Goal: Task Accomplishment & Management: Use online tool/utility

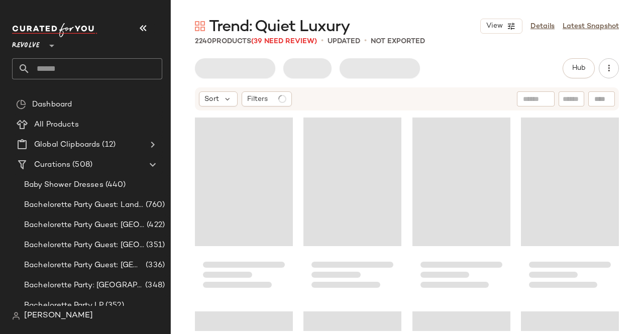
click at [95, 69] on input "text" at bounding box center [96, 68] width 132 height 21
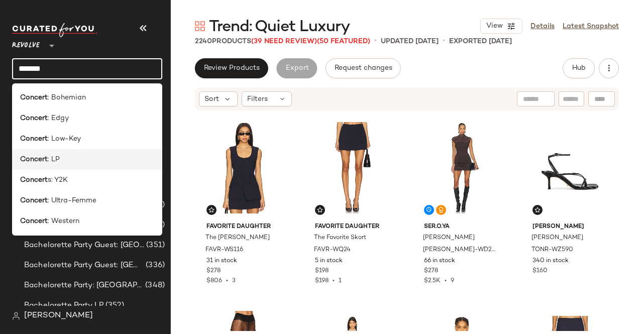
type input "*******"
drag, startPoint x: 48, startPoint y: 158, endPoint x: 46, endPoint y: 164, distance: 6.4
click at [48, 159] on span ": LP" at bounding box center [54, 159] width 12 height 11
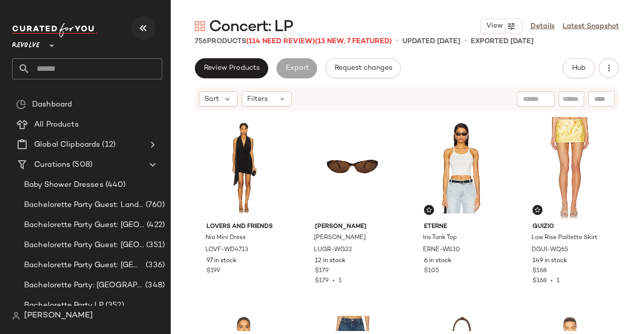
click at [144, 33] on icon "button" at bounding box center [143, 28] width 12 height 12
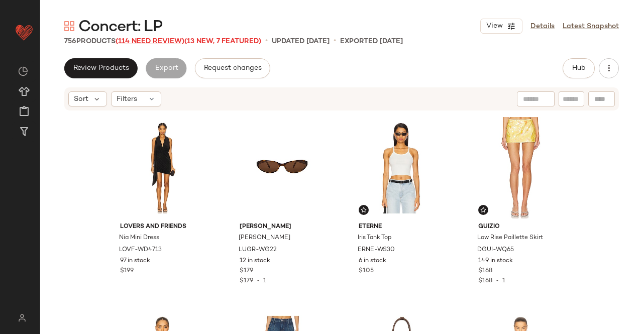
click at [158, 45] on span "(114 Need Review)" at bounding box center [150, 42] width 69 height 8
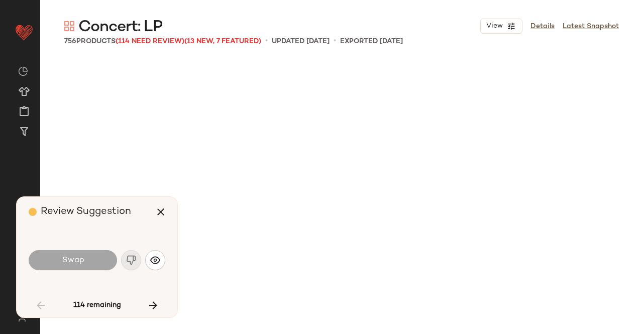
scroll to position [776, 0]
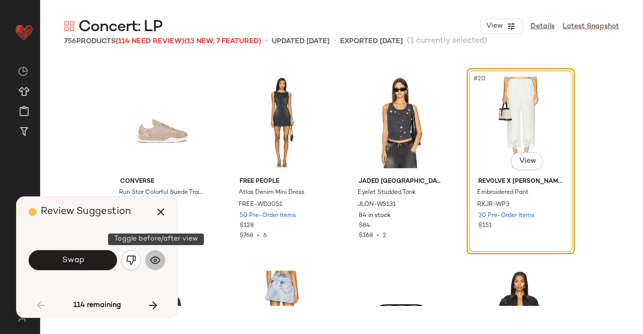
click at [153, 259] on img "button" at bounding box center [155, 260] width 10 height 10
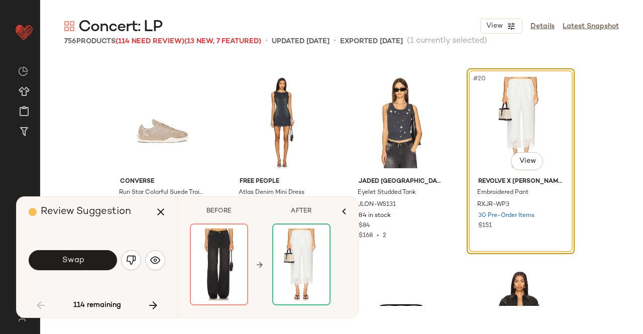
click at [131, 256] on img "button" at bounding box center [131, 260] width 10 height 10
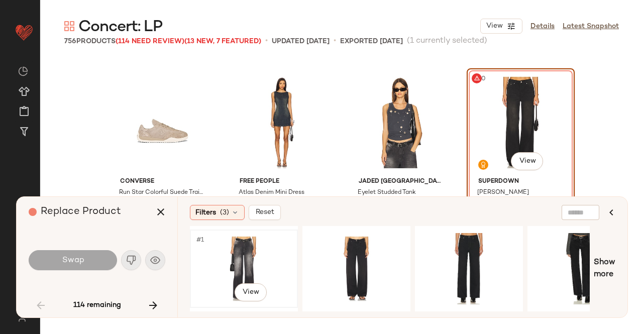
click at [240, 274] on div "#1 View" at bounding box center [244, 268] width 101 height 71
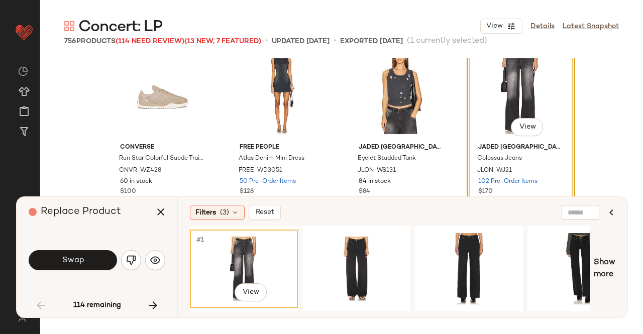
scroll to position [826, 0]
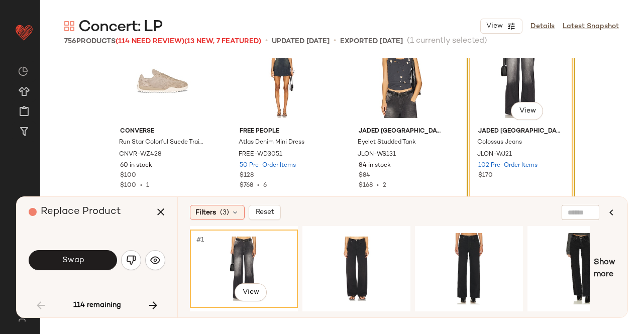
click at [60, 261] on button "Swap" at bounding box center [73, 260] width 88 height 20
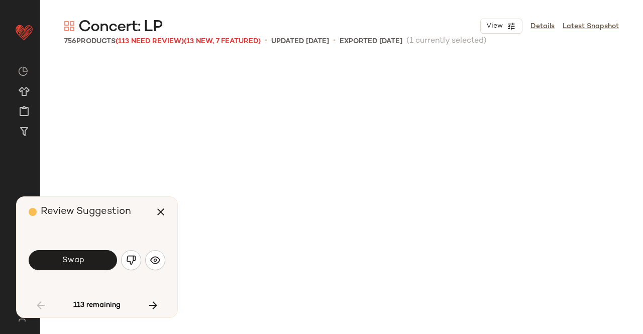
scroll to position [1164, 0]
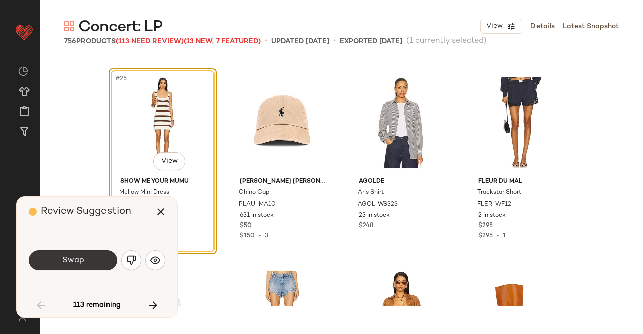
click at [63, 260] on span "Swap" at bounding box center [72, 261] width 23 height 10
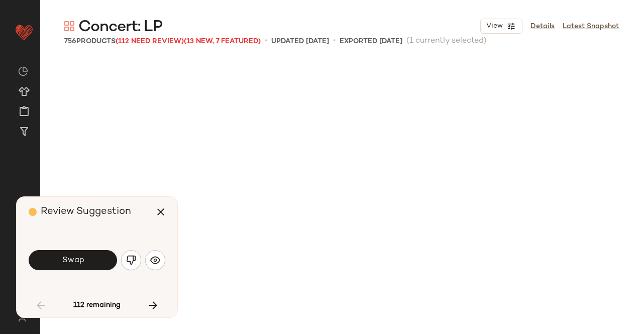
scroll to position [1746, 0]
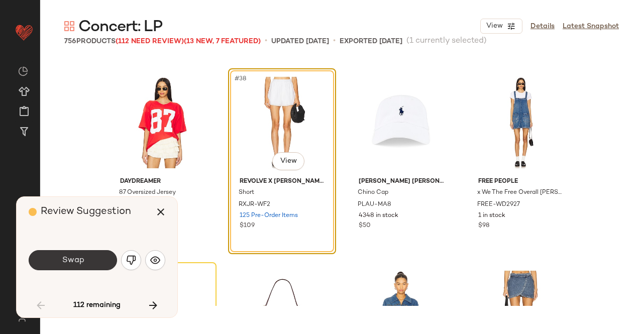
click at [92, 257] on button "Swap" at bounding box center [73, 260] width 88 height 20
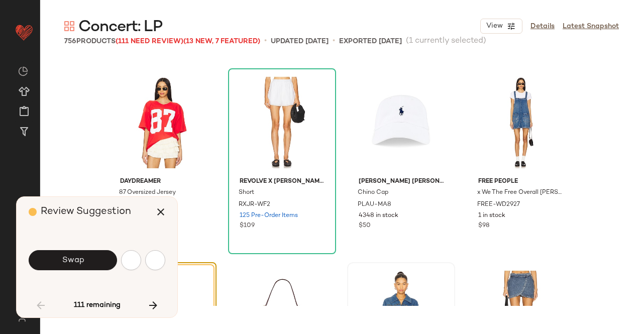
scroll to position [1940, 0]
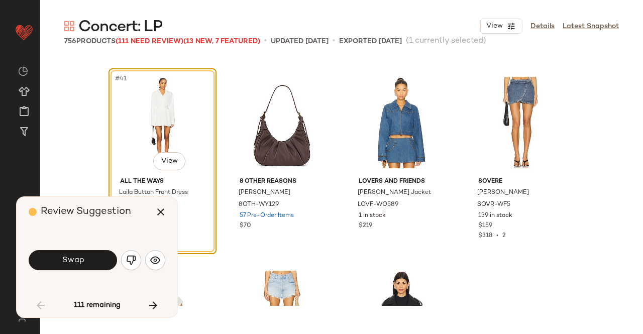
click at [86, 257] on button "Swap" at bounding box center [73, 260] width 88 height 20
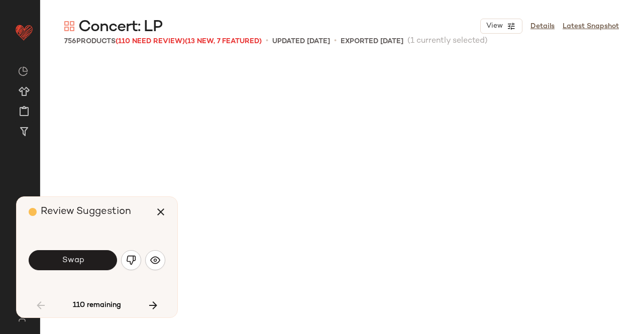
scroll to position [2329, 0]
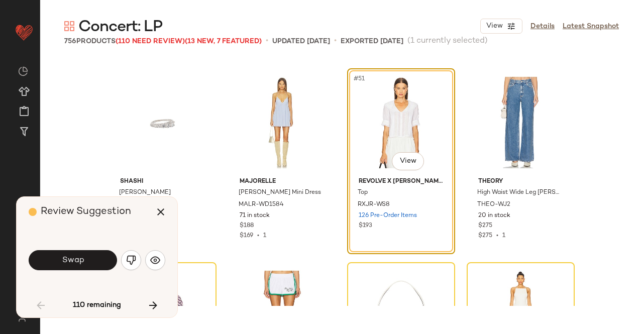
click at [87, 264] on button "Swap" at bounding box center [73, 260] width 88 height 20
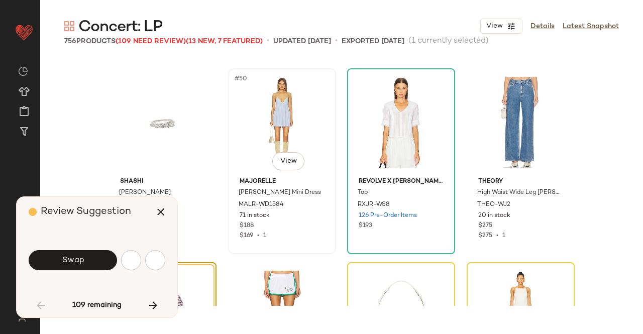
scroll to position [2523, 0]
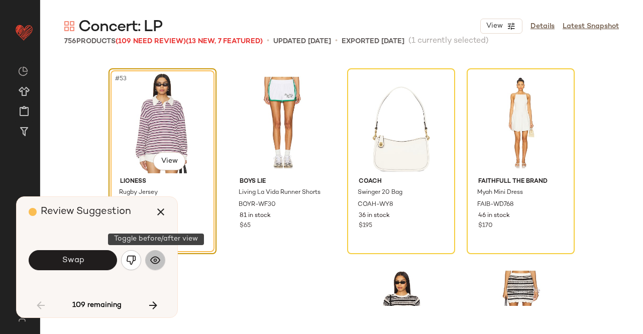
click at [162, 261] on button "button" at bounding box center [155, 260] width 20 height 20
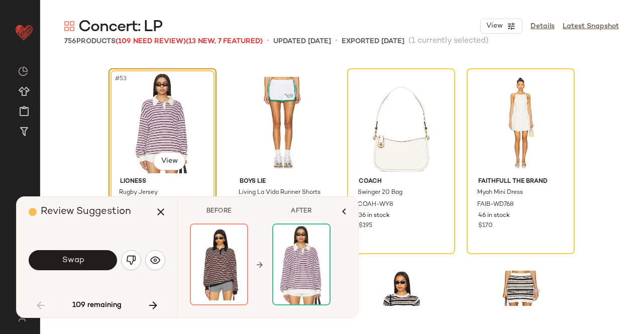
click at [54, 261] on button "Swap" at bounding box center [73, 260] width 88 height 20
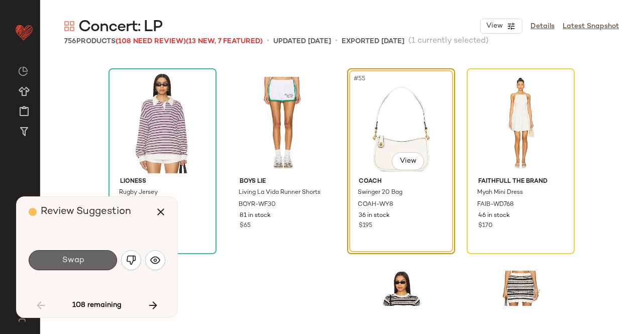
click at [80, 261] on span "Swap" at bounding box center [72, 261] width 23 height 10
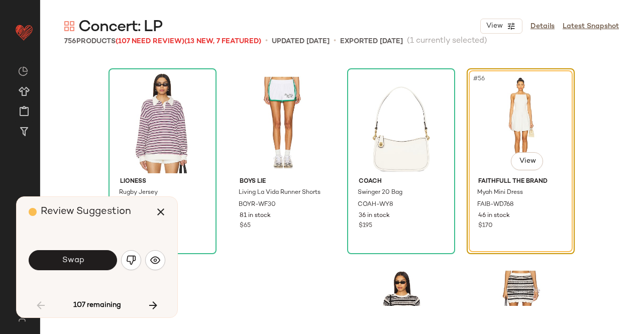
click at [91, 265] on button "Swap" at bounding box center [73, 260] width 88 height 20
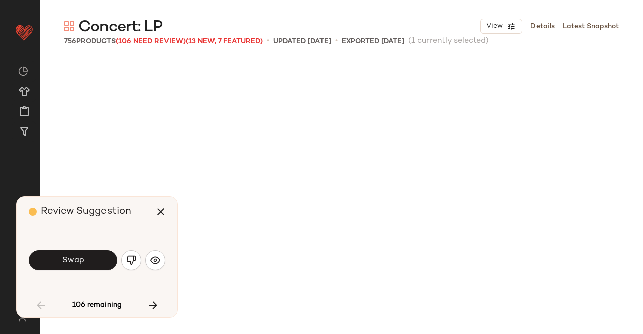
scroll to position [2911, 0]
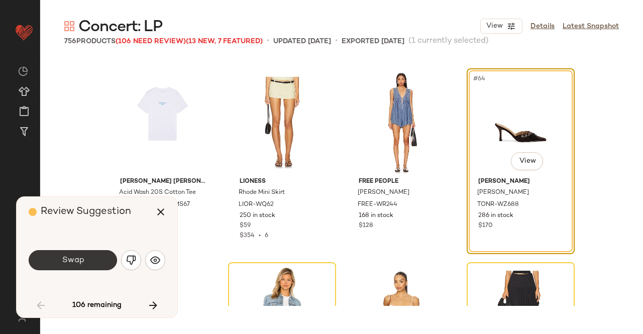
click at [87, 255] on button "Swap" at bounding box center [73, 260] width 88 height 20
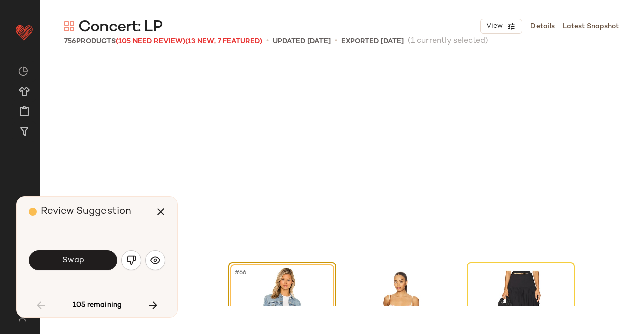
scroll to position [3105, 0]
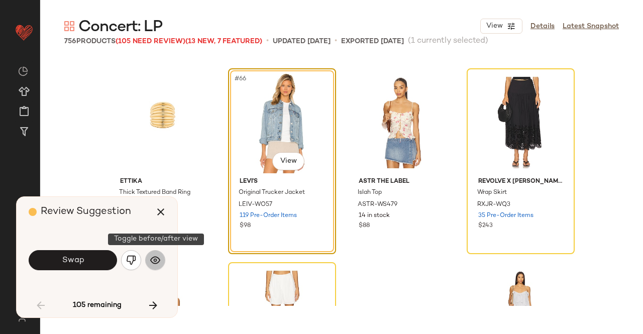
click at [160, 261] on button "button" at bounding box center [155, 260] width 20 height 20
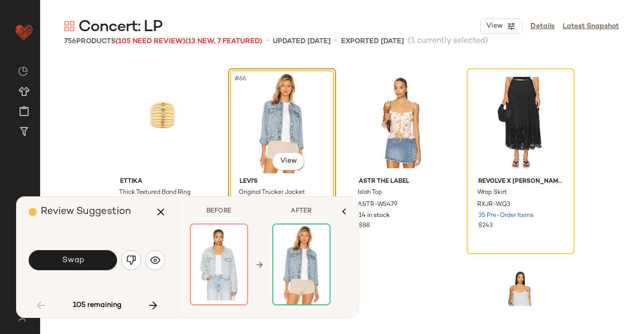
click at [132, 256] on img "button" at bounding box center [131, 260] width 10 height 10
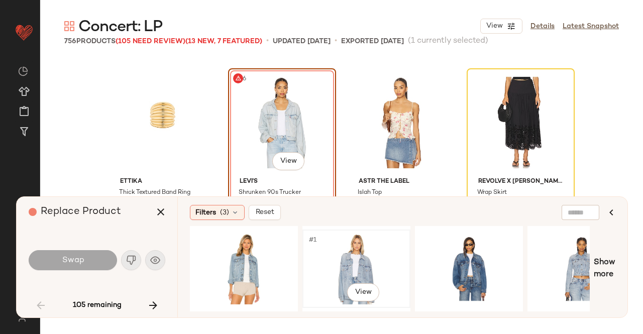
click at [370, 268] on div "#1 View" at bounding box center [356, 268] width 101 height 71
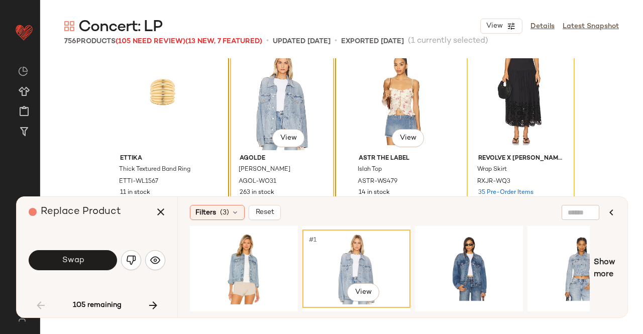
scroll to position [3205, 0]
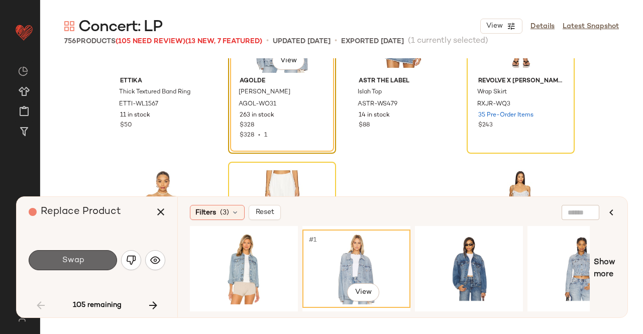
click at [98, 261] on button "Swap" at bounding box center [73, 260] width 88 height 20
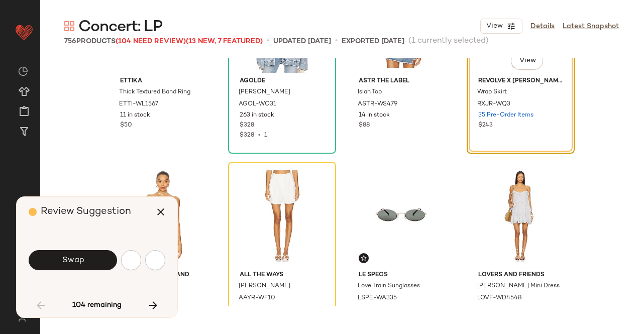
scroll to position [3105, 0]
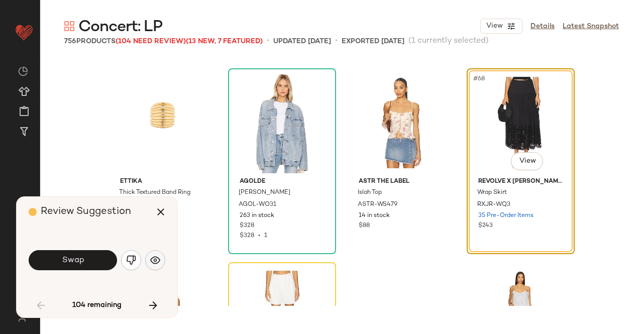
click at [153, 260] on img "button" at bounding box center [155, 260] width 10 height 10
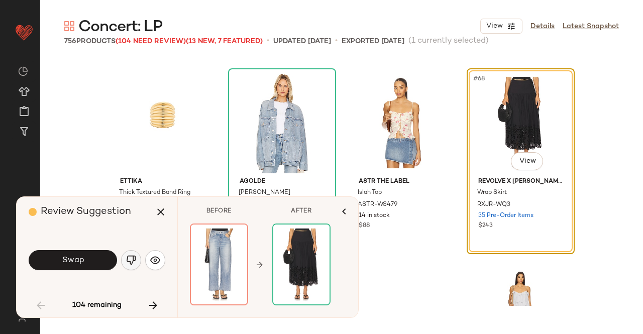
click at [137, 263] on button "button" at bounding box center [131, 260] width 20 height 20
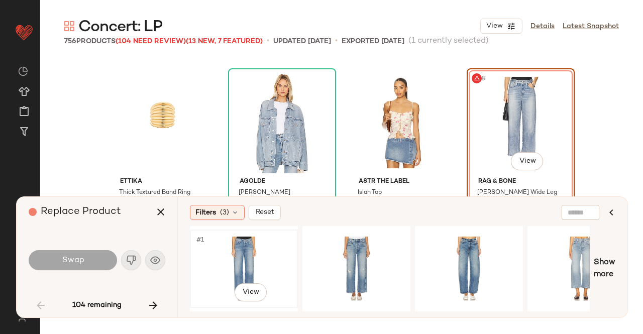
click at [260, 265] on div "#1 View" at bounding box center [244, 268] width 101 height 71
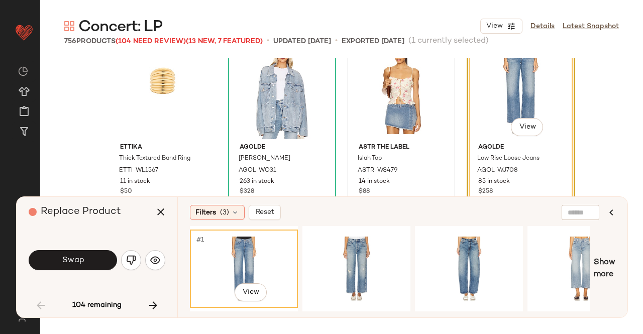
scroll to position [3155, 0]
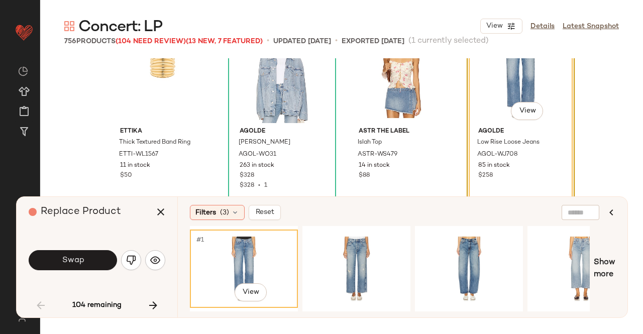
click at [64, 262] on span "Swap" at bounding box center [72, 261] width 23 height 10
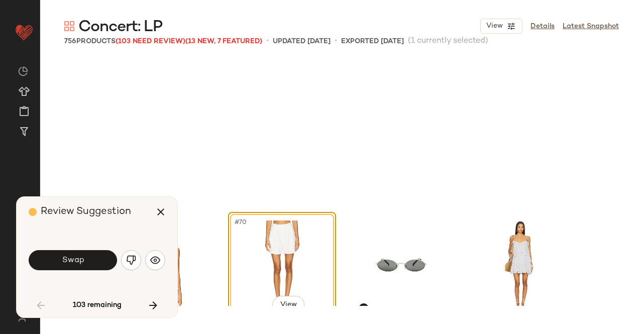
scroll to position [3299, 0]
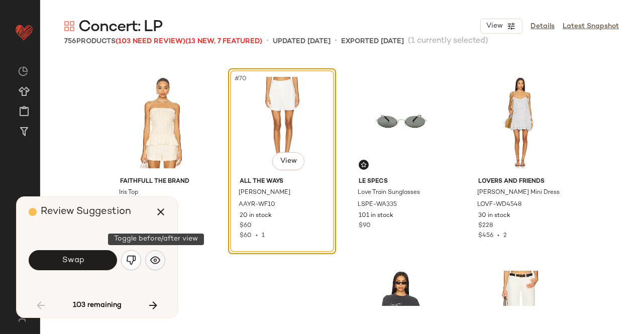
click at [150, 260] on button "button" at bounding box center [155, 260] width 20 height 20
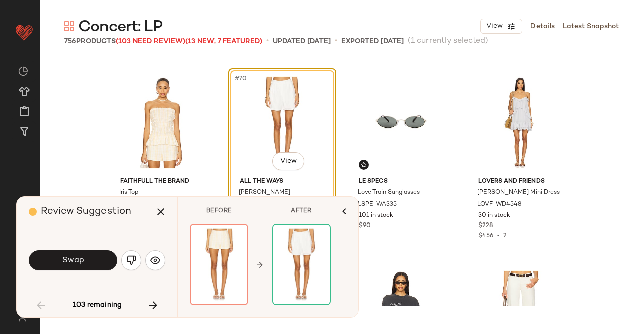
click at [127, 257] on img "button" at bounding box center [131, 260] width 10 height 10
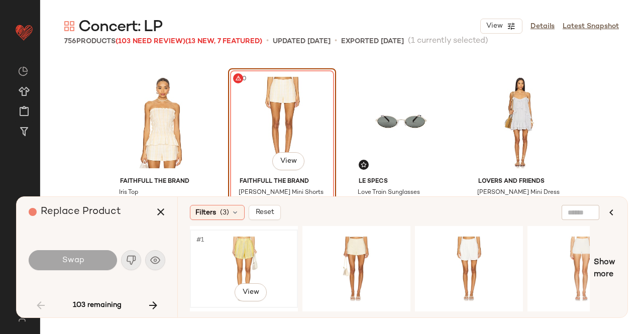
click at [260, 256] on div "#1 View" at bounding box center [244, 268] width 101 height 71
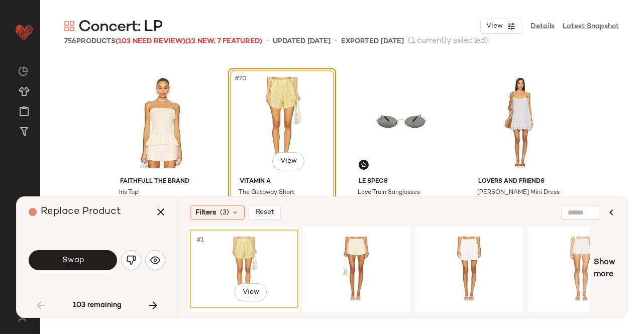
scroll to position [3349, 0]
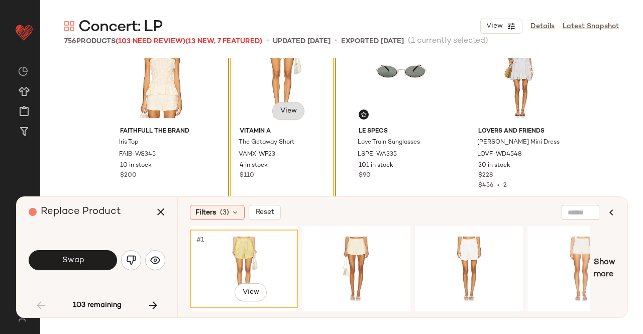
click at [276, 114] on body "Revolve ** Dashboard All Products Global Clipboards (12) Curations (508) Kriste…" at bounding box center [321, 167] width 643 height 334
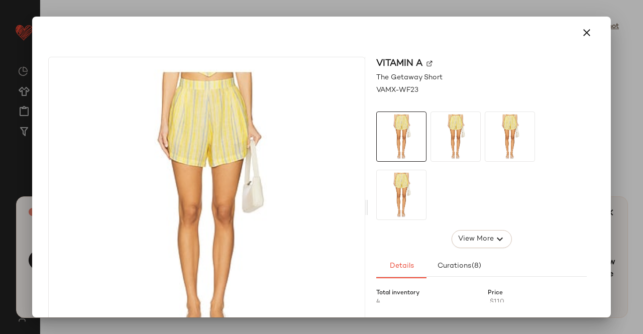
click at [427, 64] on img at bounding box center [430, 64] width 6 height 6
click at [587, 32] on button "button" at bounding box center [587, 33] width 24 height 24
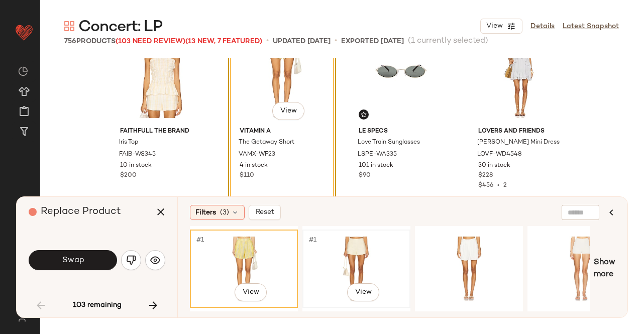
drag, startPoint x: 358, startPoint y: 250, endPoint x: 359, endPoint y: 245, distance: 5.1
click at [359, 250] on div "#1 View" at bounding box center [356, 268] width 101 height 71
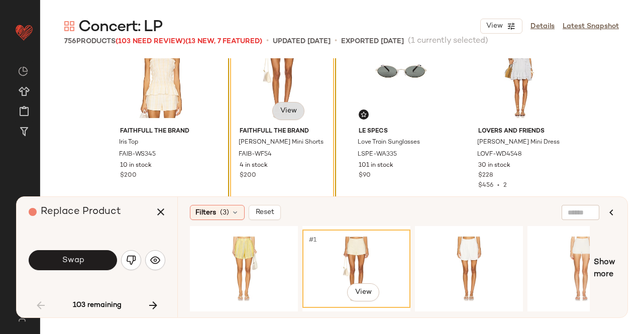
click at [283, 119] on body "Revolve ** Dashboard All Products Global Clipboards (12) Curations (508) Kriste…" at bounding box center [321, 167] width 643 height 334
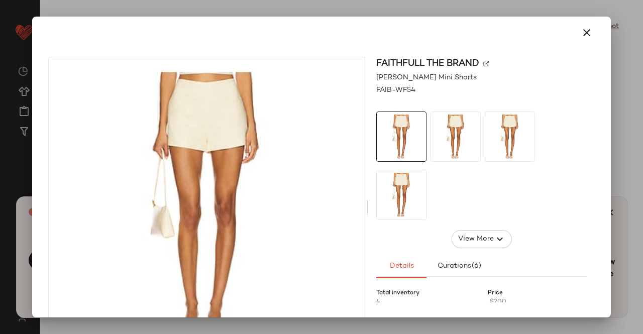
click at [485, 62] on img at bounding box center [487, 64] width 6 height 6
click at [581, 34] on icon "button" at bounding box center [587, 33] width 12 height 12
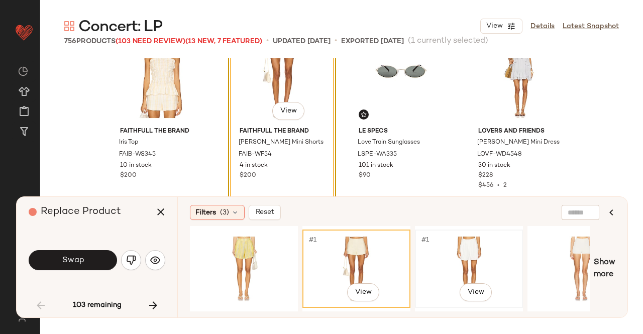
click at [468, 260] on div "#1 View" at bounding box center [469, 268] width 101 height 71
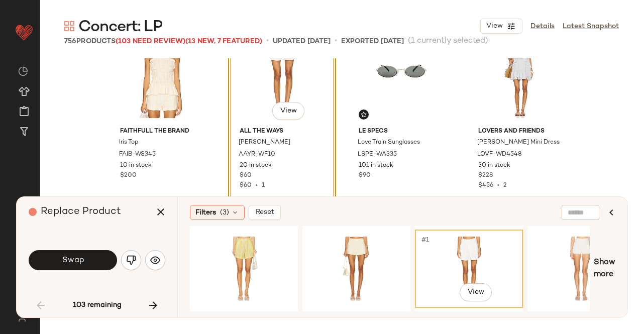
drag, startPoint x: 286, startPoint y: 314, endPoint x: 322, endPoint y: 307, distance: 37.0
click at [321, 307] on div "Filters (3) Reset #1 View Show more" at bounding box center [402, 257] width 450 height 121
click at [562, 258] on div "#1 View" at bounding box center [581, 268] width 101 height 71
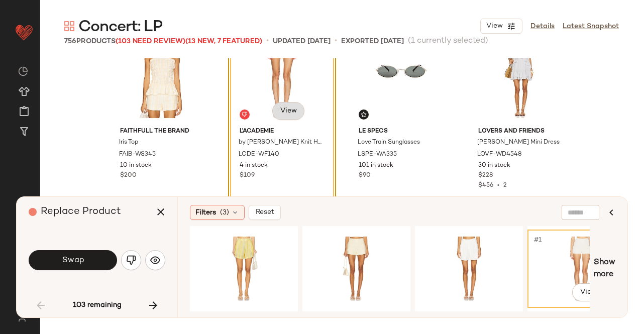
click at [286, 112] on body "Revolve ** Dashboard All Products Global Clipboards (12) Curations (508) Kriste…" at bounding box center [321, 167] width 643 height 334
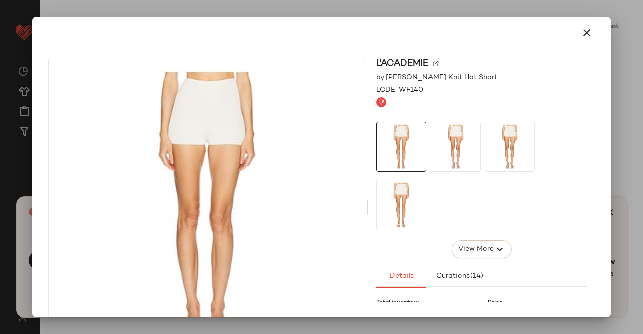
click at [436, 62] on img at bounding box center [436, 64] width 6 height 6
click at [585, 30] on icon "button" at bounding box center [587, 33] width 12 height 12
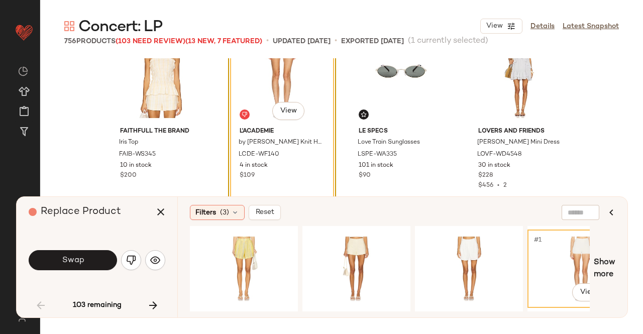
drag, startPoint x: 61, startPoint y: 264, endPoint x: 65, endPoint y: 247, distance: 18.0
click at [61, 264] on button "Swap" at bounding box center [73, 260] width 88 height 20
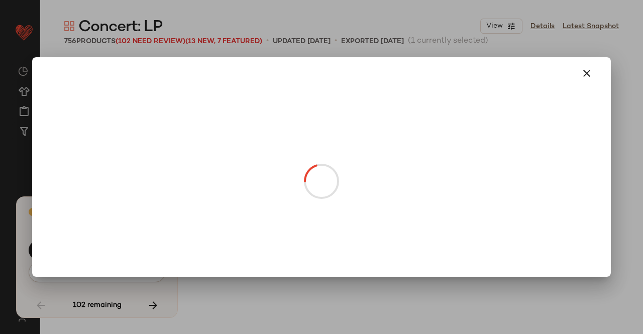
scroll to position [3687, 0]
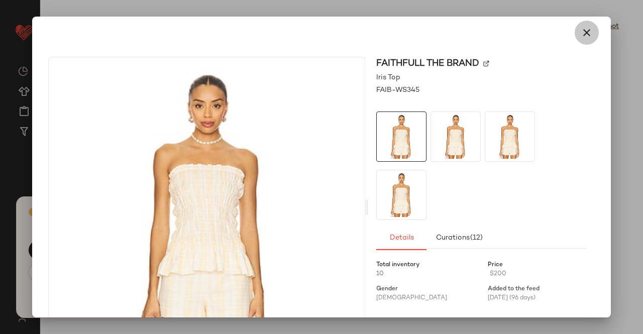
drag, startPoint x: 571, startPoint y: 35, endPoint x: 527, endPoint y: 54, distance: 48.0
click at [575, 36] on button "button" at bounding box center [587, 33] width 24 height 24
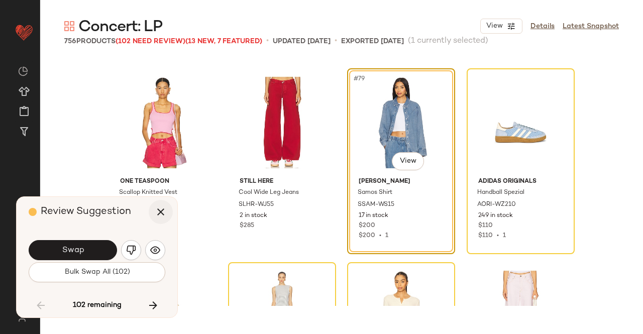
click at [157, 207] on button "button" at bounding box center [161, 212] width 24 height 24
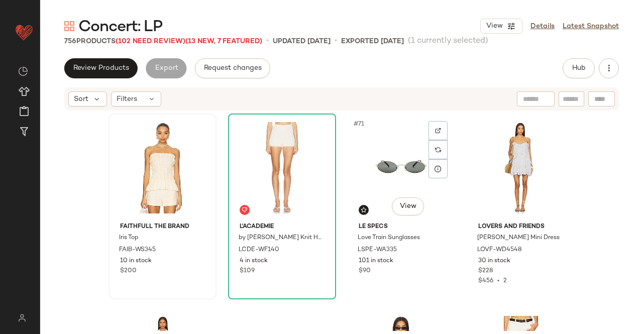
scroll to position [3285, 0]
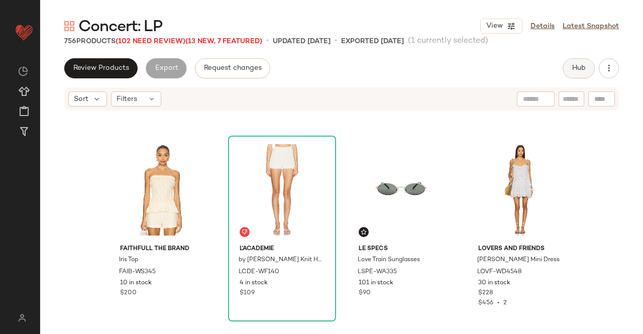
click at [572, 71] on span "Hub" at bounding box center [579, 68] width 14 height 8
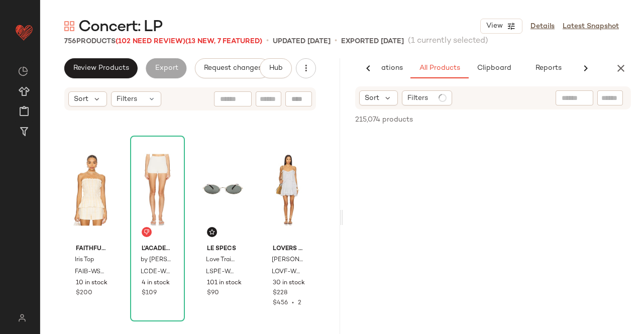
scroll to position [0, 59]
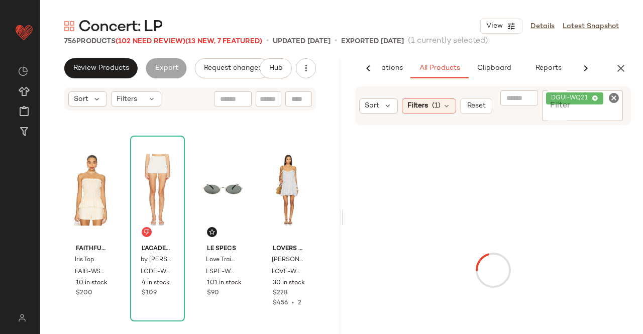
click at [600, 99] on span "DGUI-WQ21" at bounding box center [574, 98] width 57 height 12
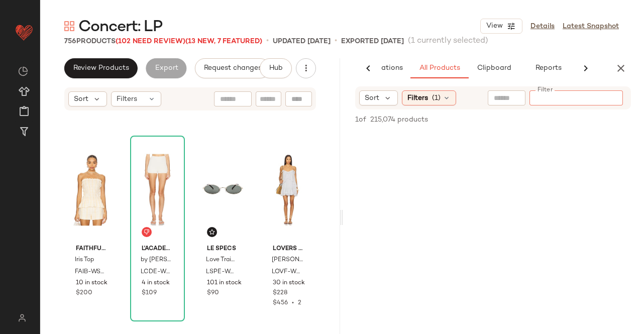
paste input "**********"
type input "**********"
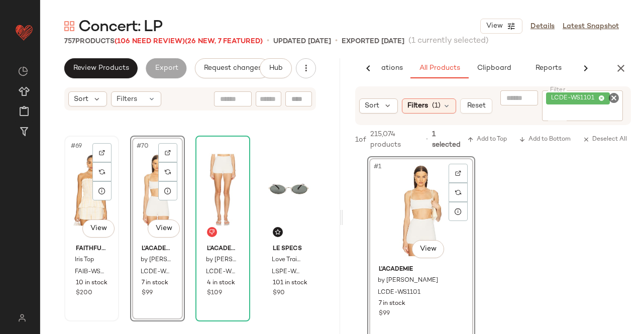
click at [97, 210] on div "#69 View" at bounding box center [92, 190] width 48 height 102
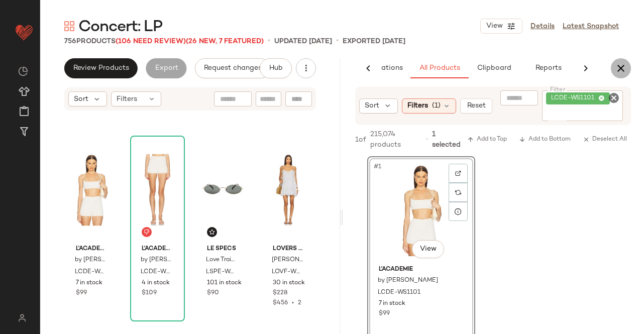
click at [613, 66] on button "button" at bounding box center [621, 68] width 20 height 20
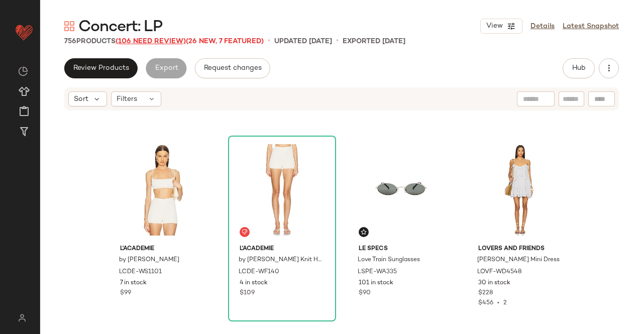
click at [144, 38] on span "(106 Need Review)" at bounding box center [151, 42] width 70 height 8
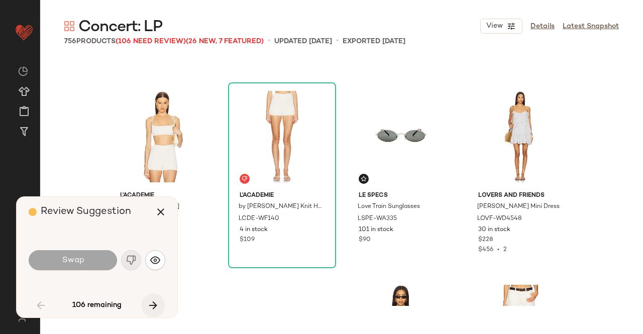
click at [152, 308] on icon "button" at bounding box center [153, 306] width 12 height 12
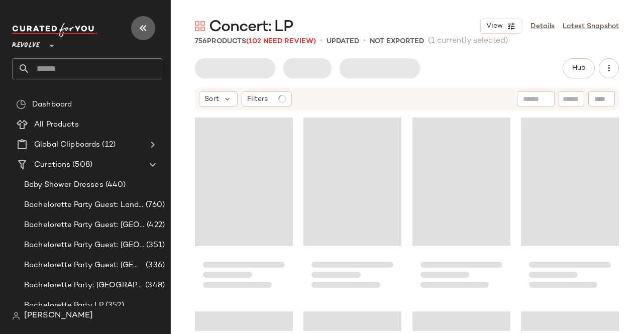
click at [137, 24] on icon "button" at bounding box center [143, 28] width 12 height 12
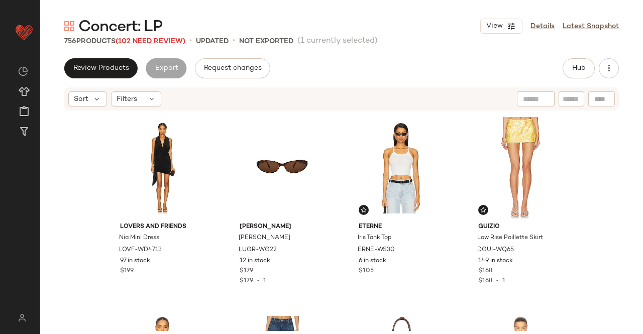
click at [157, 41] on span "(102 Need Review)" at bounding box center [151, 42] width 70 height 8
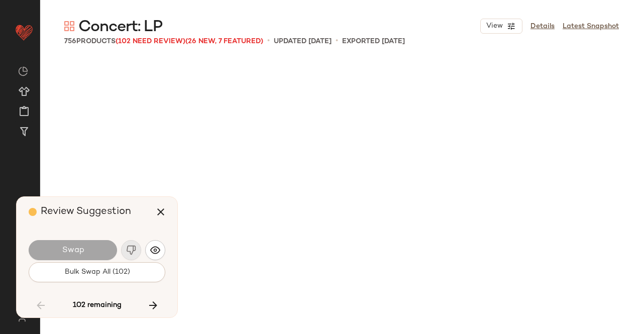
scroll to position [3687, 0]
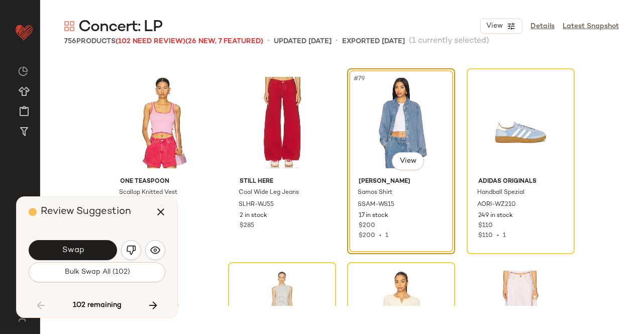
drag, startPoint x: 82, startPoint y: 251, endPoint x: 76, endPoint y: 252, distance: 6.2
click at [82, 252] on span "Swap" at bounding box center [72, 251] width 23 height 10
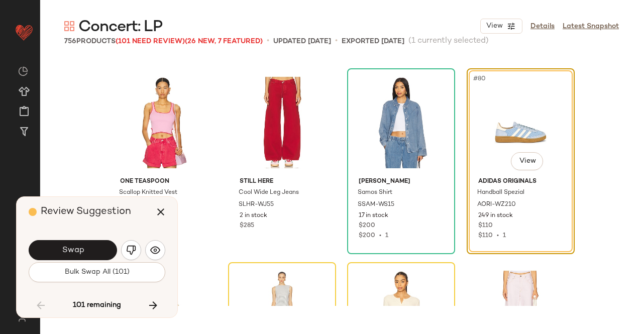
click at [76, 252] on span "Swap" at bounding box center [72, 251] width 23 height 10
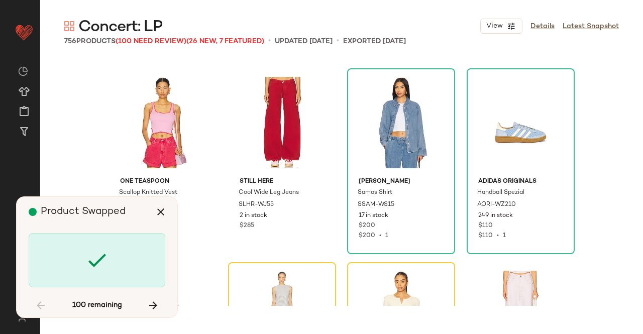
scroll to position [3881, 0]
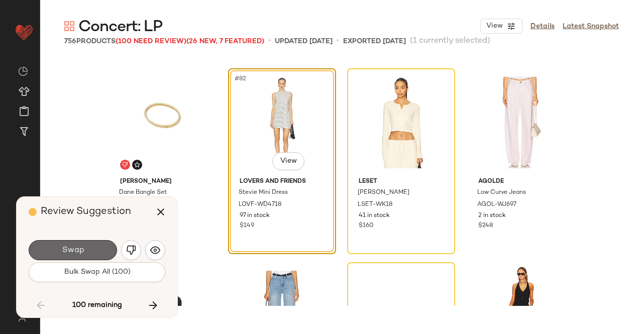
click at [96, 250] on button "Swap" at bounding box center [73, 250] width 88 height 20
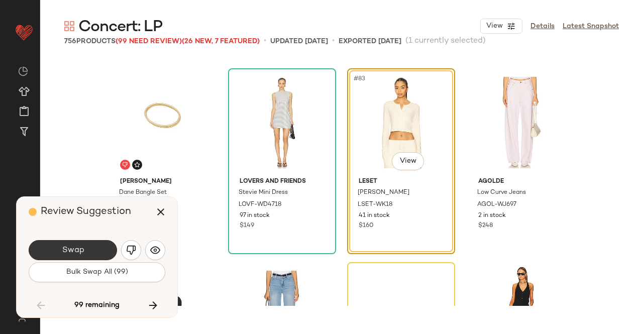
click at [92, 251] on button "Swap" at bounding box center [73, 250] width 88 height 20
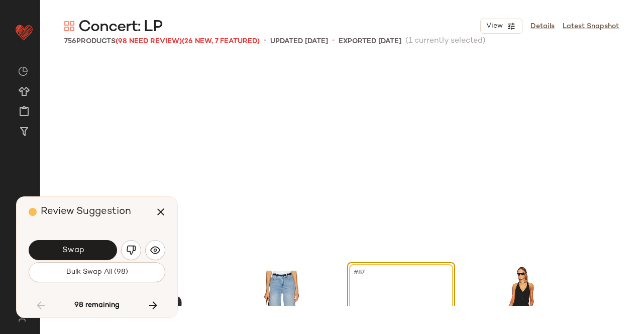
scroll to position [4075, 0]
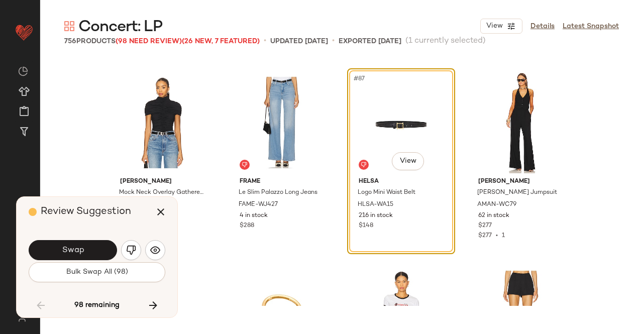
click at [70, 249] on span "Swap" at bounding box center [72, 251] width 23 height 10
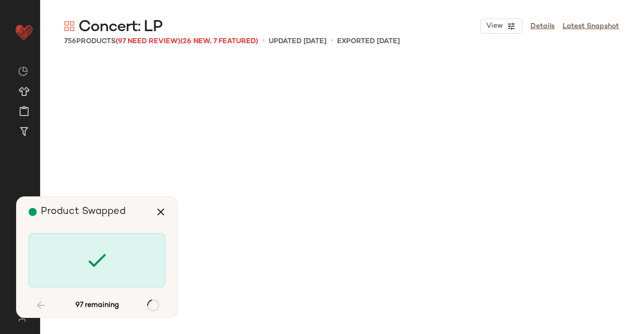
scroll to position [4851, 0]
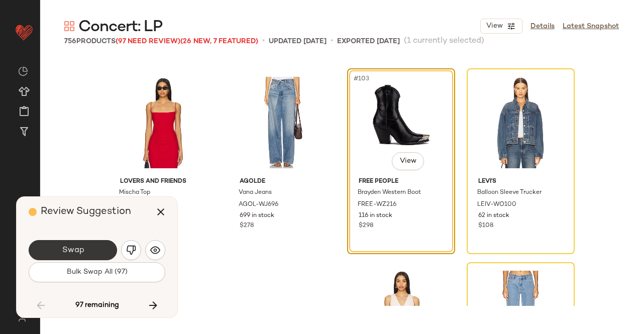
click at [103, 247] on button "Swap" at bounding box center [73, 250] width 88 height 20
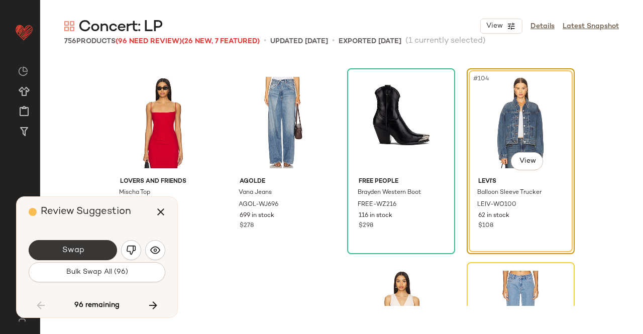
click at [83, 253] on span "Swap" at bounding box center [72, 251] width 23 height 10
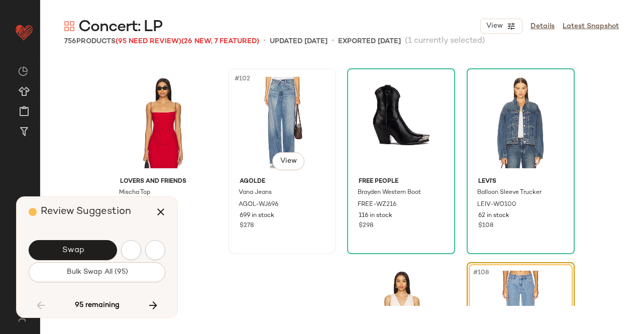
scroll to position [5045, 0]
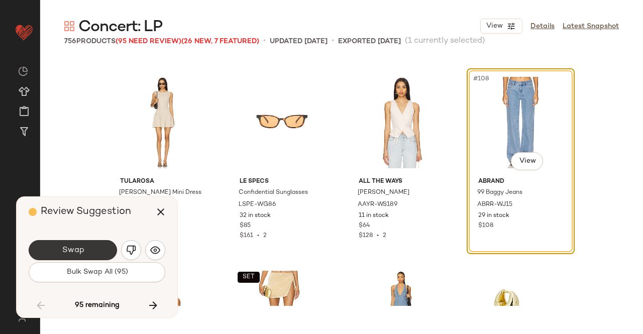
click at [68, 251] on span "Swap" at bounding box center [72, 251] width 23 height 10
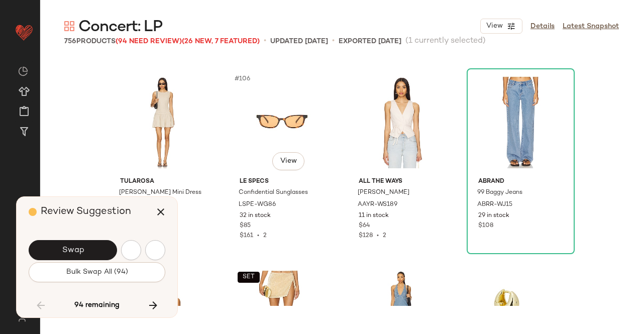
scroll to position [5433, 0]
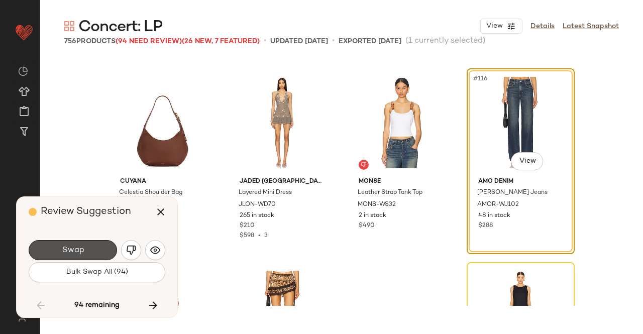
click at [84, 253] on button "Swap" at bounding box center [73, 250] width 88 height 20
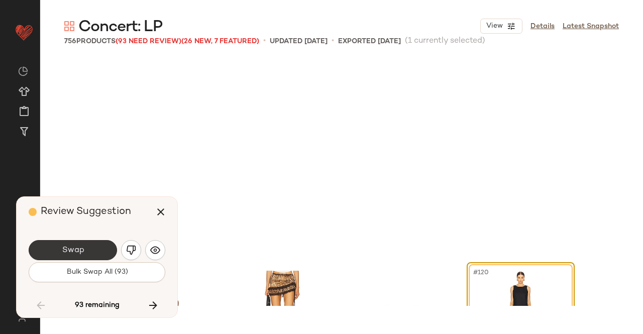
scroll to position [5627, 0]
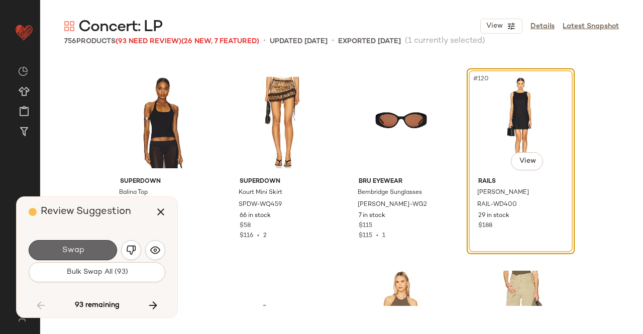
click at [87, 245] on button "Swap" at bounding box center [73, 250] width 88 height 20
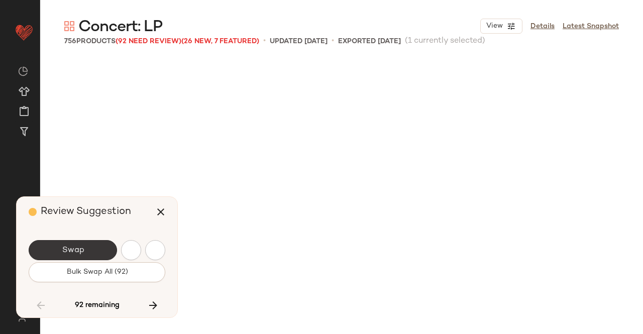
scroll to position [6209, 0]
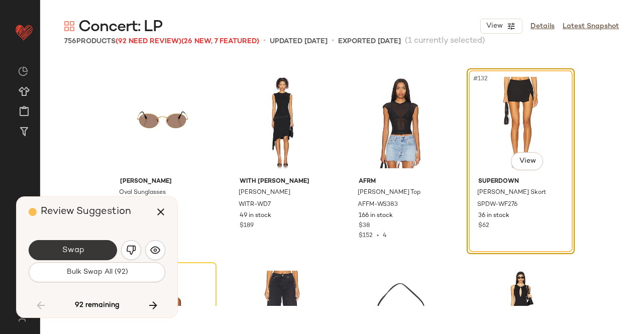
click at [99, 250] on button "Swap" at bounding box center [73, 250] width 88 height 20
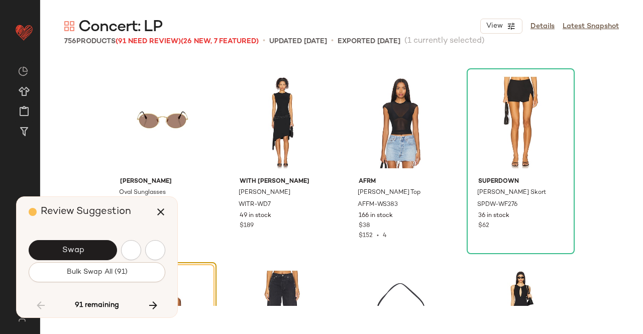
scroll to position [6403, 0]
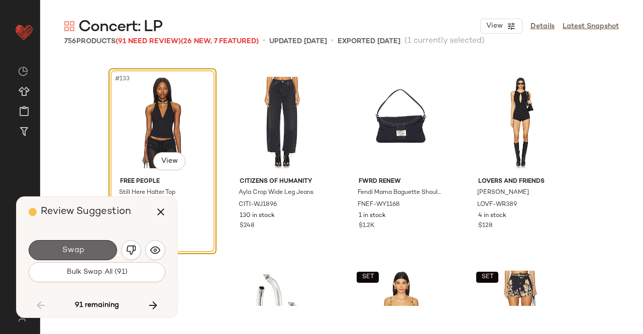
click at [91, 247] on button "Swap" at bounding box center [73, 250] width 88 height 20
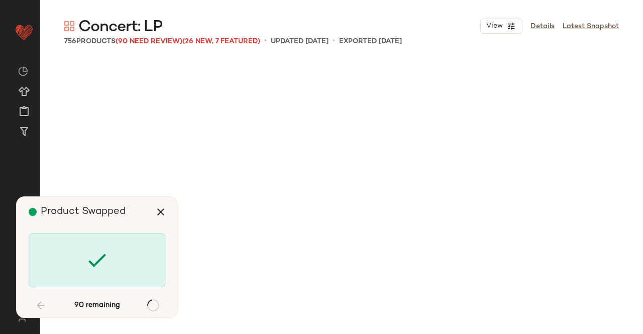
scroll to position [7180, 0]
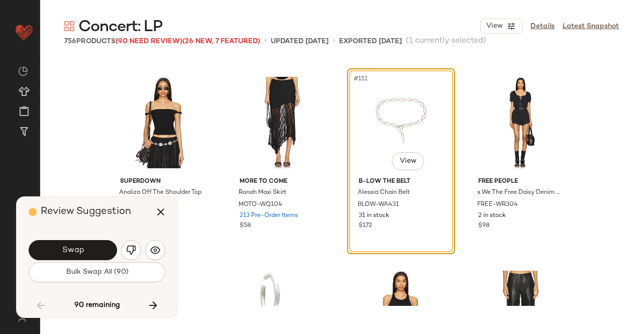
click at [80, 255] on span "Swap" at bounding box center [72, 251] width 23 height 10
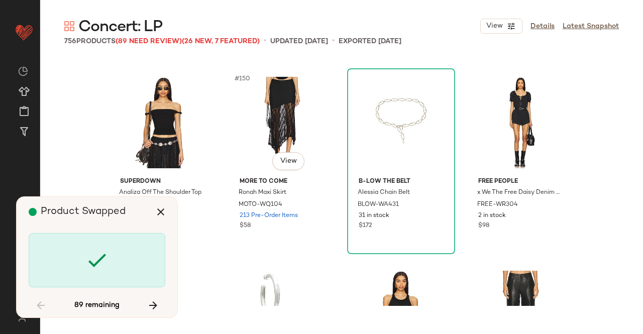
scroll to position [7568, 0]
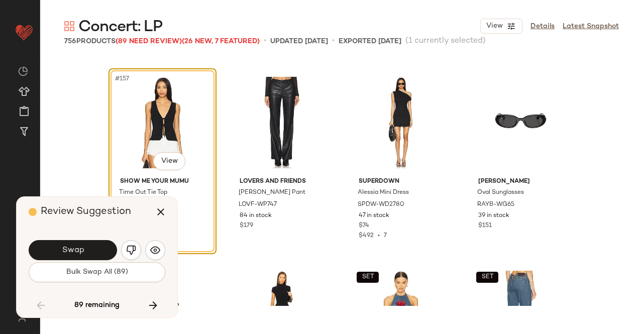
click at [87, 249] on button "Swap" at bounding box center [73, 250] width 88 height 20
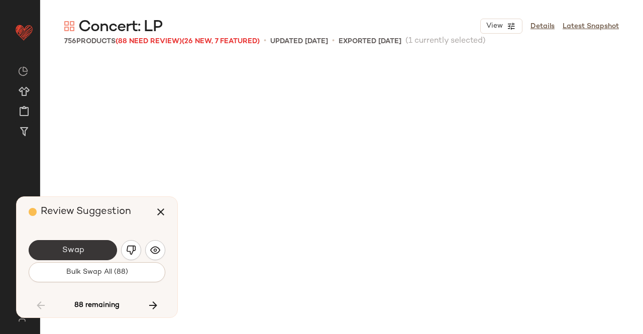
scroll to position [8150, 0]
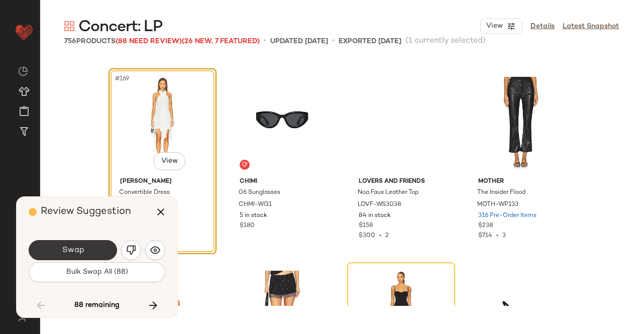
click at [100, 248] on button "Swap" at bounding box center [73, 250] width 88 height 20
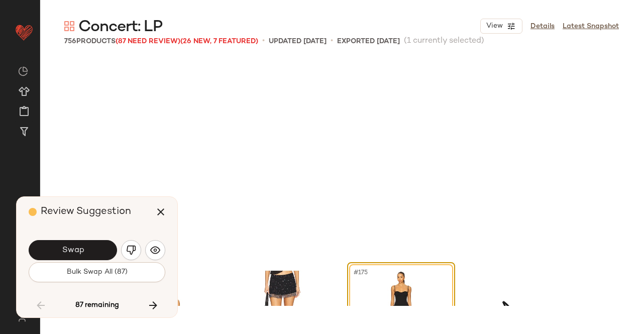
scroll to position [8344, 0]
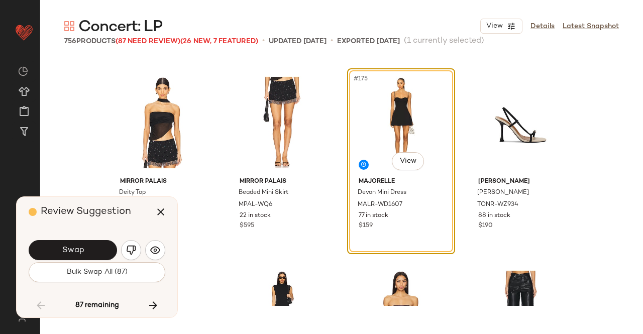
click at [86, 251] on button "Swap" at bounding box center [73, 250] width 88 height 20
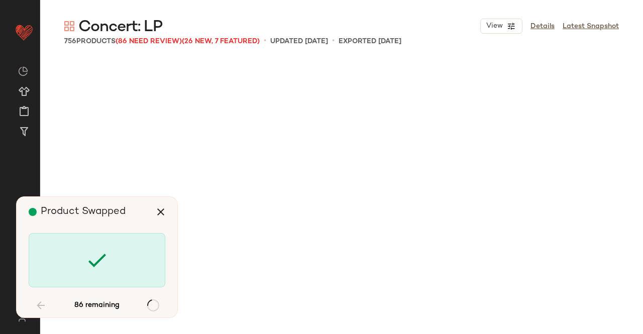
scroll to position [9314, 0]
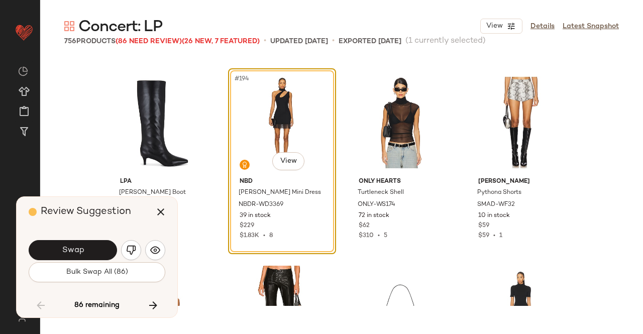
click at [76, 249] on span "Swap" at bounding box center [72, 251] width 23 height 10
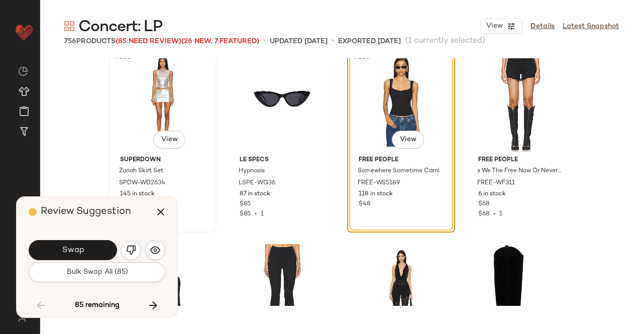
scroll to position [9674, 0]
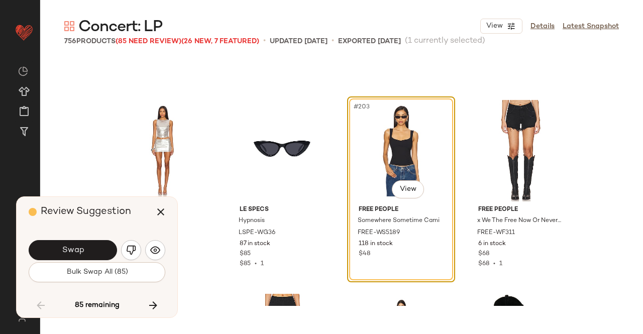
click at [87, 249] on button "Swap" at bounding box center [73, 250] width 88 height 20
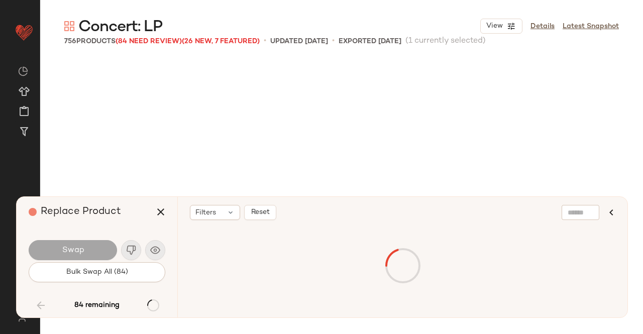
scroll to position [10284, 0]
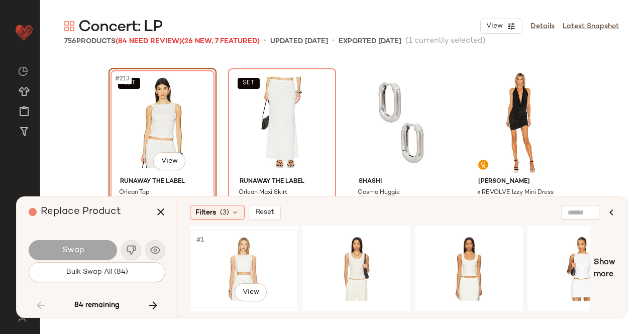
drag, startPoint x: 250, startPoint y: 269, endPoint x: 250, endPoint y: 262, distance: 6.5
click at [250, 270] on div "#1 View" at bounding box center [244, 268] width 101 height 71
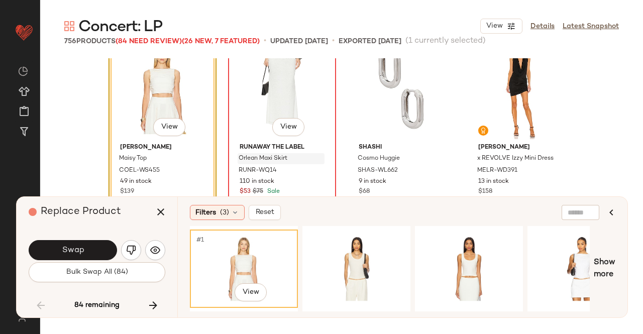
scroll to position [10335, 0]
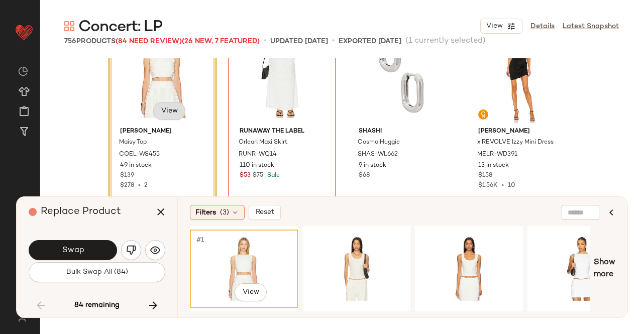
click at [163, 109] on body "Revolve ** Dashboard All Products Global Clipboards (12) Curations (508) [PERSO…" at bounding box center [321, 167] width 643 height 334
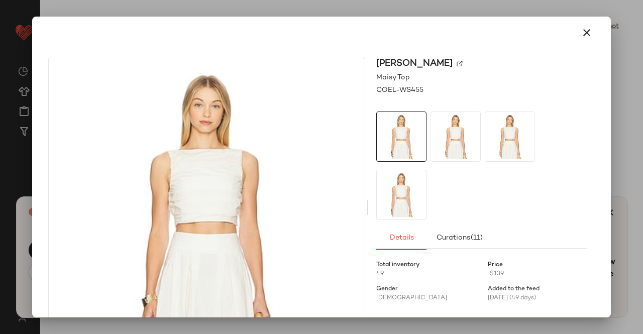
click at [459, 63] on img at bounding box center [460, 64] width 6 height 6
click at [575, 32] on button "button" at bounding box center [587, 33] width 24 height 24
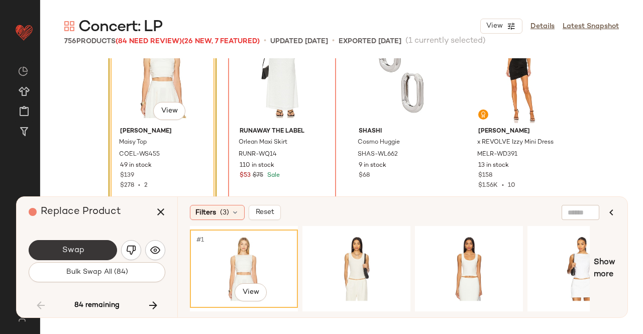
click at [73, 253] on span "Swap" at bounding box center [72, 251] width 23 height 10
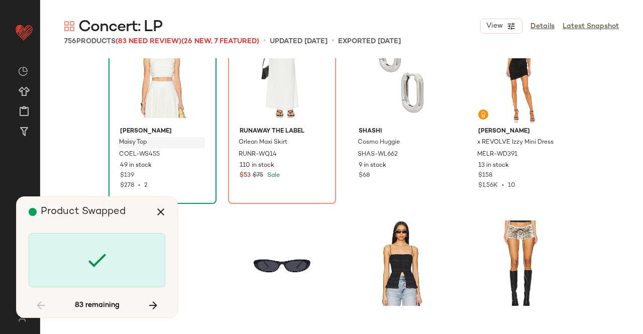
scroll to position [10284, 0]
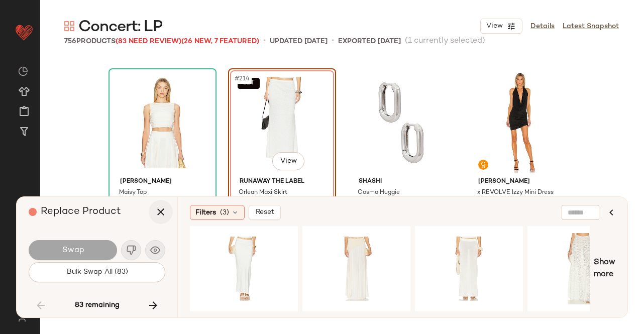
drag, startPoint x: 167, startPoint y: 212, endPoint x: 165, endPoint y: 218, distance: 6.4
click at [166, 215] on button "button" at bounding box center [161, 212] width 24 height 24
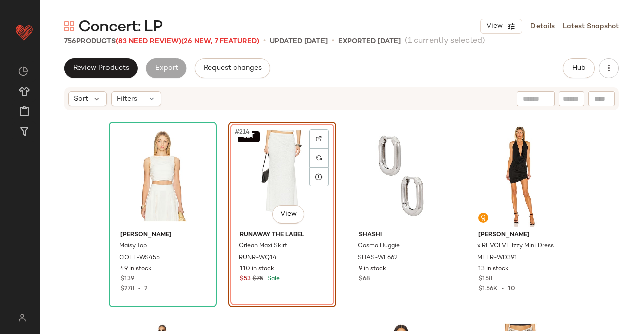
click at [244, 182] on div "SET #214 View" at bounding box center [282, 176] width 101 height 102
click at [587, 69] on button "Hub" at bounding box center [579, 68] width 32 height 20
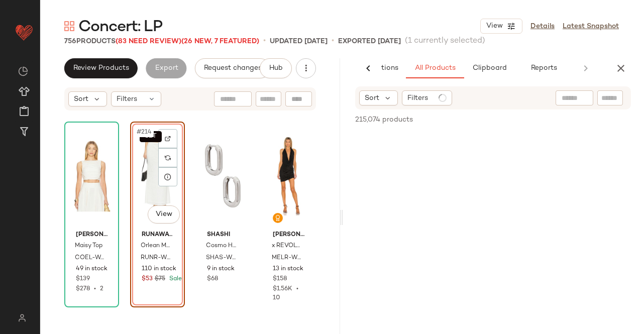
scroll to position [0, 63]
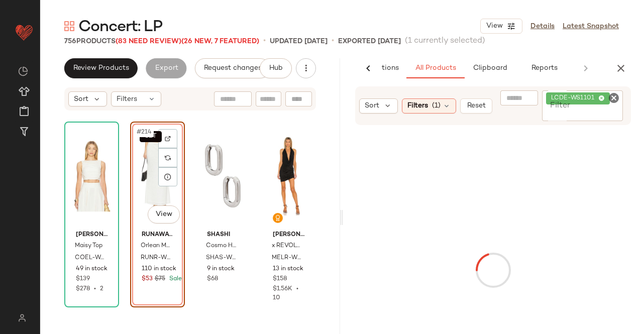
click at [608, 99] on span "LCDE-WS1101" at bounding box center [578, 98] width 64 height 12
paste input "**********"
type input "*"
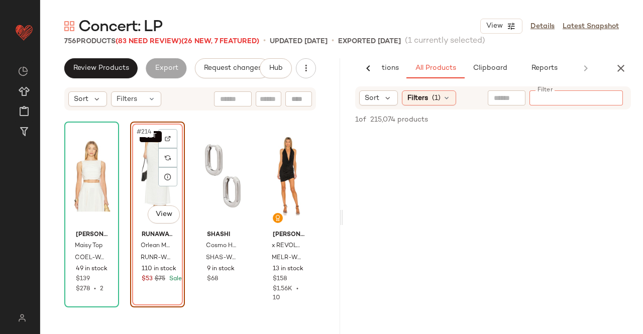
paste input "**********"
type input "**********"
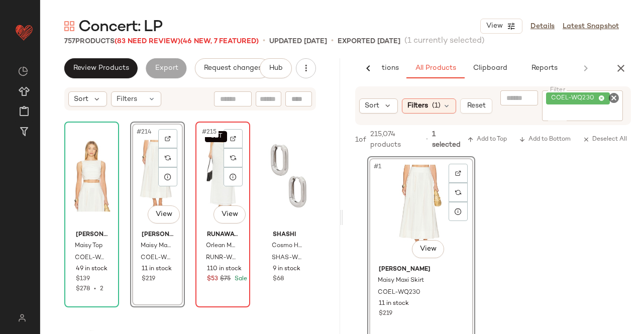
click at [214, 183] on div "SET #215 View" at bounding box center [223, 176] width 48 height 102
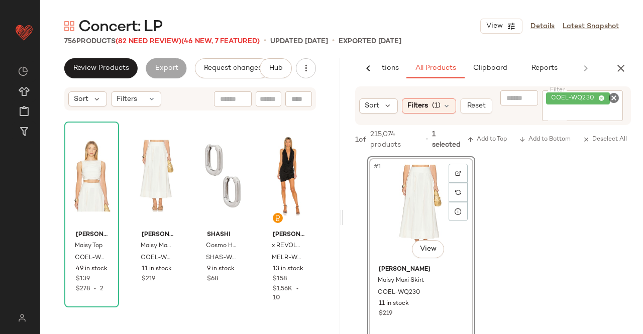
click at [617, 69] on icon "button" at bounding box center [621, 68] width 12 height 12
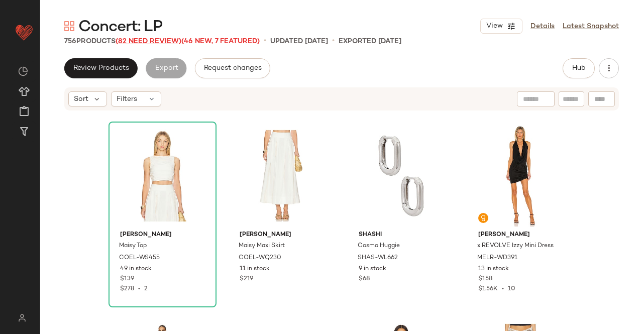
click at [160, 41] on span "(82 Need Review)" at bounding box center [149, 42] width 66 height 8
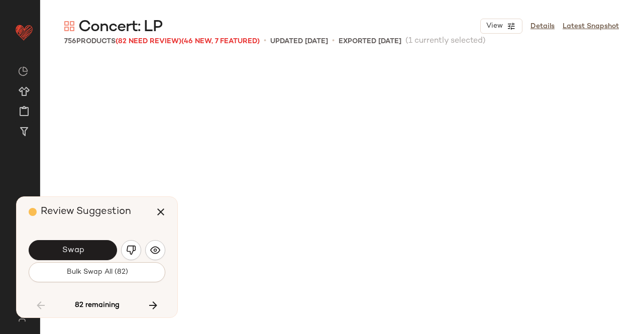
scroll to position [10866, 0]
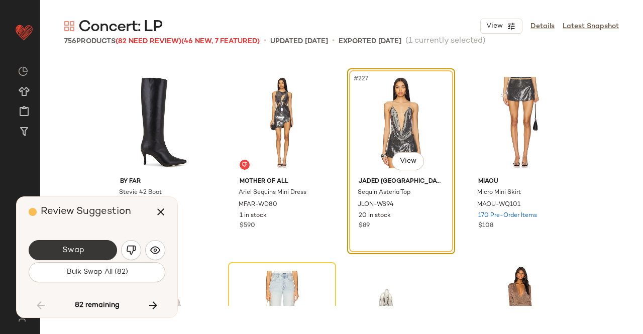
click at [95, 246] on button "Swap" at bounding box center [73, 250] width 88 height 20
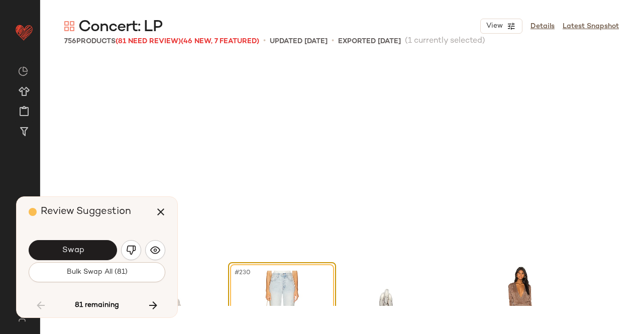
scroll to position [11060, 0]
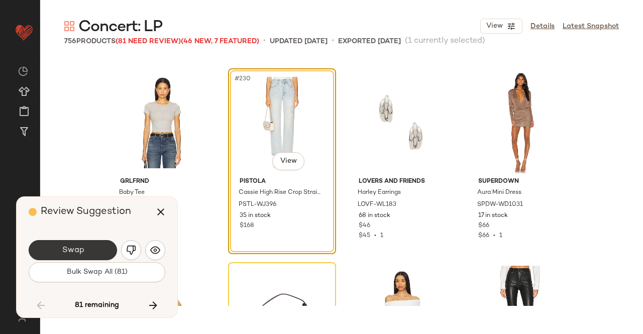
click at [77, 248] on span "Swap" at bounding box center [72, 251] width 23 height 10
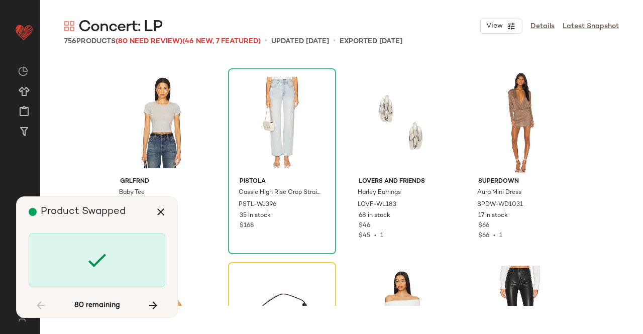
scroll to position [11255, 0]
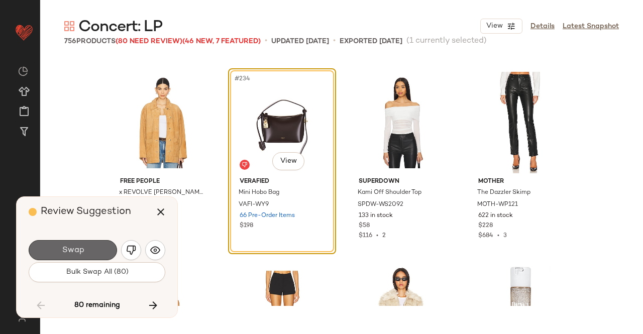
click at [81, 249] on span "Swap" at bounding box center [72, 251] width 23 height 10
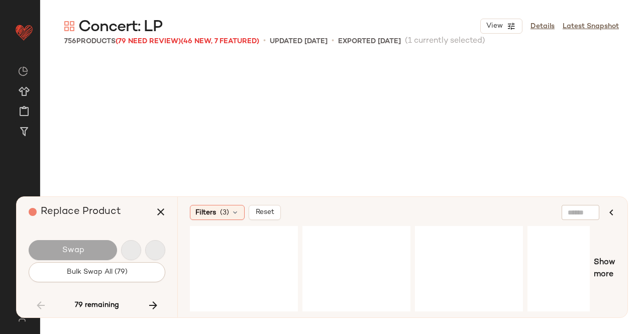
scroll to position [11643, 0]
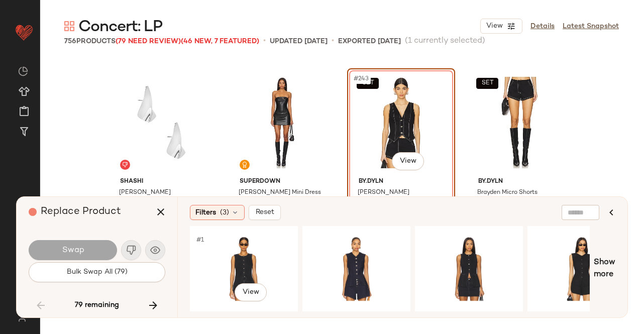
click at [292, 267] on div "#1 View" at bounding box center [244, 268] width 101 height 71
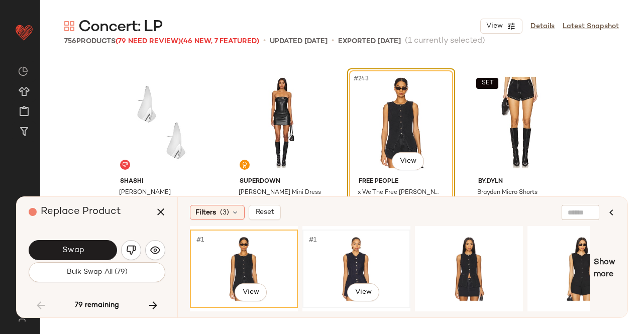
click at [374, 257] on div "#1 View" at bounding box center [356, 268] width 101 height 71
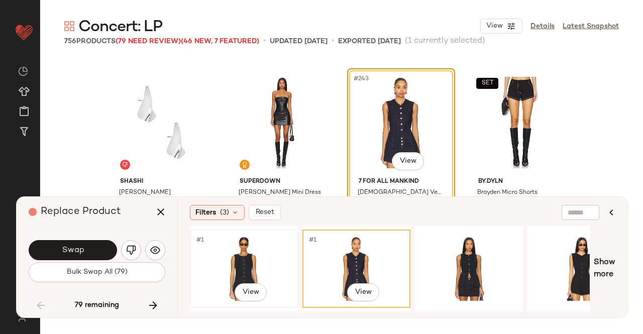
click at [255, 255] on div "#1 View" at bounding box center [244, 268] width 101 height 71
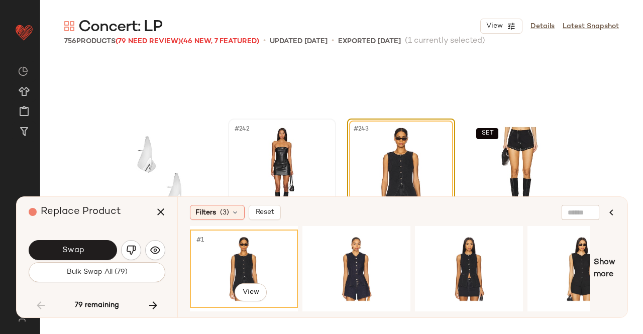
scroll to position [11693, 0]
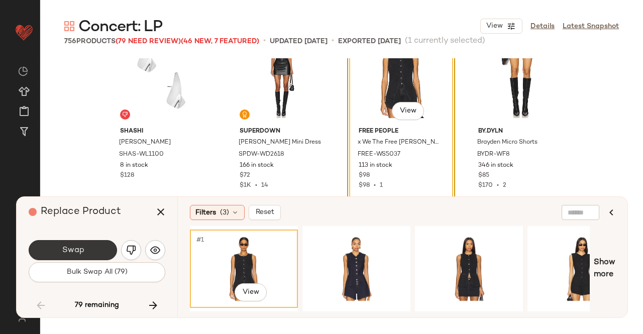
click at [80, 248] on span "Swap" at bounding box center [72, 251] width 23 height 10
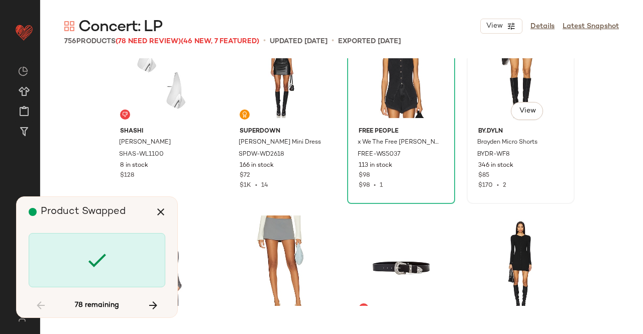
scroll to position [11592, 0]
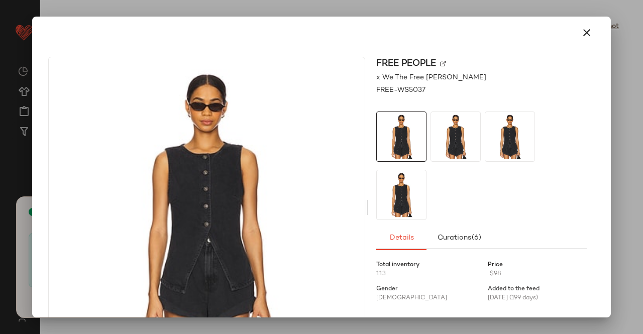
scroll to position [12419, 0]
click at [440, 63] on img at bounding box center [443, 64] width 6 height 6
click at [583, 38] on icon "button" at bounding box center [587, 33] width 12 height 12
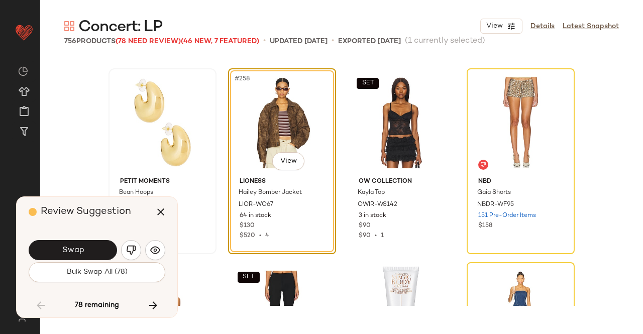
drag, startPoint x: 156, startPoint y: 217, endPoint x: 150, endPoint y: 193, distance: 25.0
click at [156, 218] on icon "button" at bounding box center [161, 212] width 12 height 12
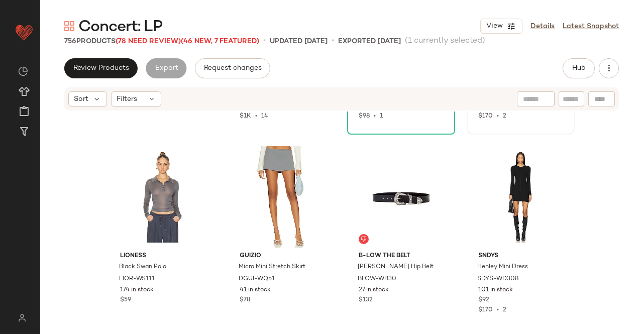
scroll to position [11614, 0]
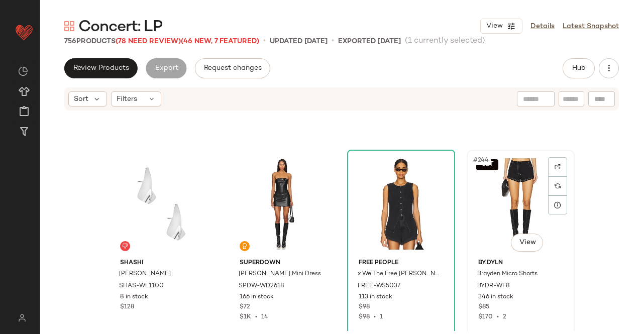
click at [508, 205] on div "SET #244 View" at bounding box center [521, 204] width 101 height 102
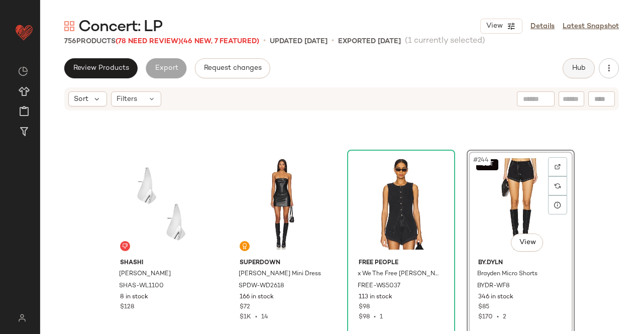
click at [567, 74] on button "Hub" at bounding box center [579, 68] width 32 height 20
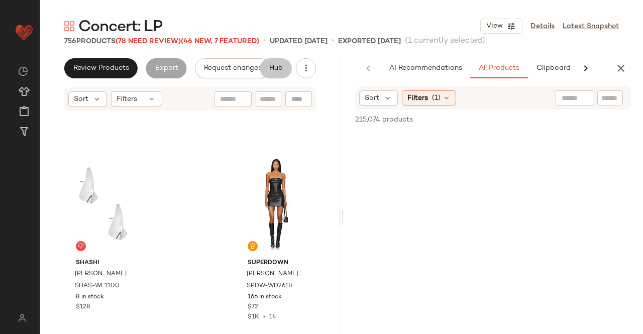
scroll to position [0, 63]
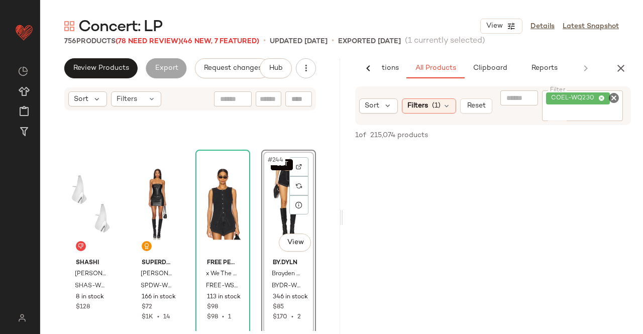
click at [600, 105] on div "COEL-WQ230" at bounding box center [582, 105] width 81 height 31
paste input "**********"
type input "**********"
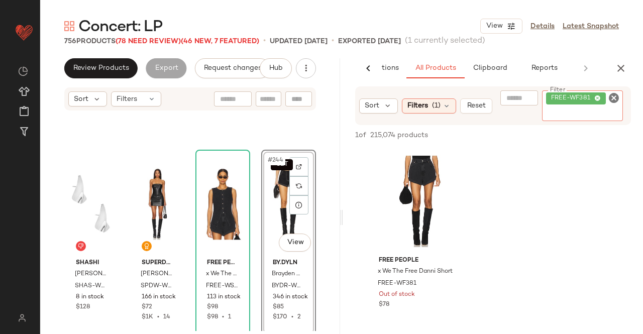
click at [623, 66] on icon "button" at bounding box center [621, 68] width 12 height 12
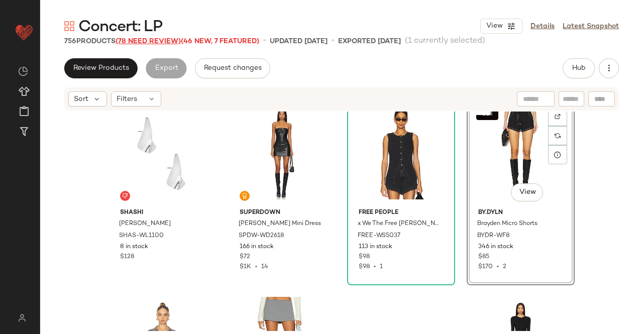
click at [143, 40] on span "(78 Need Review)" at bounding box center [148, 42] width 65 height 8
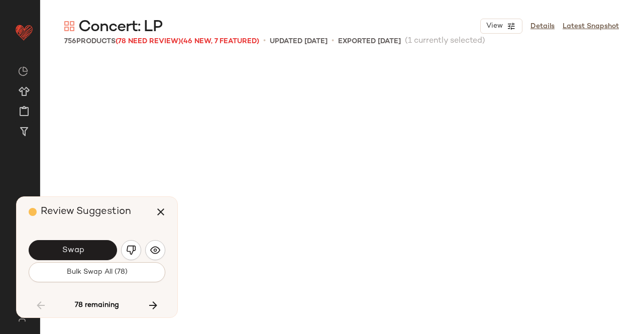
scroll to position [12419, 0]
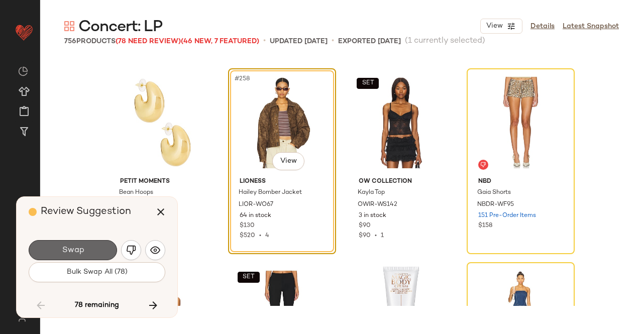
click at [66, 252] on span "Swap" at bounding box center [72, 251] width 23 height 10
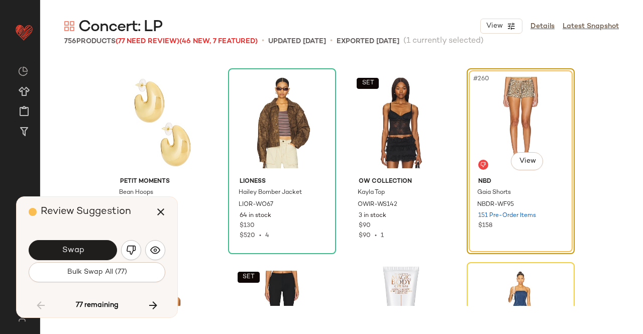
click at [77, 259] on button "Swap" at bounding box center [73, 250] width 88 height 20
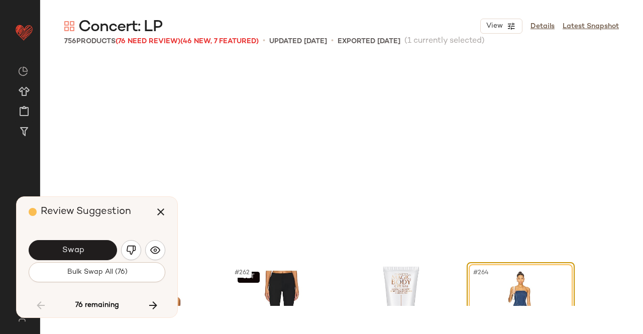
scroll to position [12613, 0]
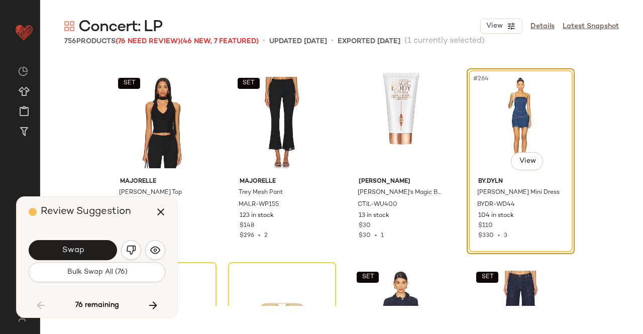
drag, startPoint x: 97, startPoint y: 254, endPoint x: 87, endPoint y: 256, distance: 9.8
click at [97, 254] on button "Swap" at bounding box center [73, 250] width 88 height 20
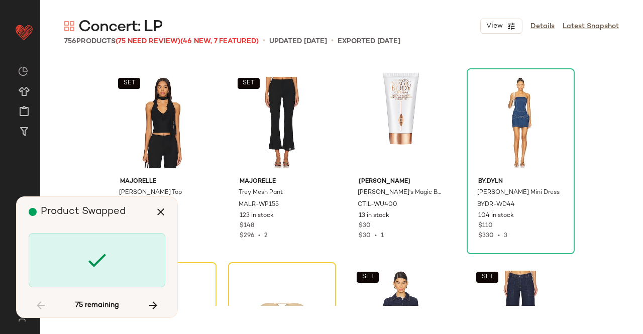
scroll to position [12807, 0]
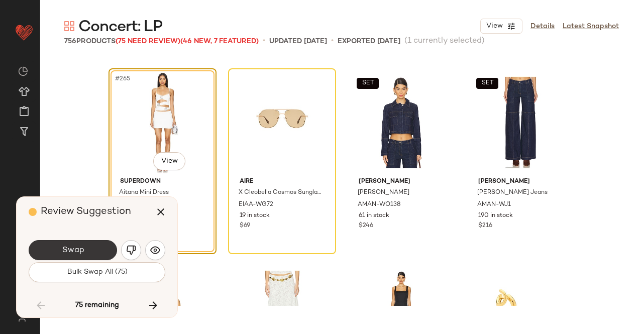
click at [88, 253] on button "Swap" at bounding box center [73, 250] width 88 height 20
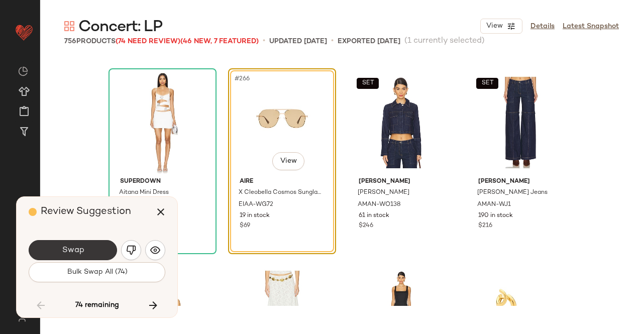
click at [98, 248] on button "Swap" at bounding box center [73, 250] width 88 height 20
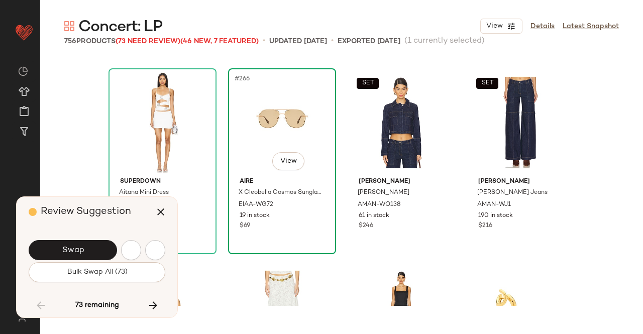
scroll to position [13195, 0]
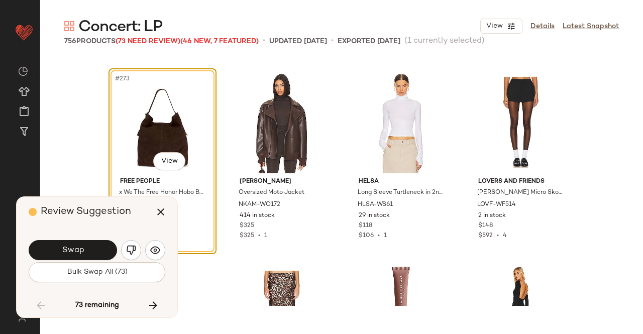
click at [68, 246] on button "Swap" at bounding box center [73, 250] width 88 height 20
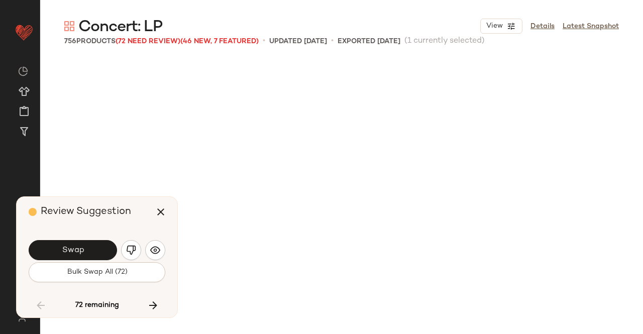
scroll to position [13583, 0]
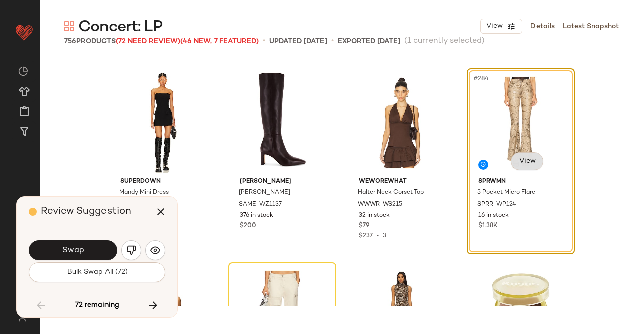
click at [527, 162] on body "Revolve ** Dashboard All Products Global Clipboards (12) Curations (508) [PERSO…" at bounding box center [321, 167] width 643 height 334
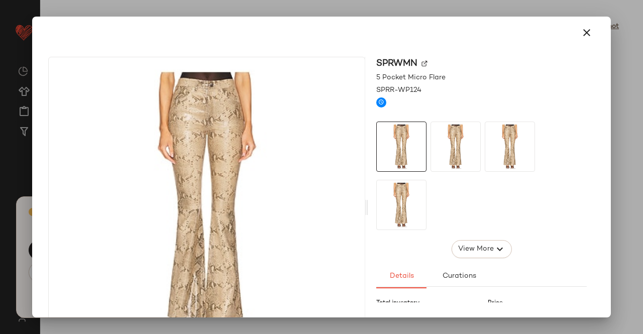
click at [423, 64] on img at bounding box center [425, 64] width 6 height 6
click at [581, 35] on icon "button" at bounding box center [587, 33] width 12 height 12
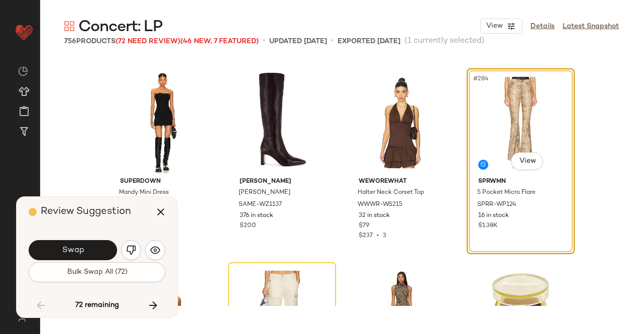
click at [71, 244] on button "Swap" at bounding box center [73, 250] width 88 height 20
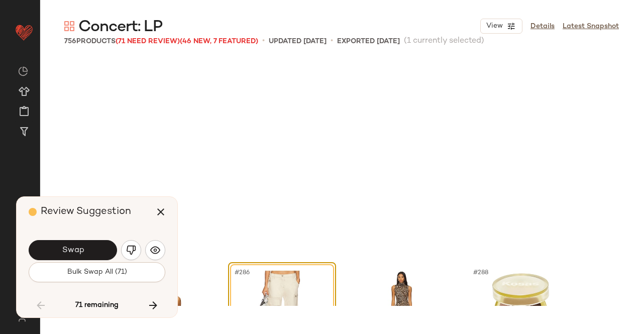
scroll to position [13777, 0]
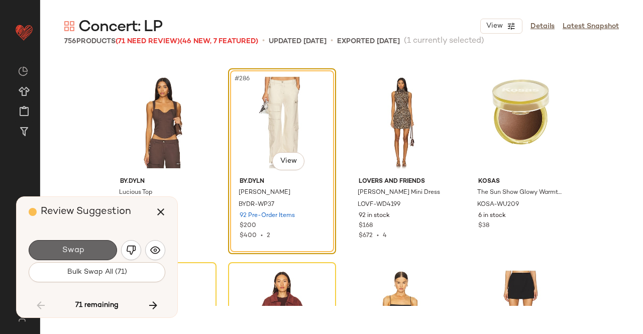
click at [79, 251] on span "Swap" at bounding box center [72, 251] width 23 height 10
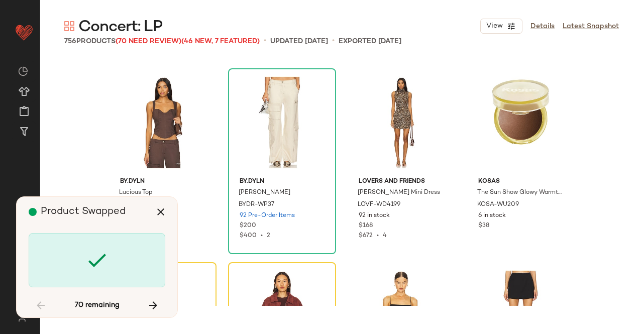
scroll to position [13971, 0]
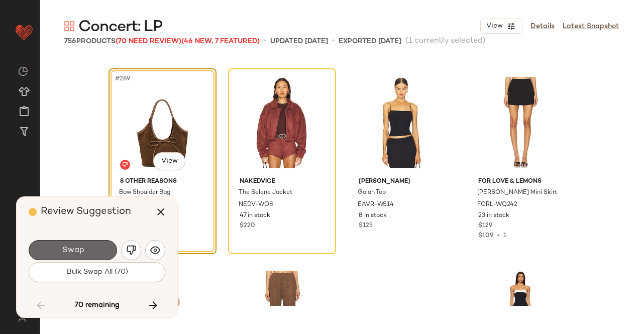
click at [85, 248] on button "Swap" at bounding box center [73, 250] width 88 height 20
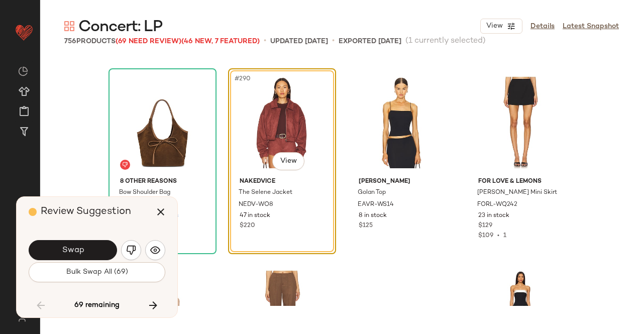
click at [64, 251] on span "Swap" at bounding box center [72, 251] width 23 height 10
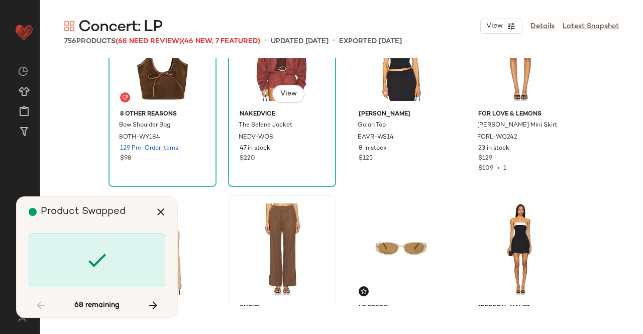
scroll to position [14122, 0]
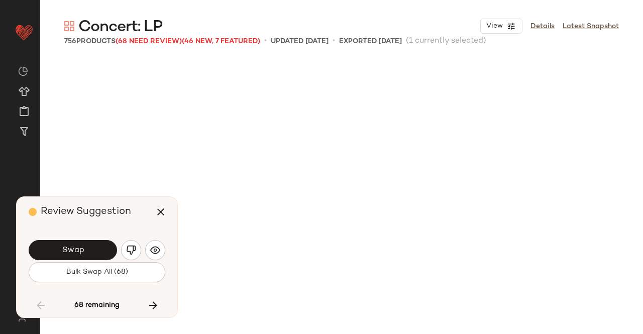
scroll to position [14553, 0]
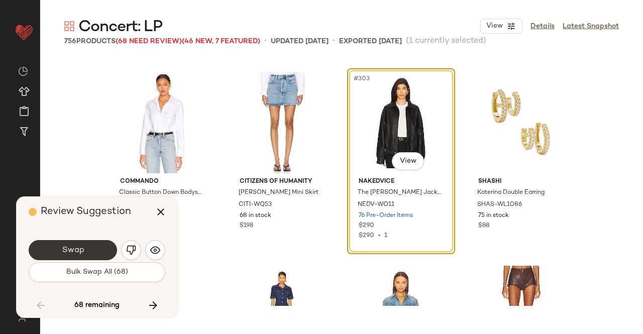
click at [108, 257] on button "Swap" at bounding box center [73, 250] width 88 height 20
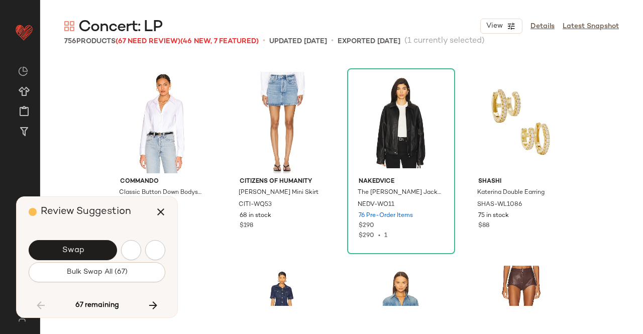
scroll to position [14941, 0]
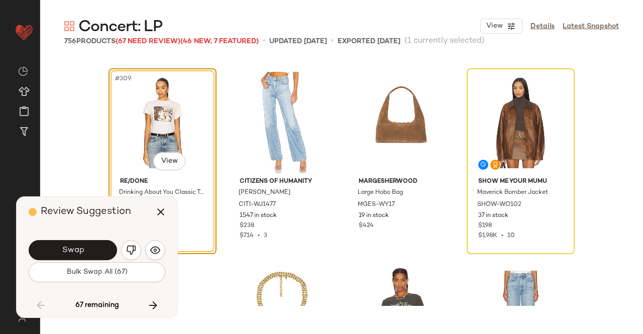
click at [61, 236] on div "Swap Bulk Swap All (67)" at bounding box center [97, 260] width 137 height 54
click at [66, 243] on button "Swap" at bounding box center [73, 250] width 88 height 20
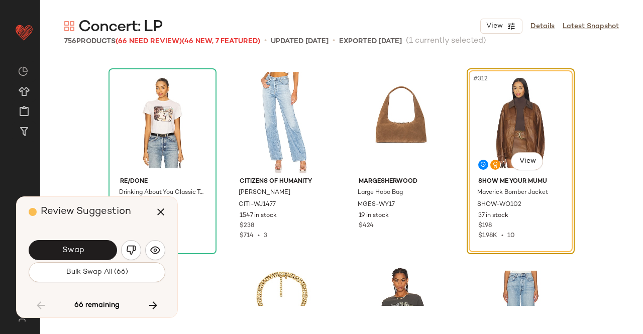
click at [52, 251] on button "Swap" at bounding box center [73, 250] width 88 height 20
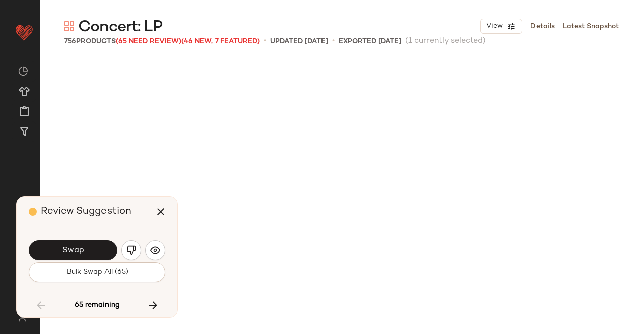
scroll to position [15329, 0]
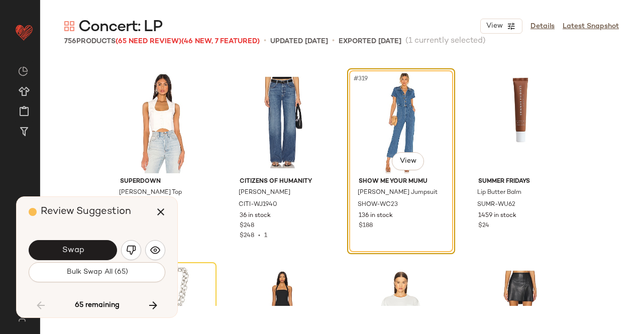
click at [86, 255] on button "Swap" at bounding box center [73, 250] width 88 height 20
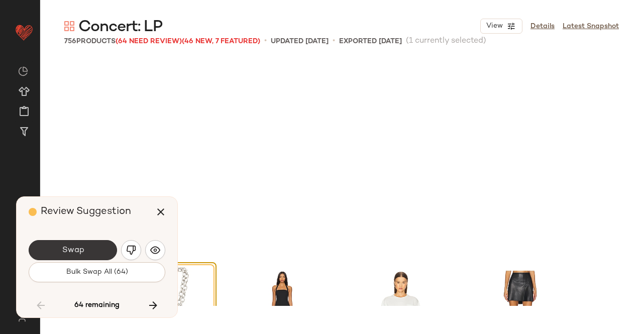
scroll to position [15523, 0]
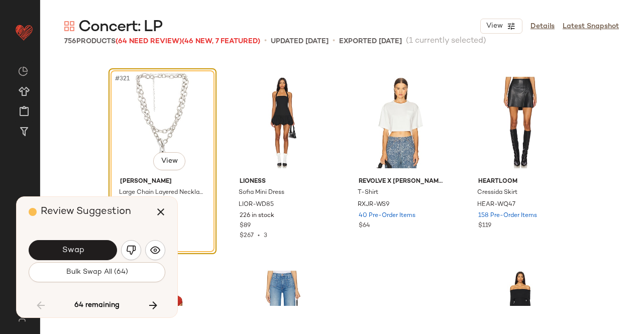
click at [68, 246] on span "Swap" at bounding box center [72, 251] width 23 height 10
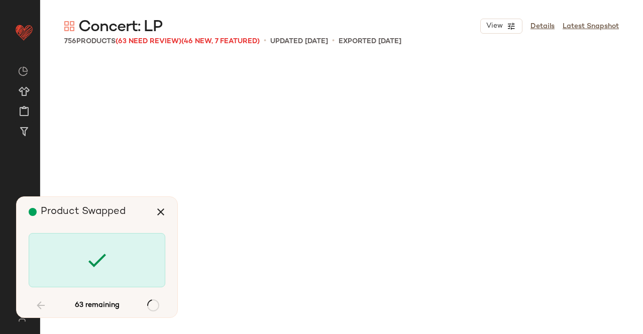
scroll to position [16300, 0]
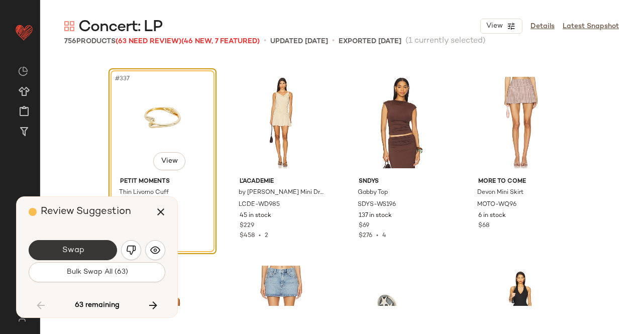
click at [91, 249] on button "Swap" at bounding box center [73, 250] width 88 height 20
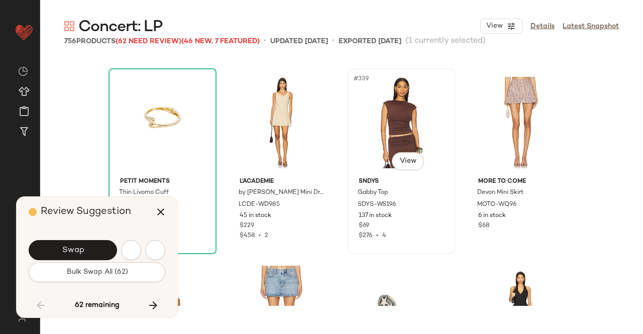
scroll to position [16882, 0]
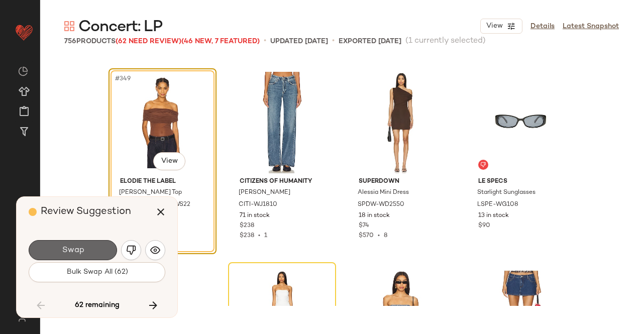
click at [54, 244] on button "Swap" at bounding box center [73, 250] width 88 height 20
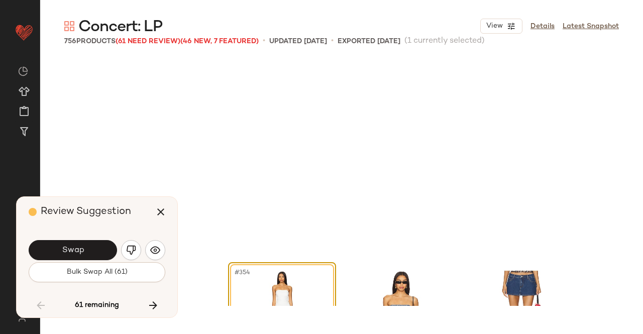
scroll to position [17076, 0]
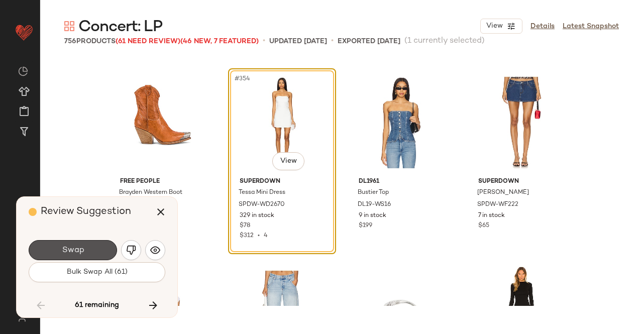
click at [78, 247] on span "Swap" at bounding box center [72, 251] width 23 height 10
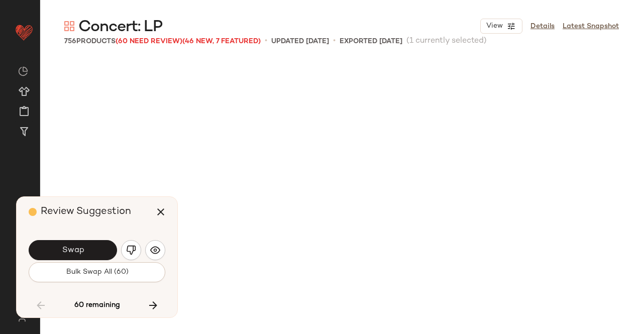
scroll to position [17464, 0]
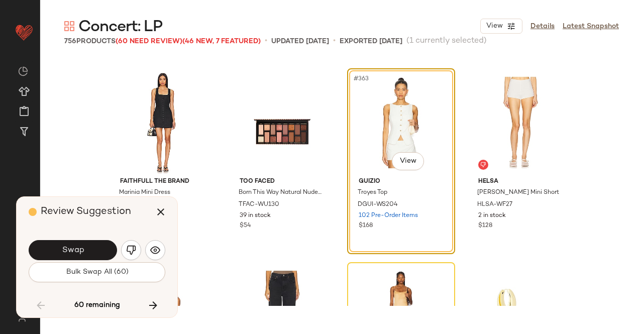
click at [78, 247] on span "Swap" at bounding box center [72, 251] width 23 height 10
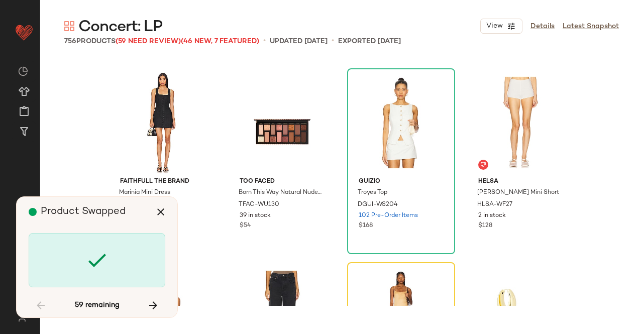
scroll to position [17658, 0]
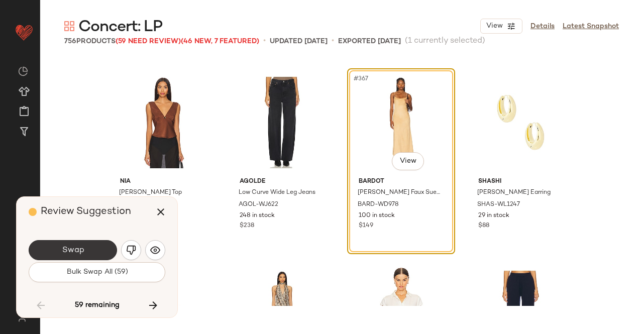
click at [87, 248] on button "Swap" at bounding box center [73, 250] width 88 height 20
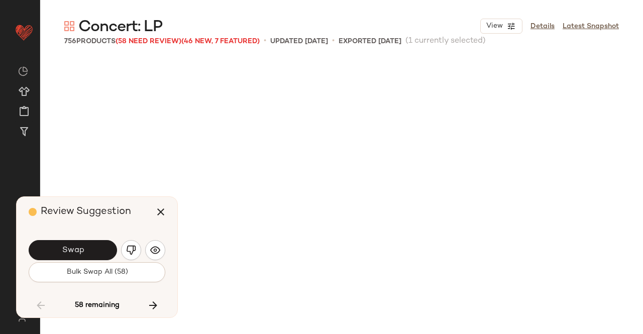
scroll to position [18240, 0]
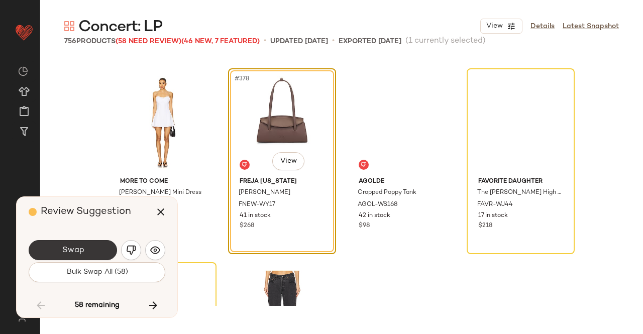
click at [99, 245] on button "Swap" at bounding box center [73, 250] width 88 height 20
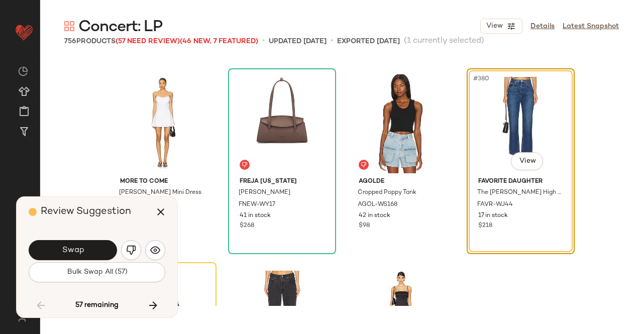
click at [90, 247] on button "Swap" at bounding box center [73, 250] width 88 height 20
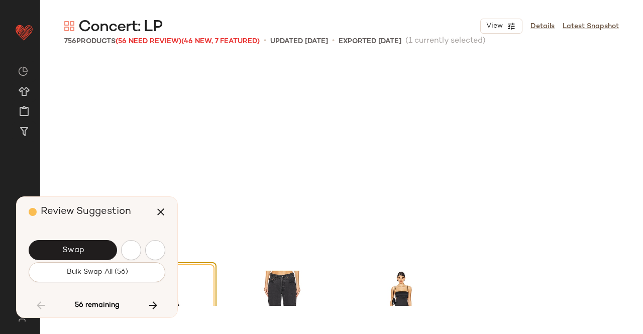
scroll to position [18434, 0]
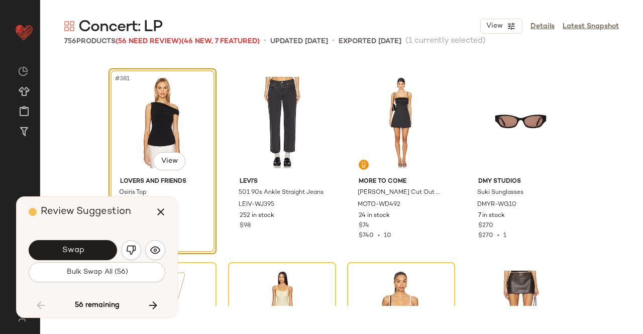
click at [83, 244] on button "Swap" at bounding box center [73, 250] width 88 height 20
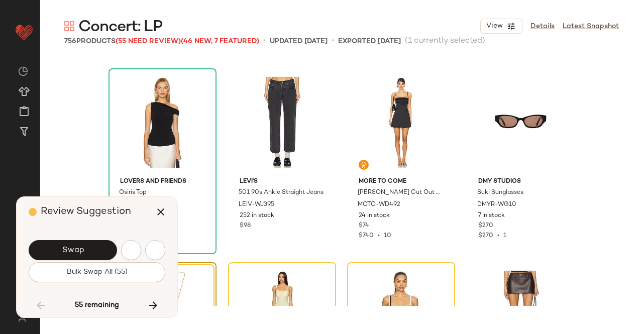
scroll to position [18628, 0]
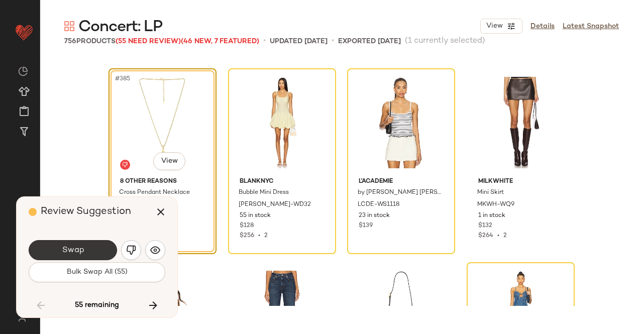
click at [87, 242] on button "Swap" at bounding box center [73, 250] width 88 height 20
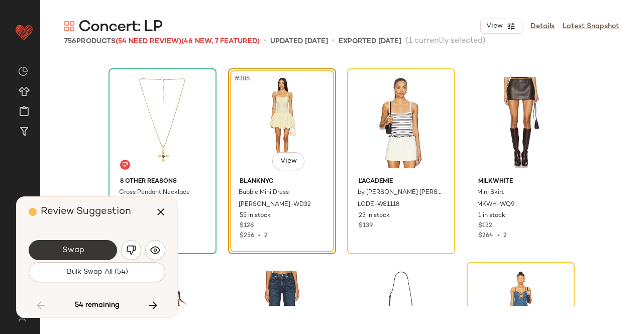
click at [80, 250] on span "Swap" at bounding box center [72, 251] width 23 height 10
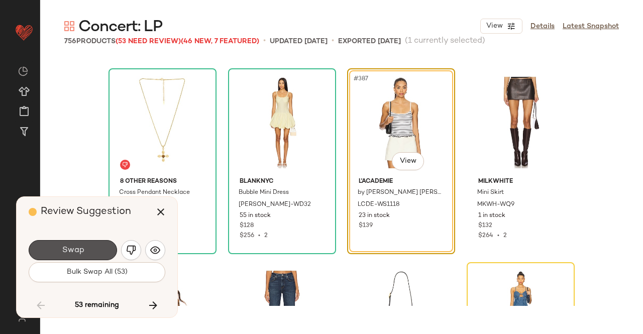
click at [80, 250] on span "Swap" at bounding box center [72, 251] width 23 height 10
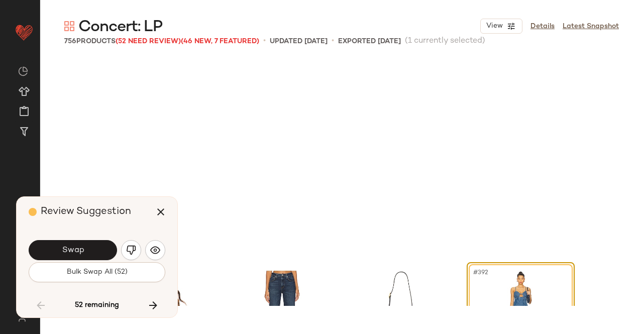
scroll to position [18822, 0]
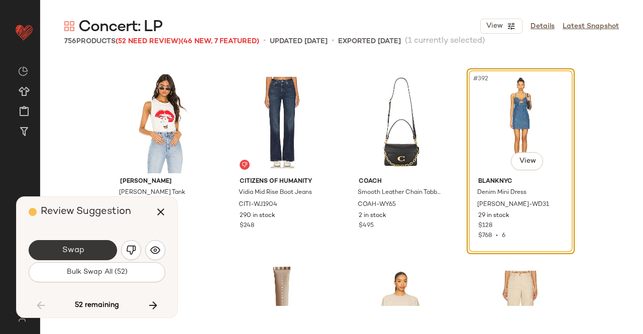
click at [83, 244] on button "Swap" at bounding box center [73, 250] width 88 height 20
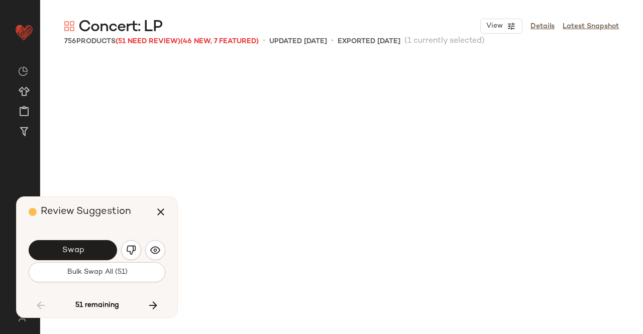
scroll to position [19210, 0]
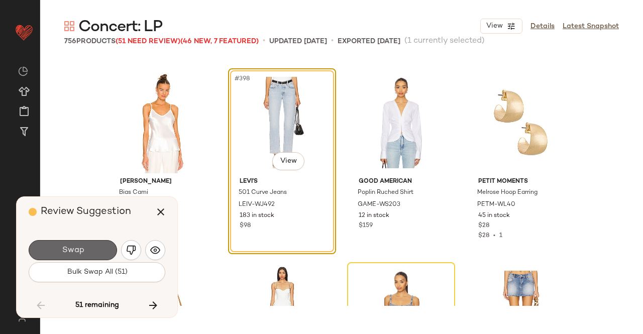
click at [54, 253] on button "Swap" at bounding box center [73, 250] width 88 height 20
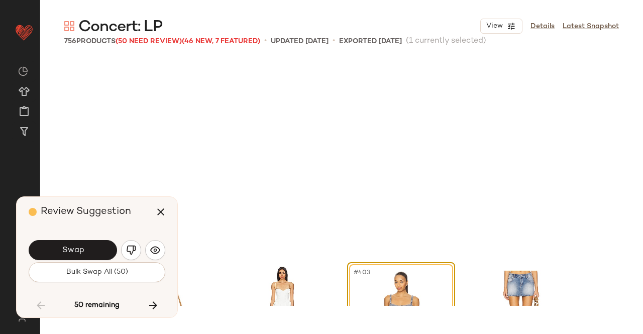
scroll to position [19404, 0]
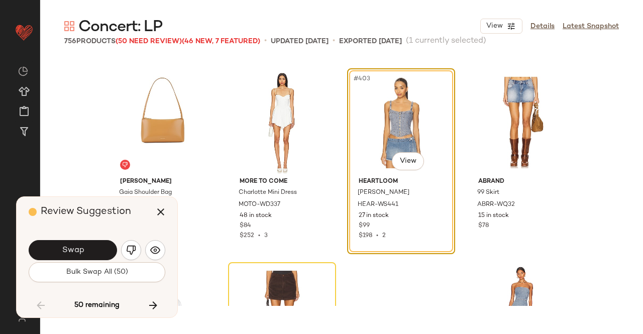
click at [85, 241] on button "Swap" at bounding box center [73, 250] width 88 height 20
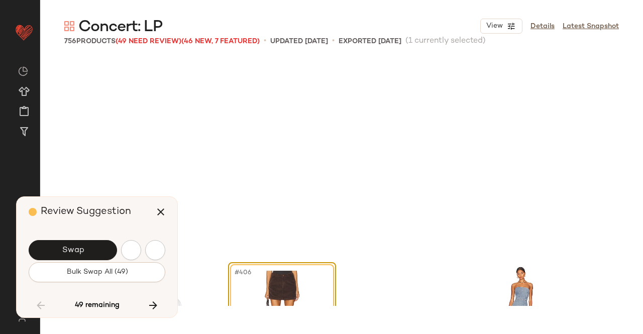
scroll to position [19598, 0]
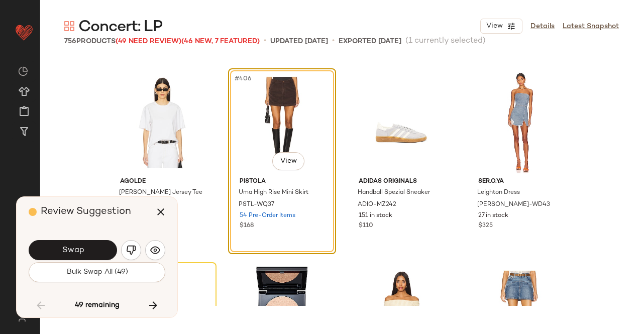
click at [73, 253] on span "Swap" at bounding box center [72, 251] width 23 height 10
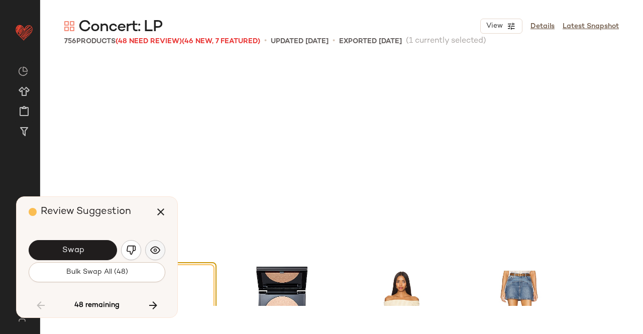
scroll to position [19792, 0]
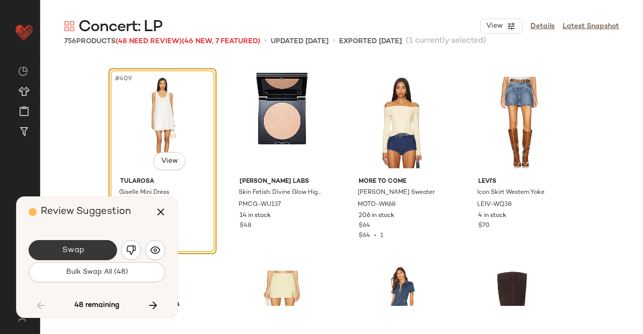
click at [92, 253] on button "Swap" at bounding box center [73, 250] width 88 height 20
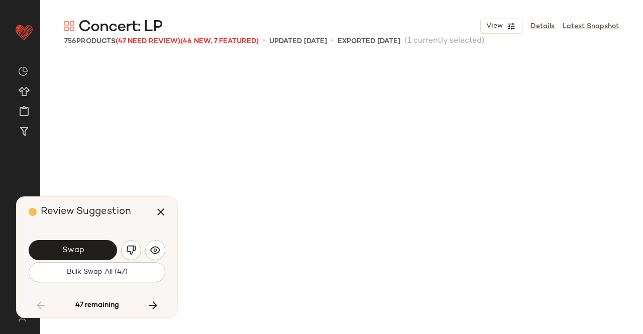
scroll to position [20375, 0]
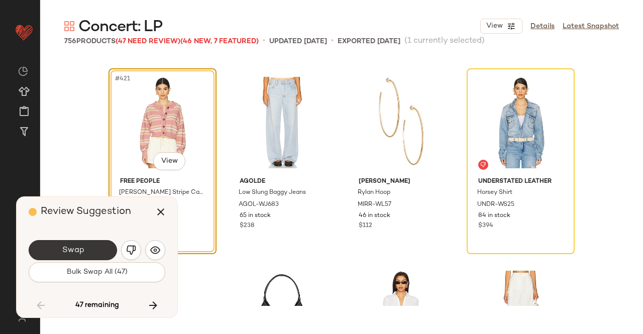
click at [91, 252] on button "Swap" at bounding box center [73, 250] width 88 height 20
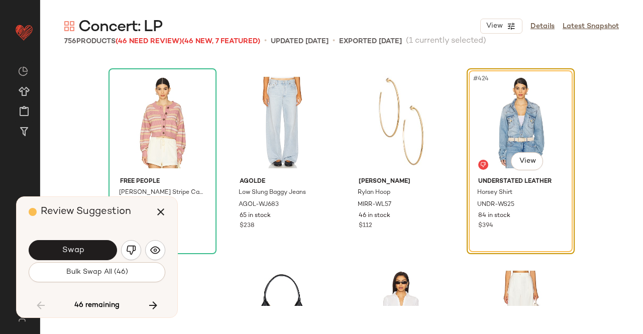
drag, startPoint x: 102, startPoint y: 243, endPoint x: 88, endPoint y: 247, distance: 14.2
click at [98, 246] on button "Swap" at bounding box center [73, 250] width 88 height 20
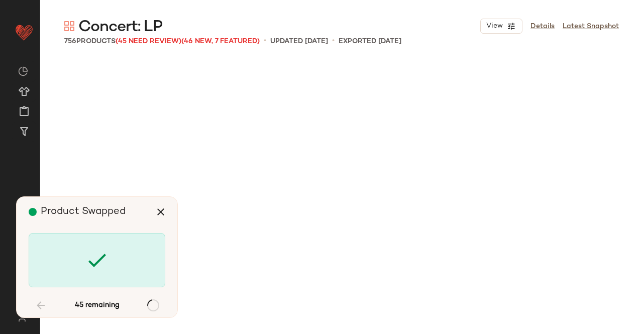
scroll to position [21539, 0]
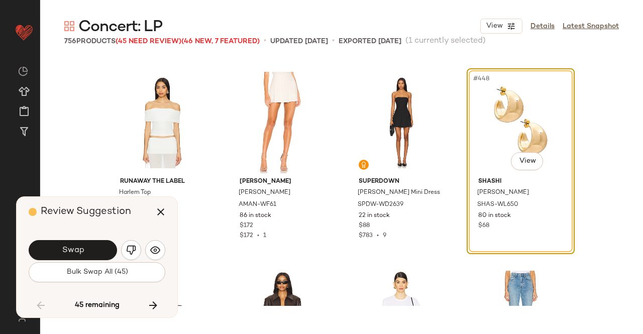
click at [90, 249] on button "Swap" at bounding box center [73, 250] width 88 height 20
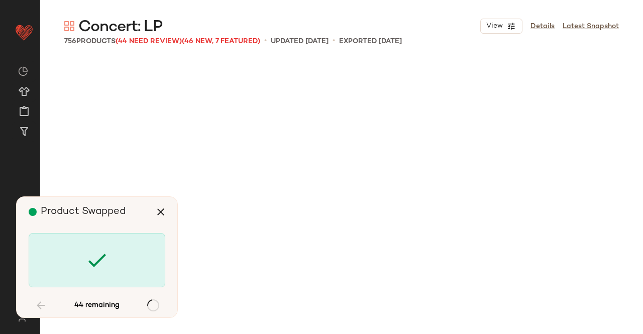
scroll to position [24644, 0]
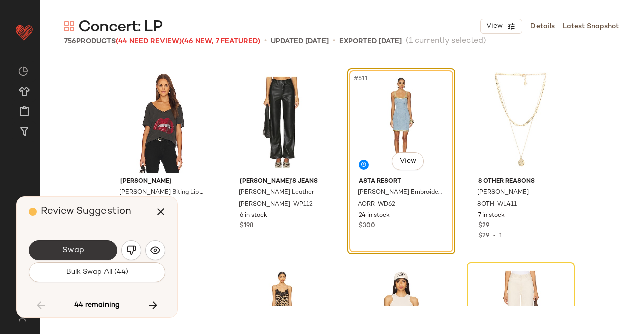
click at [79, 246] on span "Swap" at bounding box center [72, 251] width 23 height 10
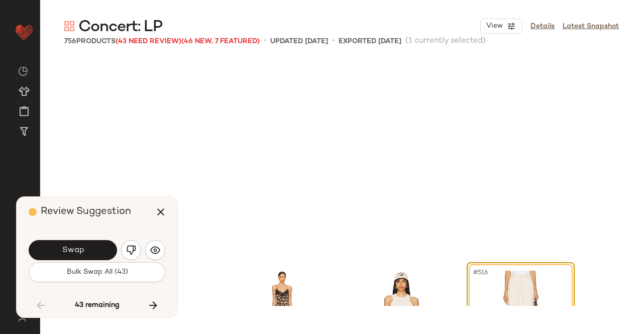
scroll to position [24838, 0]
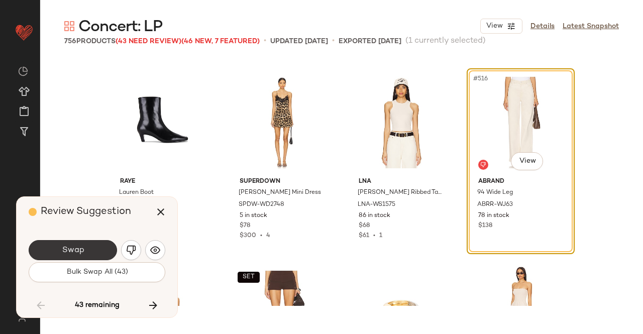
click at [85, 245] on button "Swap" at bounding box center [73, 250] width 88 height 20
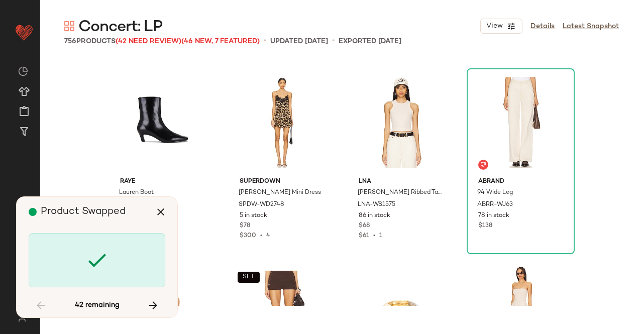
scroll to position [25226, 0]
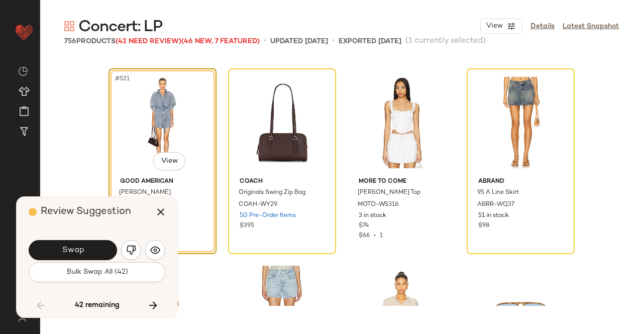
click at [77, 251] on span "Swap" at bounding box center [72, 251] width 23 height 10
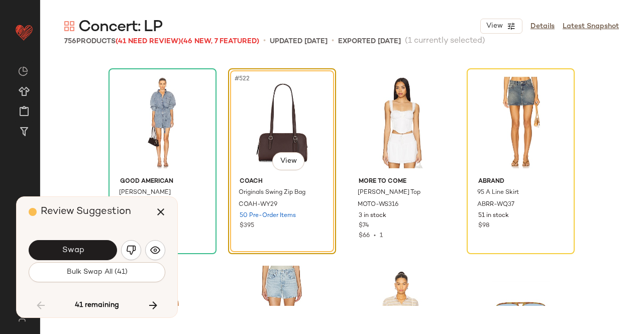
click at [45, 248] on button "Swap" at bounding box center [73, 250] width 88 height 20
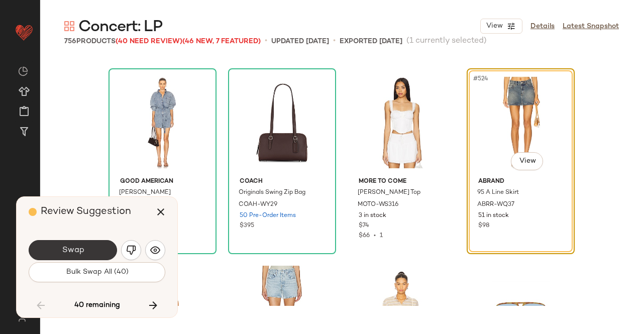
click at [53, 248] on button "Swap" at bounding box center [73, 250] width 88 height 20
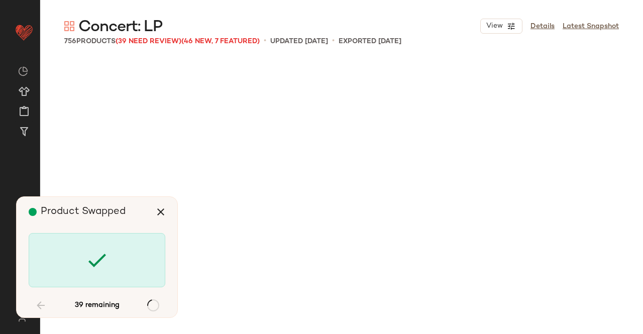
scroll to position [26002, 0]
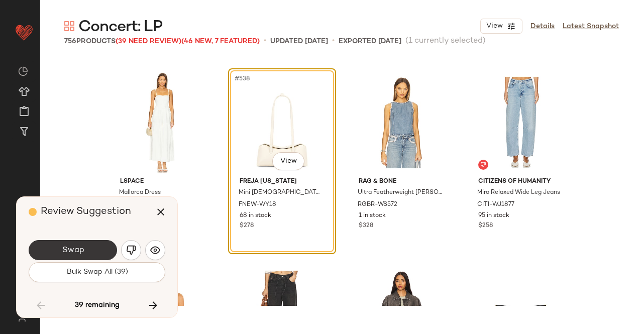
click at [85, 246] on button "Swap" at bounding box center [73, 250] width 88 height 20
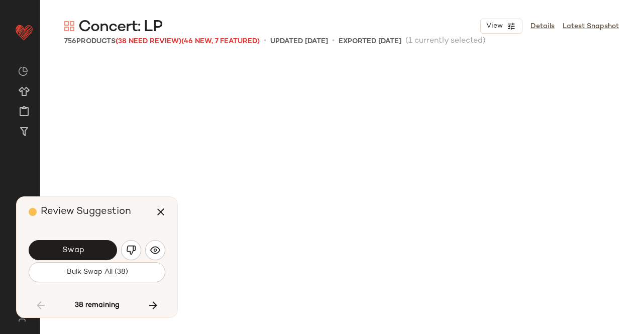
scroll to position [26390, 0]
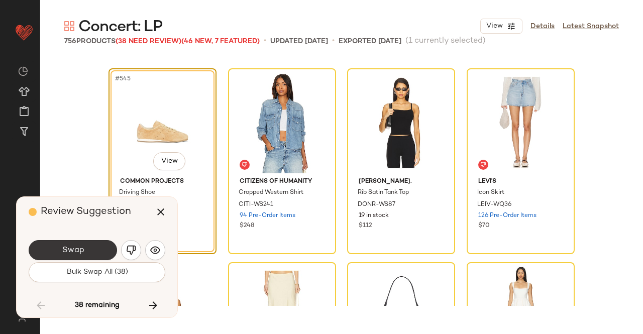
click at [72, 256] on button "Swap" at bounding box center [73, 250] width 88 height 20
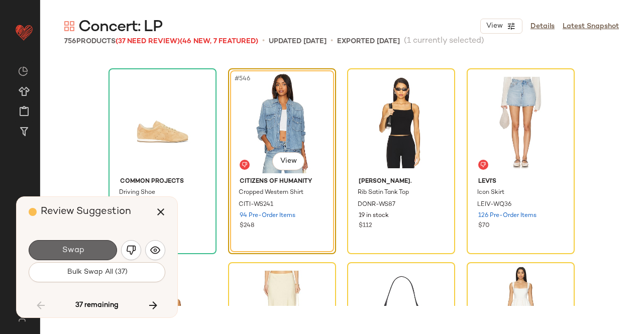
click at [75, 251] on span "Swap" at bounding box center [72, 251] width 23 height 10
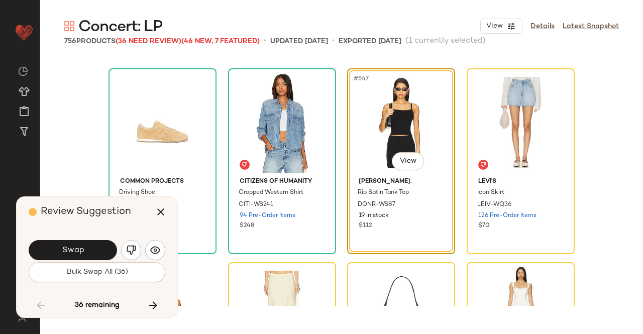
click at [78, 249] on span "Swap" at bounding box center [72, 251] width 23 height 10
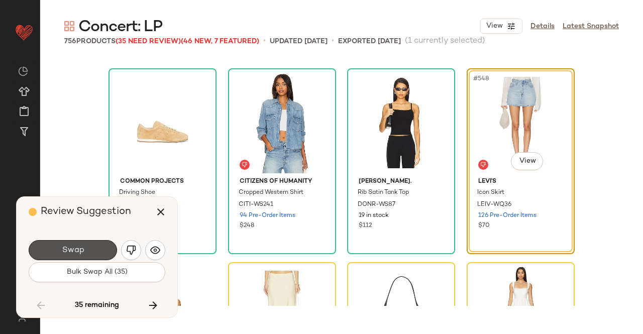
click at [78, 248] on span "Swap" at bounding box center [72, 251] width 23 height 10
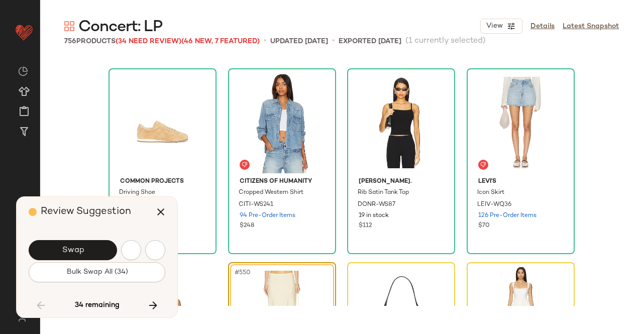
scroll to position [26584, 0]
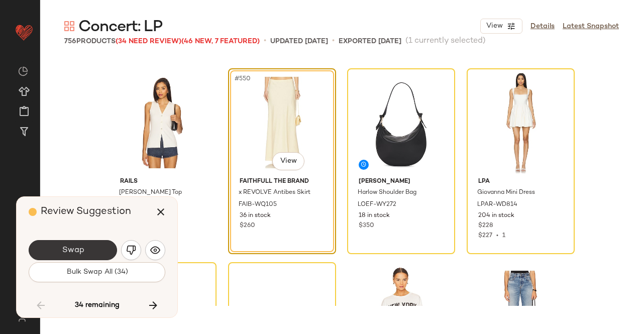
click at [92, 252] on button "Swap" at bounding box center [73, 250] width 88 height 20
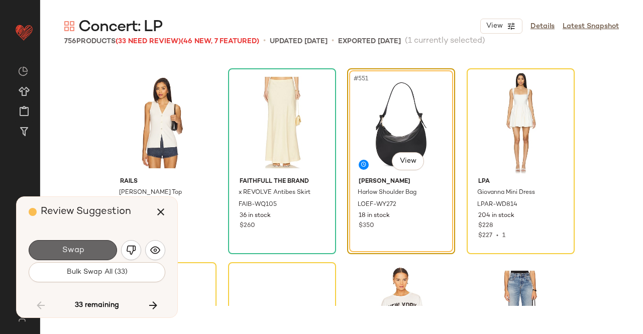
click at [81, 248] on span "Swap" at bounding box center [72, 251] width 23 height 10
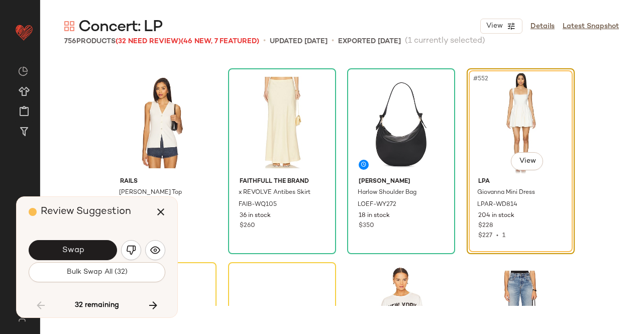
click at [69, 254] on span "Swap" at bounding box center [72, 251] width 23 height 10
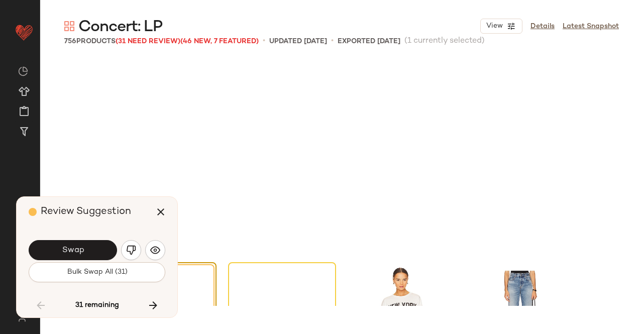
scroll to position [26778, 0]
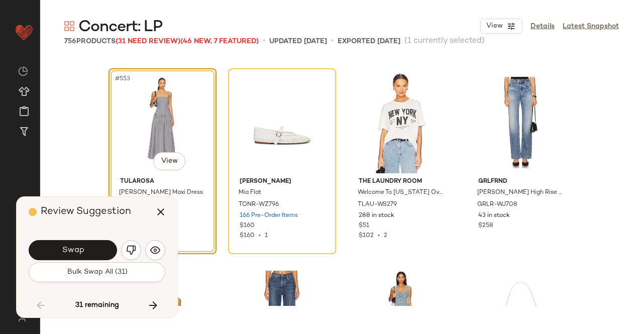
click at [100, 246] on button "Swap" at bounding box center [73, 250] width 88 height 20
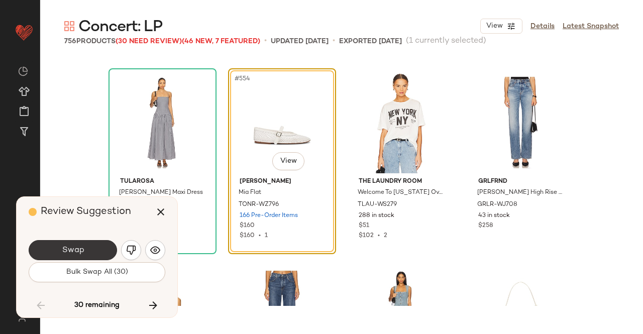
click at [86, 254] on button "Swap" at bounding box center [73, 250] width 88 height 20
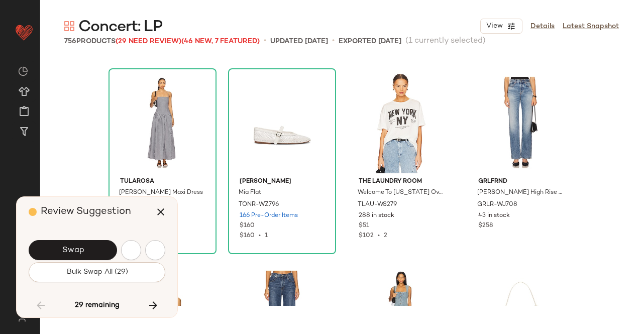
scroll to position [27166, 0]
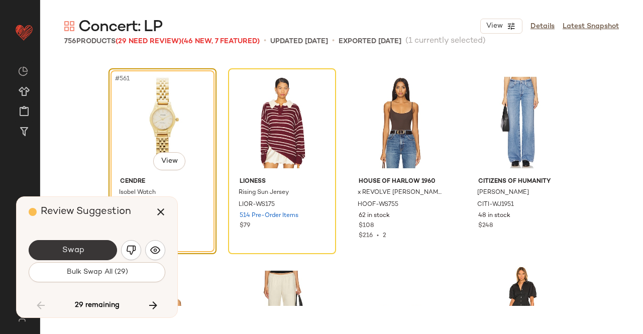
click at [81, 246] on span "Swap" at bounding box center [72, 251] width 23 height 10
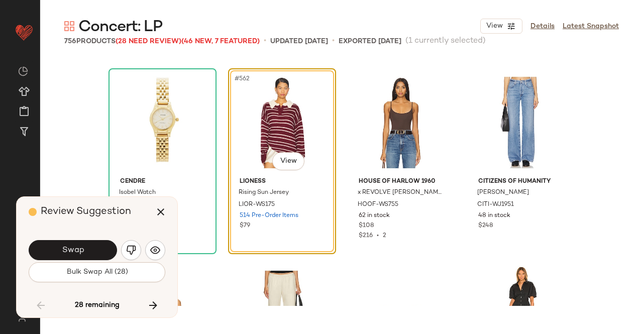
click at [81, 250] on span "Swap" at bounding box center [72, 251] width 23 height 10
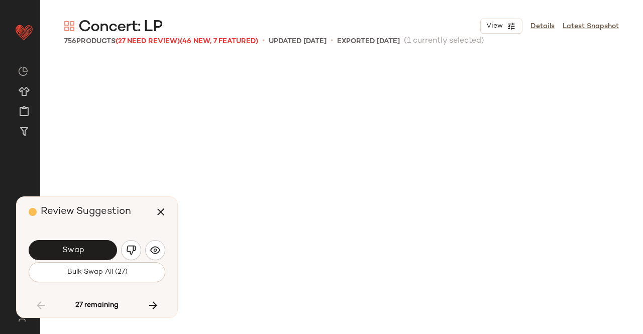
scroll to position [27554, 0]
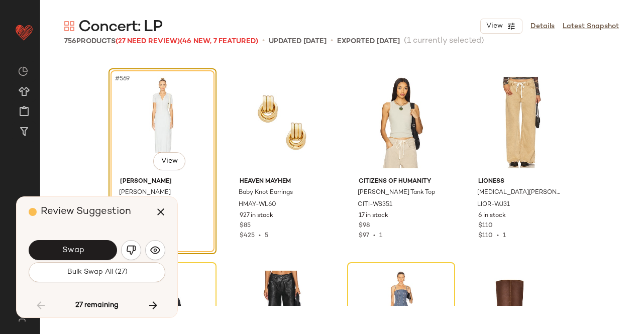
click at [81, 248] on span "Swap" at bounding box center [72, 251] width 23 height 10
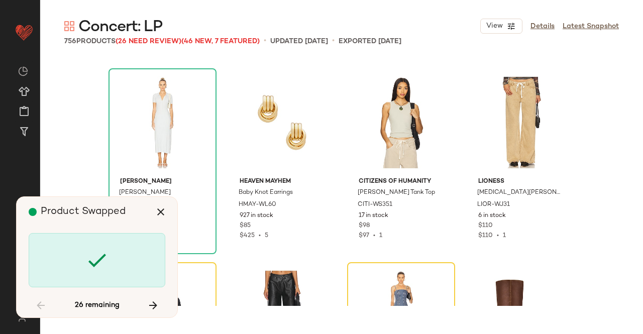
scroll to position [27748, 0]
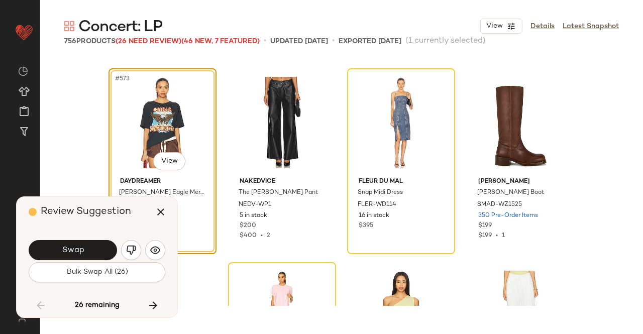
click at [80, 240] on button "Swap" at bounding box center [73, 250] width 88 height 20
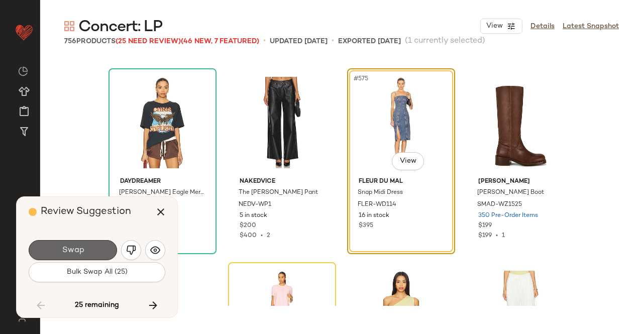
click at [85, 251] on button "Swap" at bounding box center [73, 250] width 88 height 20
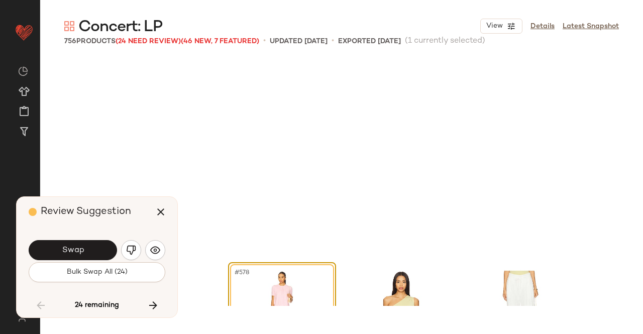
scroll to position [27942, 0]
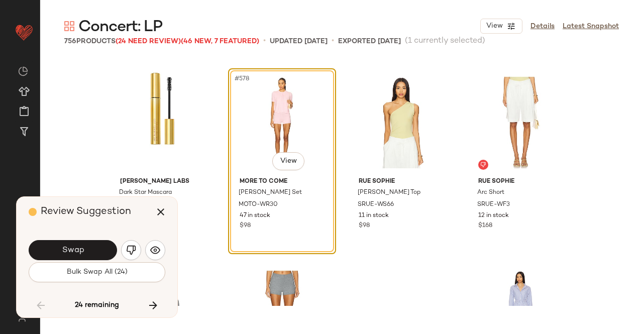
drag, startPoint x: 87, startPoint y: 249, endPoint x: 101, endPoint y: 243, distance: 14.6
click at [101, 245] on button "Swap" at bounding box center [73, 250] width 88 height 20
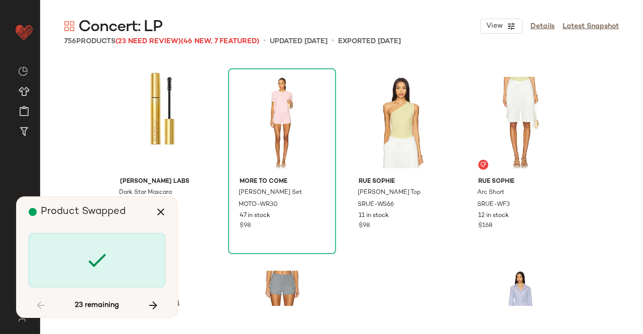
scroll to position [28330, 0]
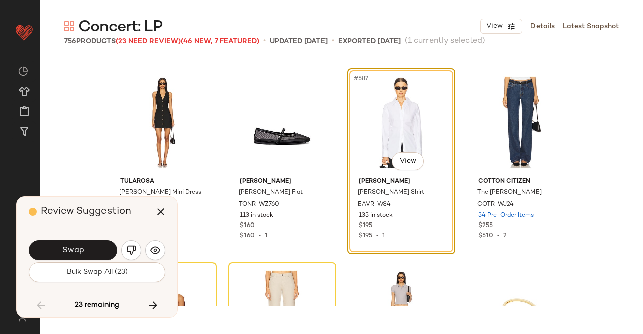
click at [101, 243] on button "Swap" at bounding box center [73, 250] width 88 height 20
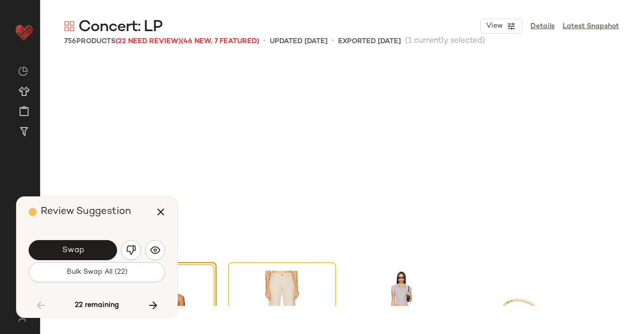
scroll to position [28524, 0]
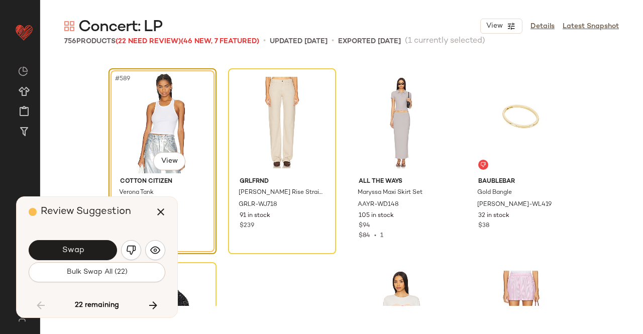
drag, startPoint x: 72, startPoint y: 242, endPoint x: 73, endPoint y: 232, distance: 10.6
click at [73, 232] on div "Review Suggestion Swap Bulk Swap All (22) 22 remaining" at bounding box center [97, 257] width 161 height 121
click at [85, 243] on div "Swap" at bounding box center [97, 250] width 137 height 24
click at [86, 245] on button "Swap" at bounding box center [73, 250] width 88 height 20
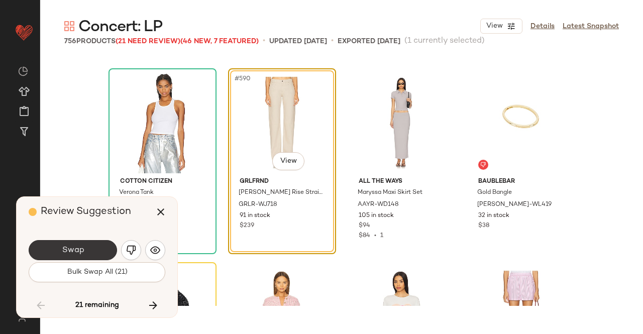
drag, startPoint x: 90, startPoint y: 238, endPoint x: 87, endPoint y: 244, distance: 6.7
click at [88, 241] on div "Swap Bulk Swap All (21)" at bounding box center [97, 260] width 137 height 54
click at [86, 245] on button "Swap" at bounding box center [73, 250] width 88 height 20
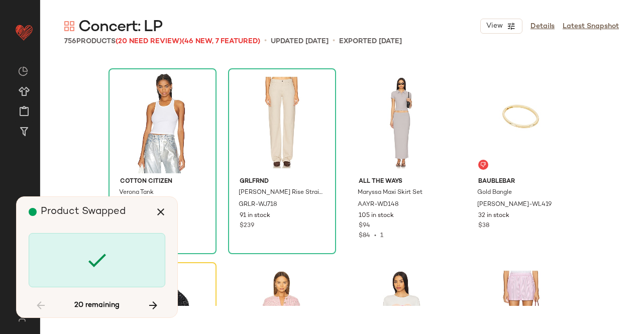
scroll to position [28718, 0]
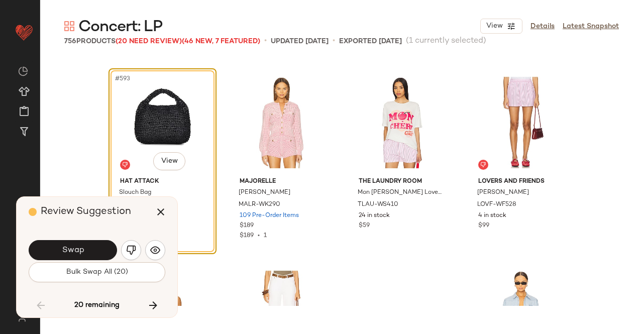
click at [79, 248] on span "Swap" at bounding box center [72, 251] width 23 height 10
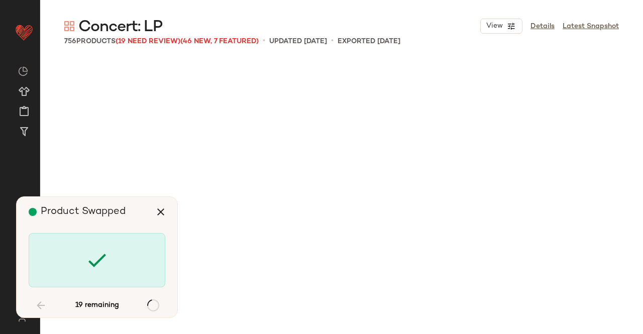
scroll to position [29495, 0]
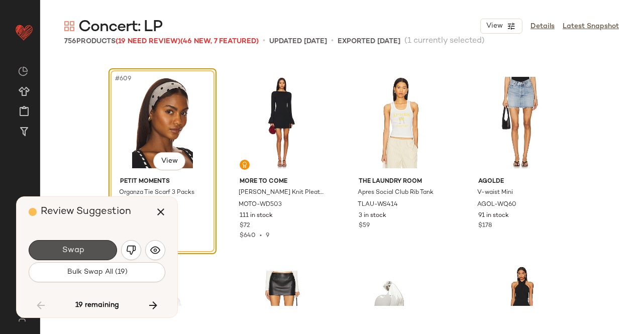
click at [111, 242] on button "Swap" at bounding box center [73, 250] width 88 height 20
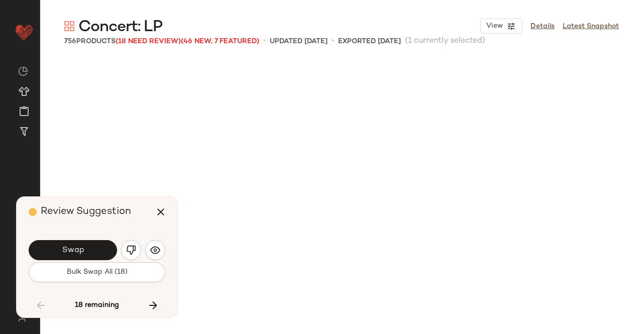
scroll to position [30077, 0]
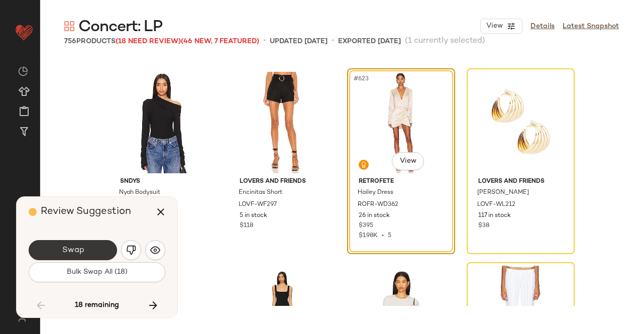
click at [102, 242] on button "Swap" at bounding box center [73, 250] width 88 height 20
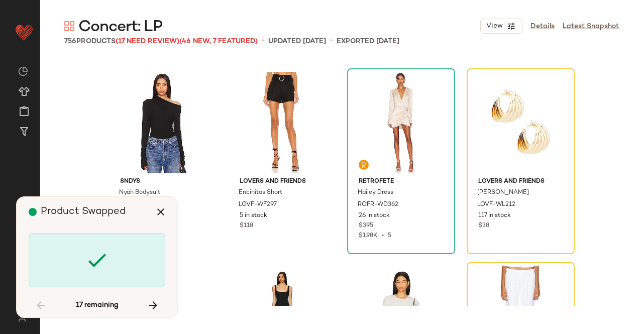
click at [102, 240] on div at bounding box center [97, 260] width 137 height 54
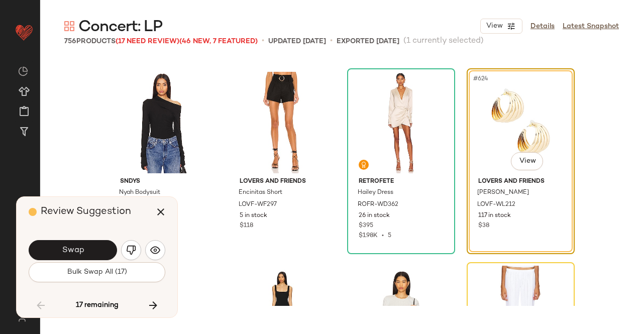
click at [98, 247] on button "Swap" at bounding box center [73, 250] width 88 height 20
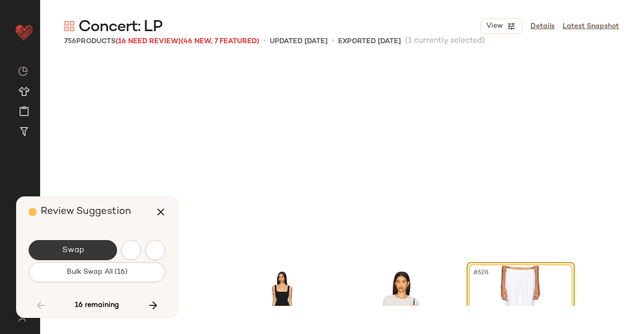
scroll to position [30271, 0]
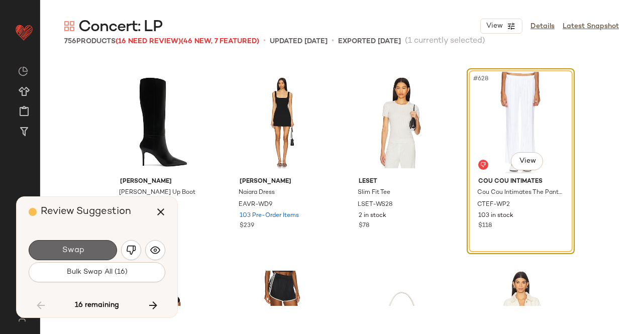
click at [102, 245] on button "Swap" at bounding box center [73, 250] width 88 height 20
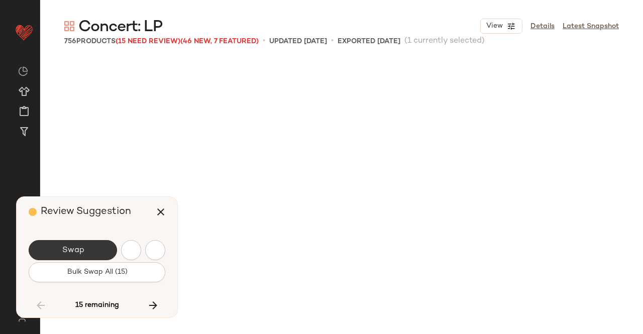
scroll to position [30659, 0]
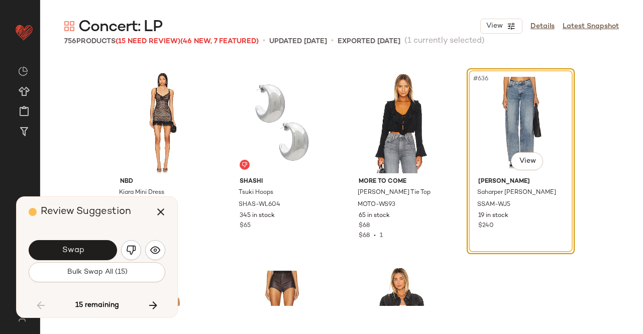
click at [79, 243] on button "Swap" at bounding box center [73, 250] width 88 height 20
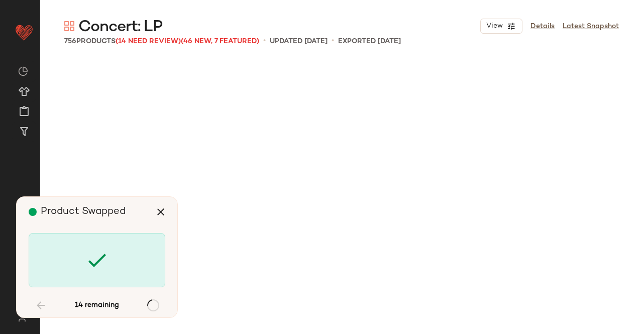
scroll to position [31435, 0]
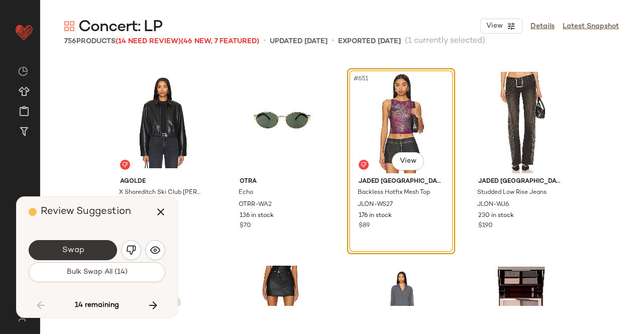
click at [75, 246] on span "Swap" at bounding box center [72, 251] width 23 height 10
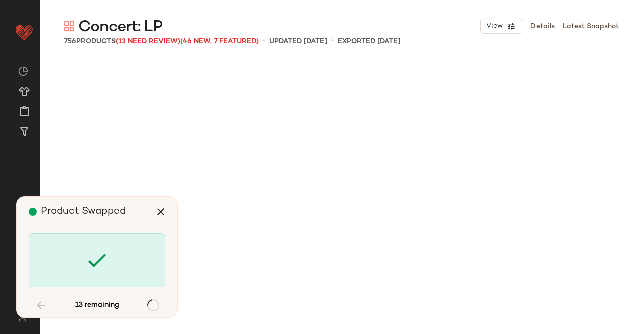
scroll to position [32211, 0]
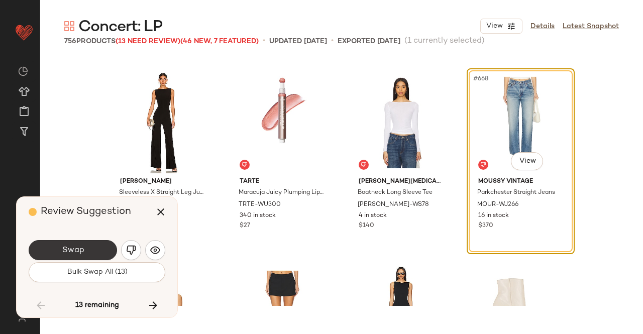
click at [92, 253] on button "Swap" at bounding box center [73, 250] width 88 height 20
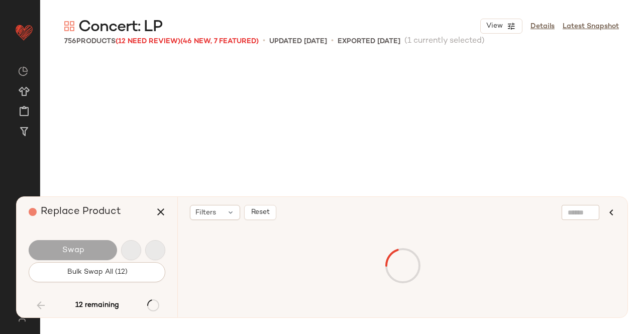
scroll to position [32793, 0]
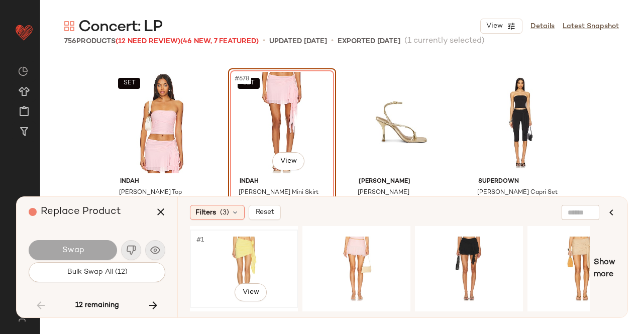
click at [223, 241] on div "#1 View" at bounding box center [244, 268] width 101 height 71
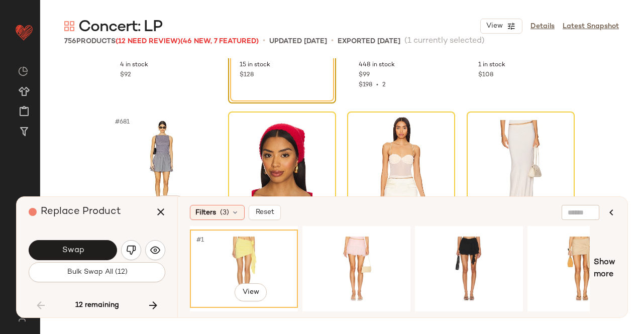
scroll to position [32844, 0]
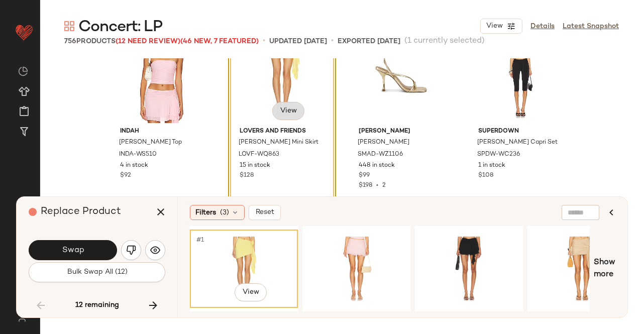
click at [282, 114] on body "Revolve ** Dashboard All Products Global Clipboards (12) Curations (508) [PERSO…" at bounding box center [321, 167] width 643 height 334
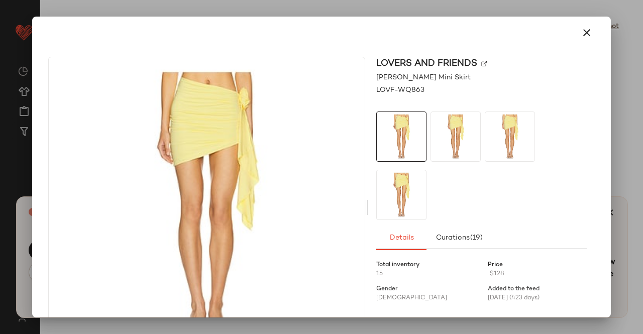
click at [482, 63] on img at bounding box center [485, 64] width 6 height 6
drag, startPoint x: 575, startPoint y: 24, endPoint x: 578, endPoint y: 30, distance: 7.0
click at [575, 25] on button "button" at bounding box center [587, 33] width 24 height 24
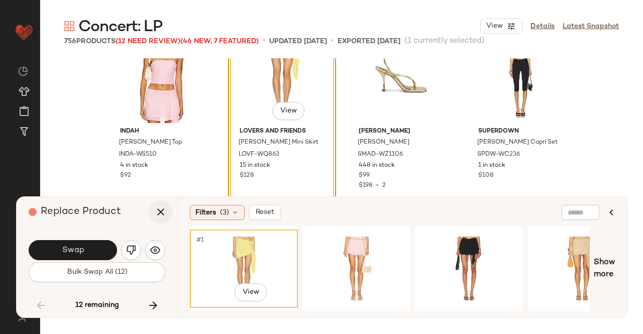
click at [151, 217] on button "button" at bounding box center [161, 212] width 24 height 24
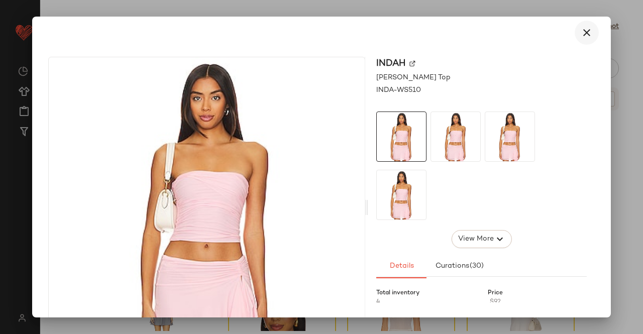
drag, startPoint x: 591, startPoint y: 26, endPoint x: 579, endPoint y: 35, distance: 15.4
click at [590, 27] on div at bounding box center [321, 33] width 555 height 24
click at [584, 20] on div at bounding box center [321, 33] width 571 height 32
click at [581, 38] on icon "button" at bounding box center [587, 33] width 12 height 12
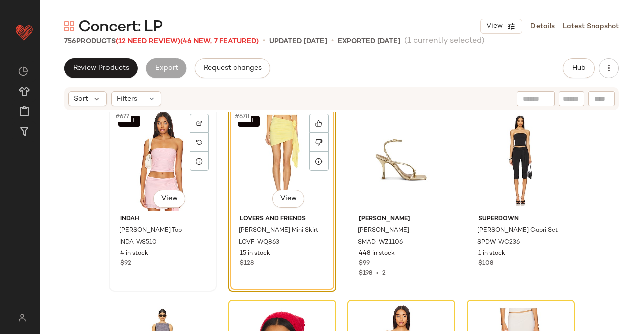
scroll to position [32793, 0]
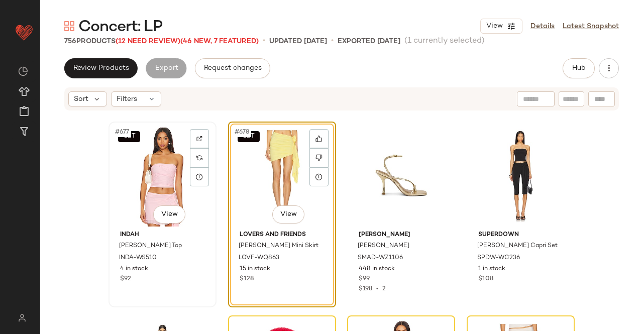
click at [166, 165] on div "SET #677 View" at bounding box center [162, 176] width 101 height 102
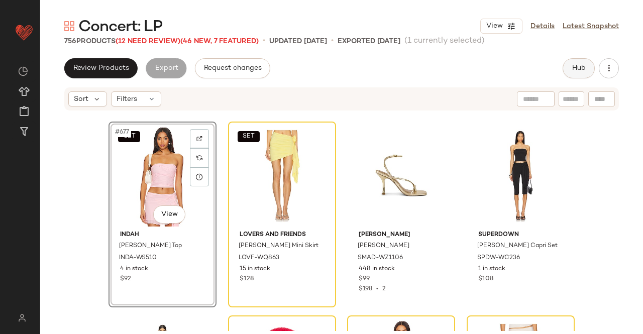
click at [572, 72] on span "Hub" at bounding box center [579, 68] width 14 height 8
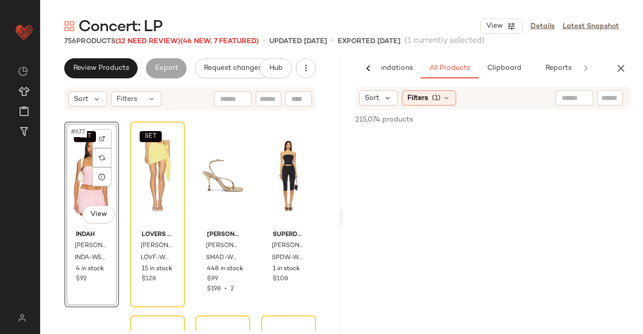
scroll to position [0, 63]
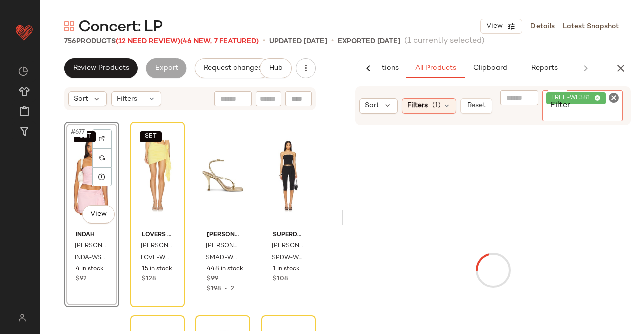
click at [608, 94] on div "FREE-WF381" at bounding box center [582, 105] width 81 height 31
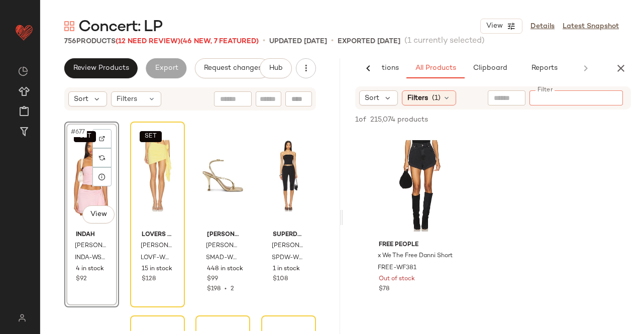
paste input "**********"
type input "**********"
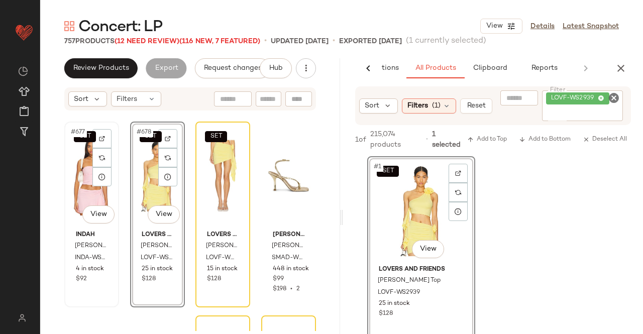
click at [81, 184] on div "SET #677 View" at bounding box center [92, 176] width 48 height 102
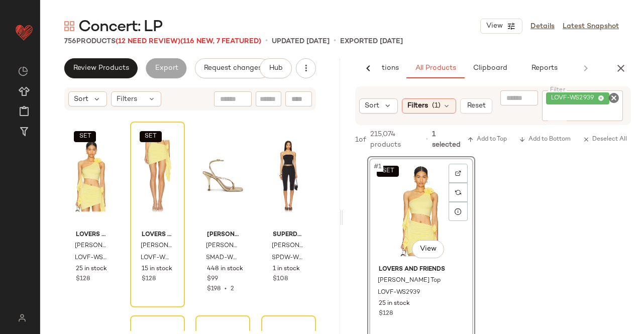
drag, startPoint x: 620, startPoint y: 73, endPoint x: 604, endPoint y: 74, distance: 16.1
click at [620, 74] on icon "button" at bounding box center [621, 68] width 12 height 12
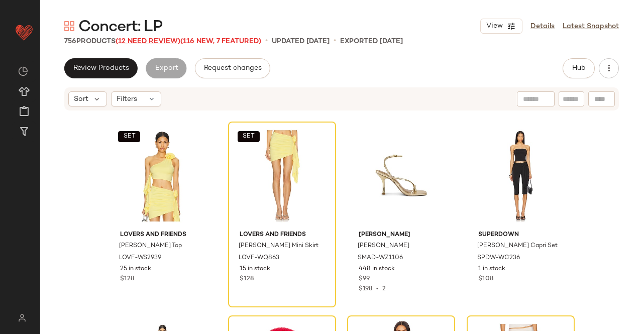
click at [138, 45] on span "(12 Need Review)" at bounding box center [148, 42] width 65 height 8
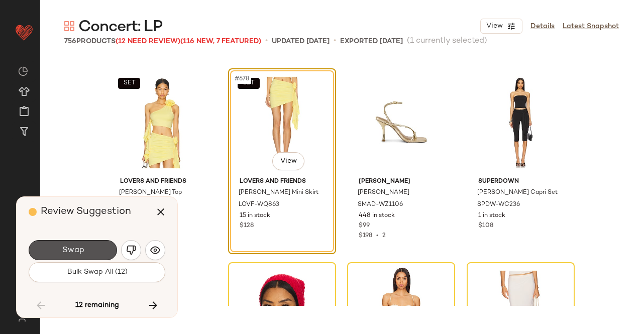
click at [104, 246] on button "Swap" at bounding box center [73, 250] width 88 height 20
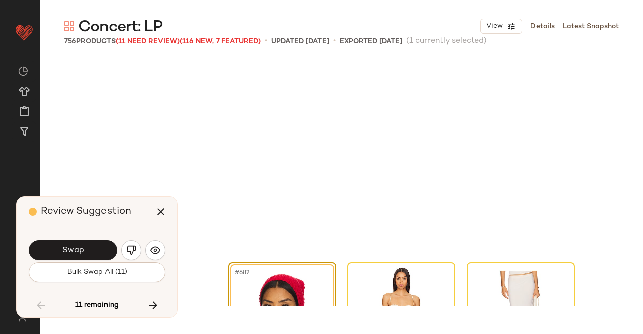
scroll to position [32987, 0]
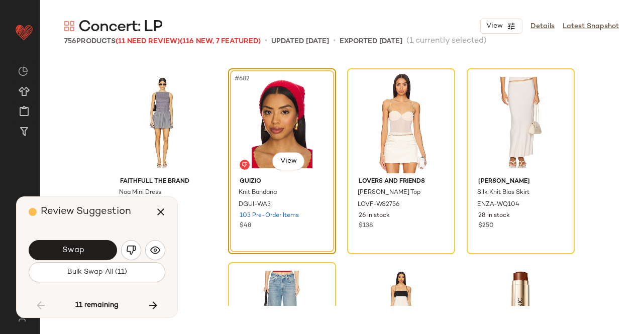
click at [77, 250] on span "Swap" at bounding box center [72, 251] width 23 height 10
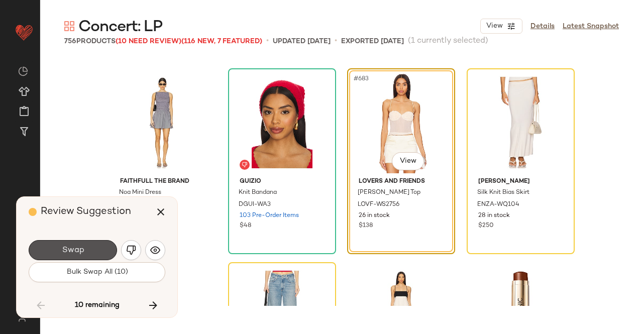
click at [73, 249] on span "Swap" at bounding box center [72, 251] width 23 height 10
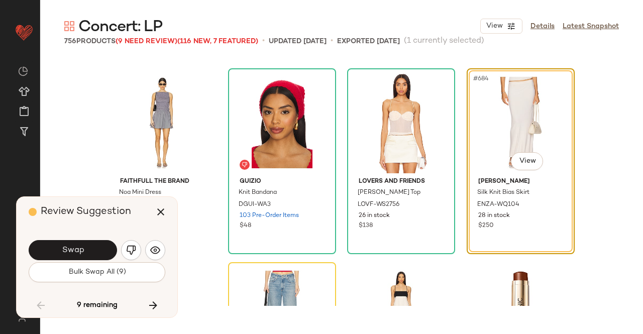
click at [68, 249] on span "Swap" at bounding box center [72, 251] width 23 height 10
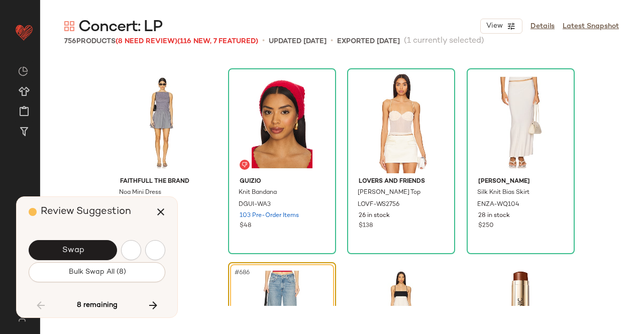
scroll to position [33181, 0]
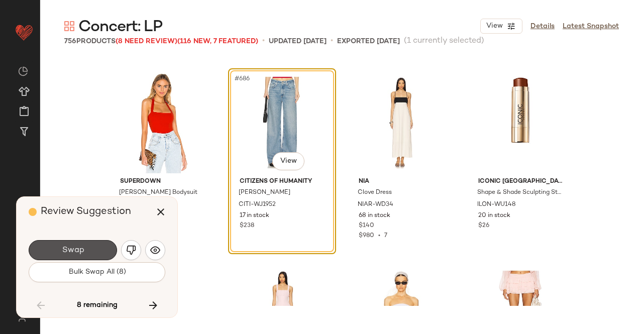
click at [61, 248] on span "Swap" at bounding box center [72, 251] width 23 height 10
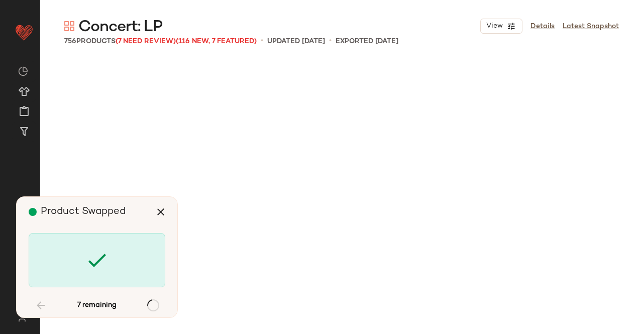
scroll to position [33958, 0]
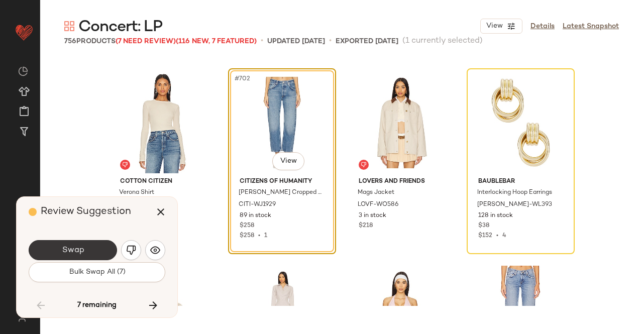
click at [76, 247] on span "Swap" at bounding box center [72, 251] width 23 height 10
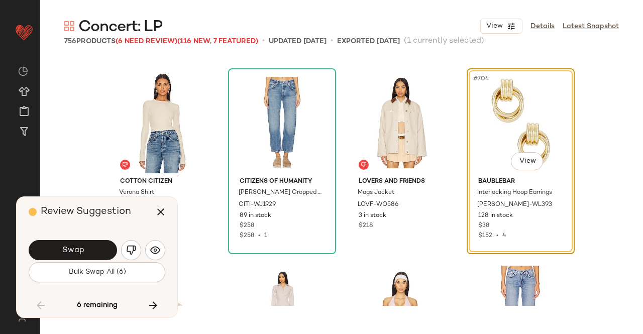
click at [76, 247] on span "Swap" at bounding box center [72, 251] width 23 height 10
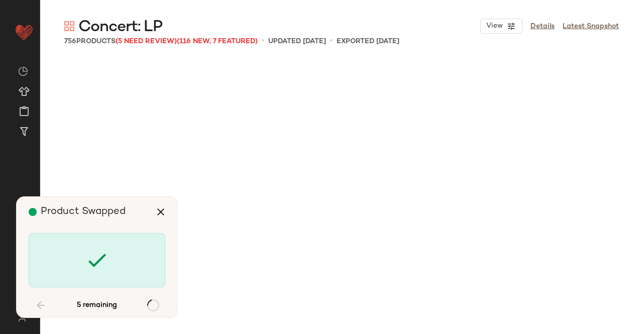
scroll to position [34928, 0]
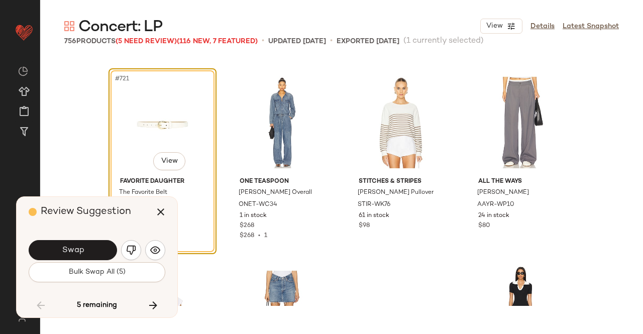
click at [73, 247] on span "Swap" at bounding box center [72, 251] width 23 height 10
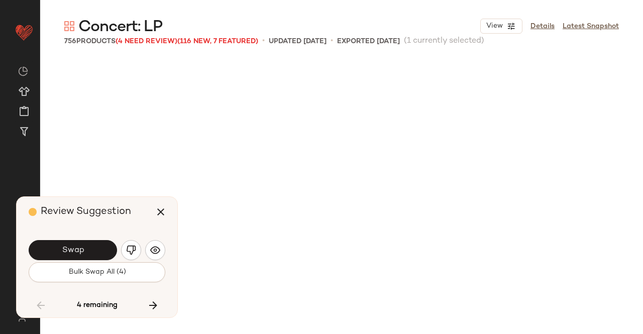
scroll to position [35510, 0]
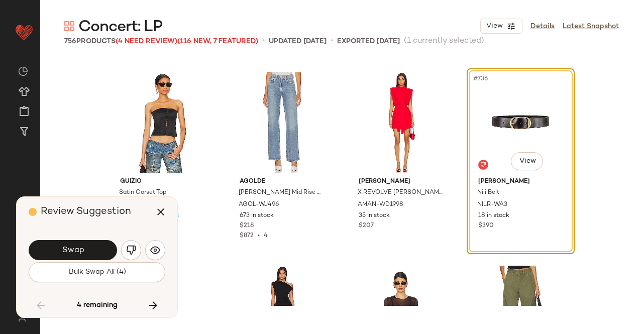
click at [73, 246] on span "Swap" at bounding box center [72, 251] width 23 height 10
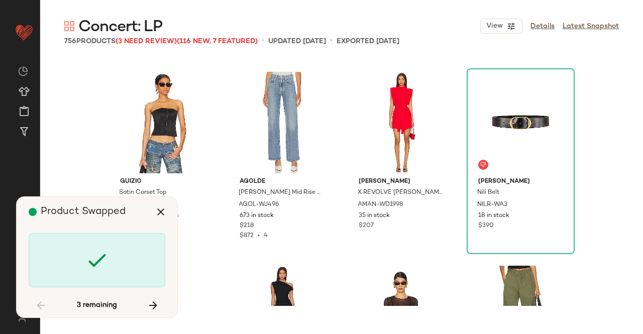
scroll to position [36092, 0]
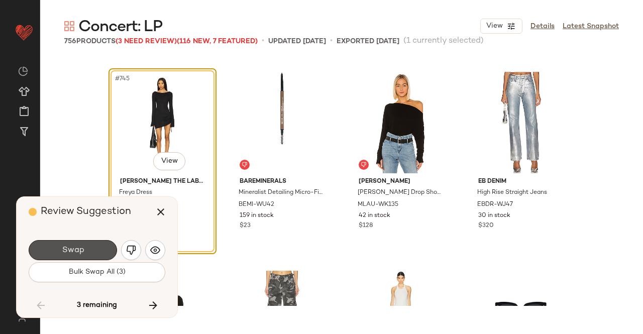
click at [73, 246] on span "Swap" at bounding box center [72, 251] width 23 height 10
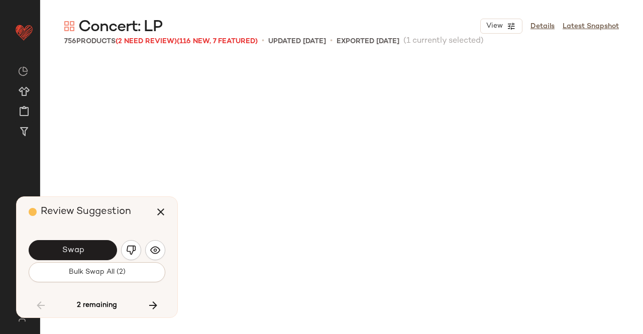
scroll to position [36428, 0]
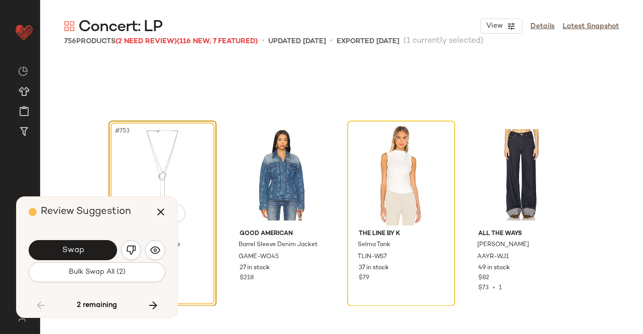
click at [73, 246] on span "Swap" at bounding box center [72, 251] width 23 height 10
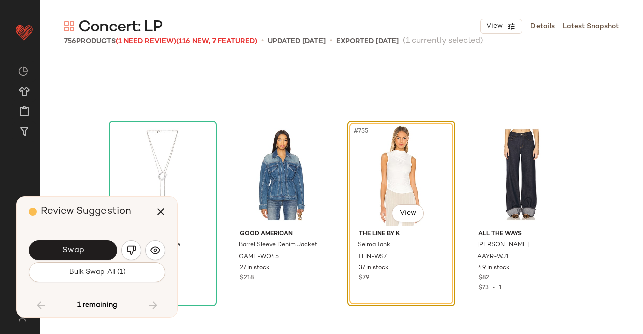
click at [79, 245] on button "Swap" at bounding box center [73, 250] width 88 height 20
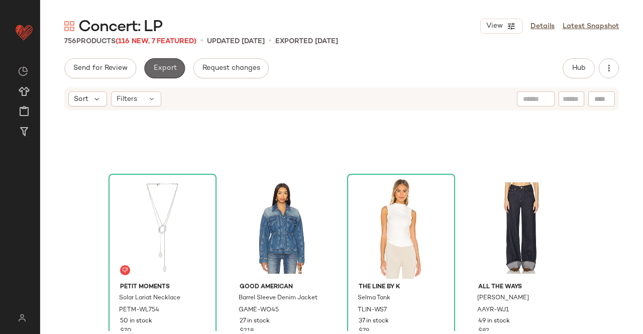
click at [169, 72] on span "Export" at bounding box center [165, 68] width 24 height 8
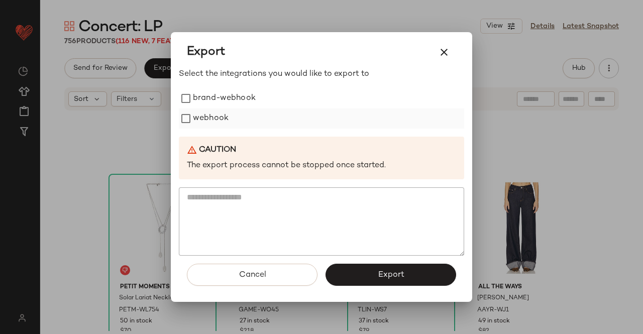
click at [211, 123] on label "webhook" at bounding box center [211, 119] width 36 height 20
click at [408, 276] on button "Export" at bounding box center [391, 275] width 131 height 22
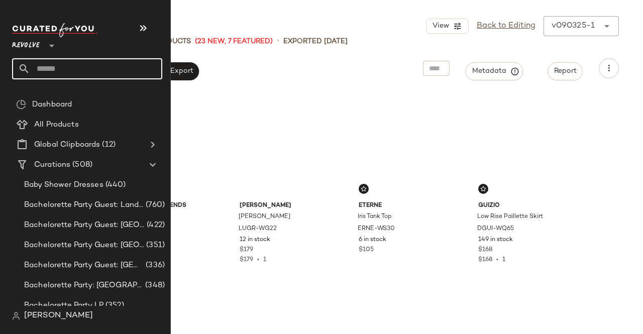
click at [30, 71] on div at bounding box center [87, 68] width 150 height 21
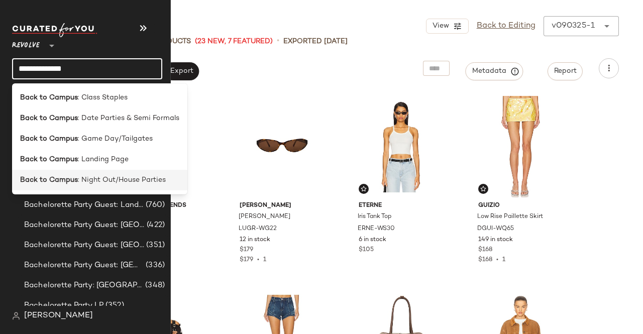
type input "**********"
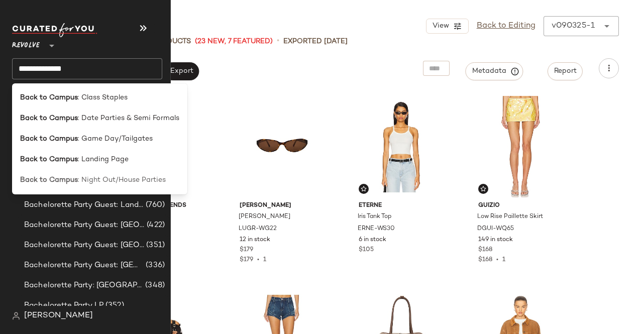
click at [115, 176] on span ": Night Out/House Parties" at bounding box center [122, 180] width 88 height 11
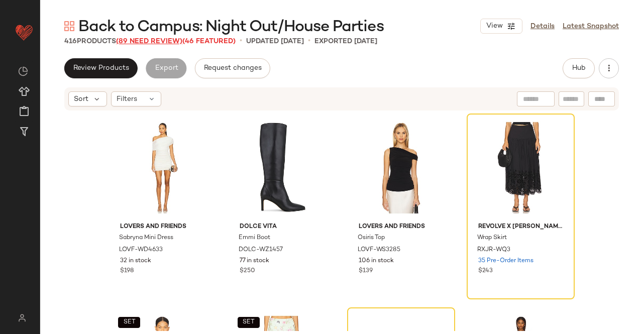
click at [125, 45] on span "(89 Need Review)" at bounding box center [149, 42] width 66 height 8
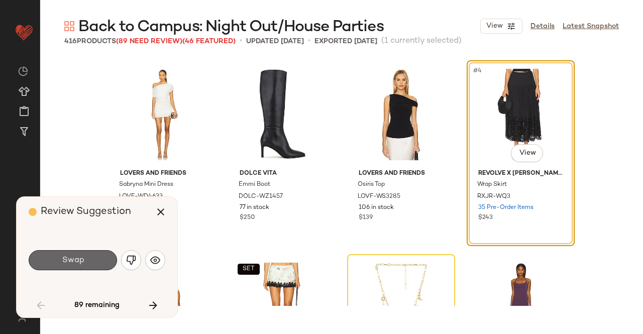
click at [102, 263] on button "Swap" at bounding box center [73, 260] width 88 height 20
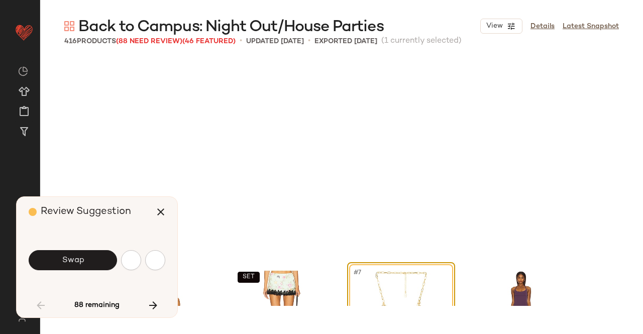
scroll to position [202, 0]
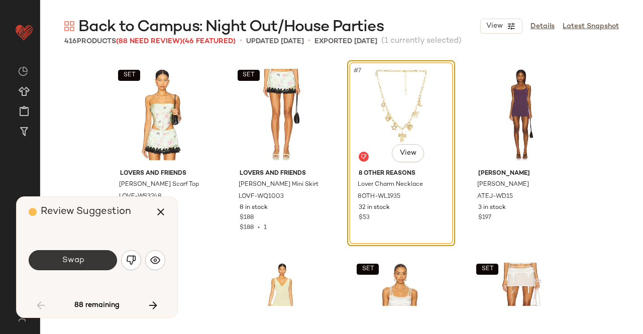
click at [70, 268] on button "Swap" at bounding box center [73, 260] width 88 height 20
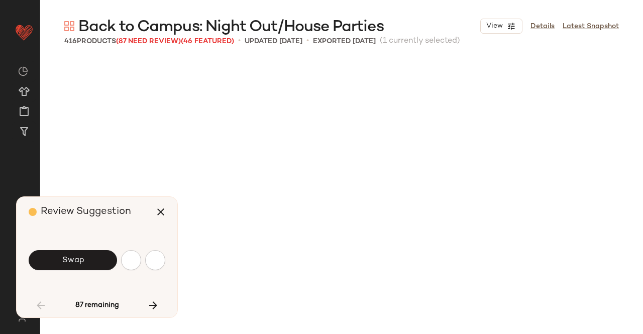
scroll to position [1164, 0]
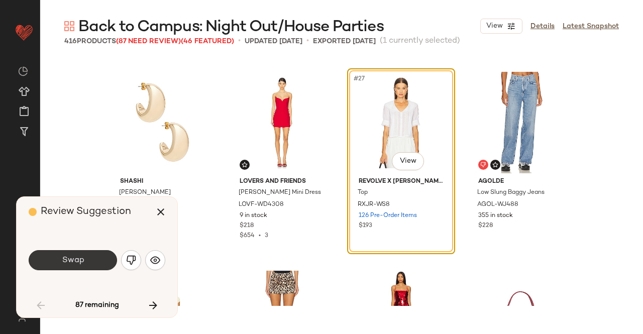
click at [90, 268] on button "Swap" at bounding box center [73, 260] width 88 height 20
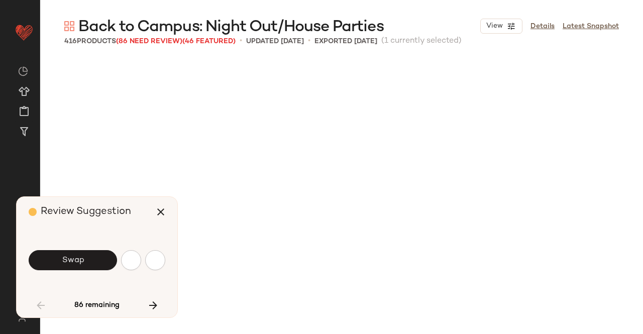
scroll to position [1552, 0]
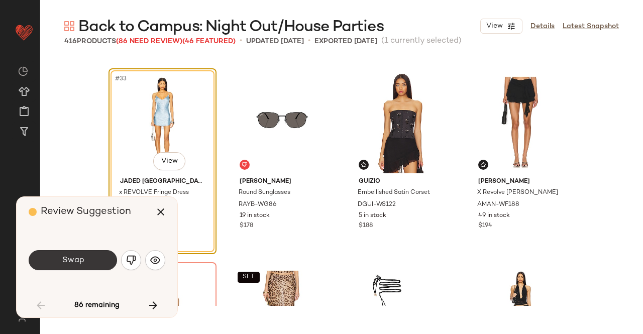
click at [90, 268] on button "Swap" at bounding box center [73, 260] width 88 height 20
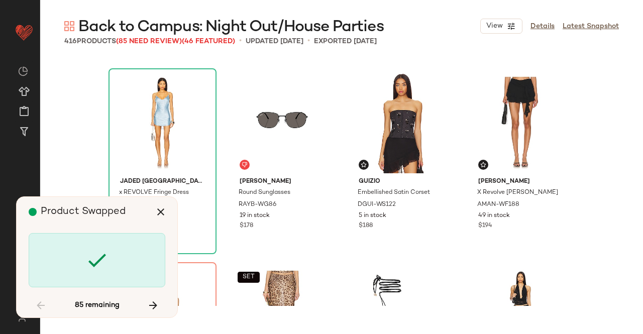
scroll to position [1746, 0]
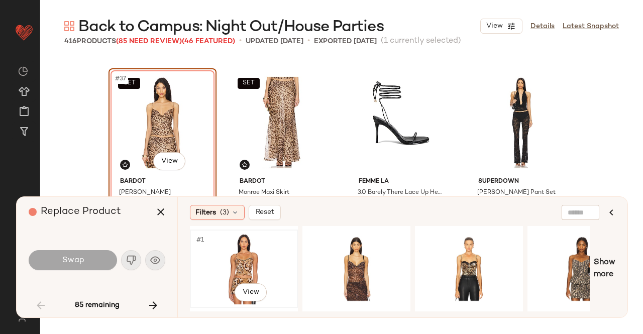
click at [240, 255] on div "#1 View" at bounding box center [244, 268] width 101 height 71
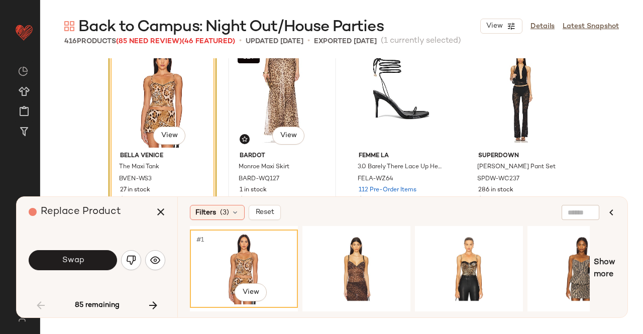
scroll to position [1771, 0]
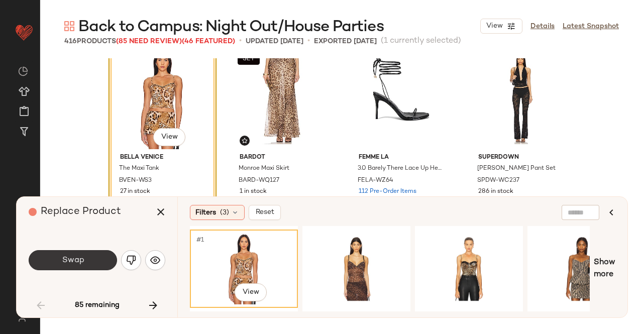
click at [75, 260] on span "Swap" at bounding box center [72, 261] width 23 height 10
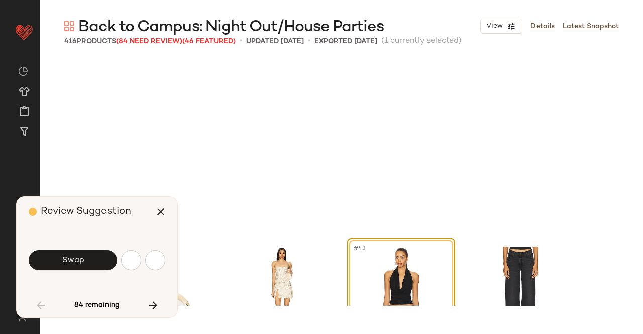
scroll to position [1940, 0]
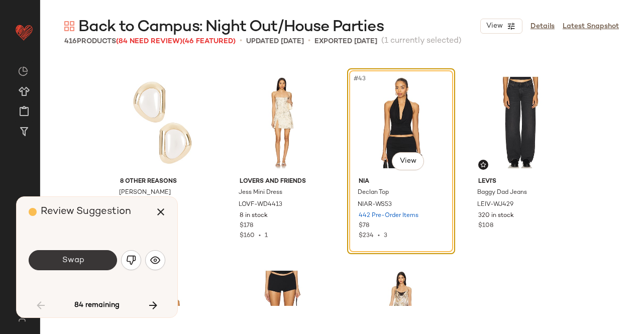
click at [86, 262] on button "Swap" at bounding box center [73, 260] width 88 height 20
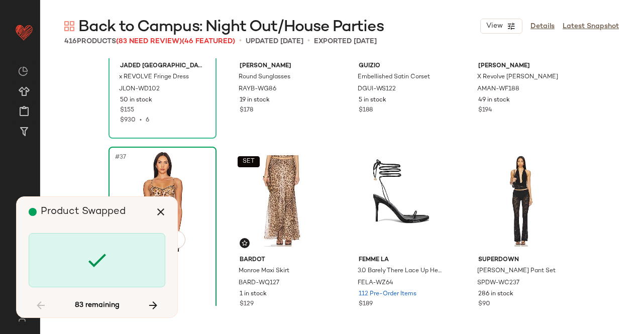
scroll to position [1761, 0]
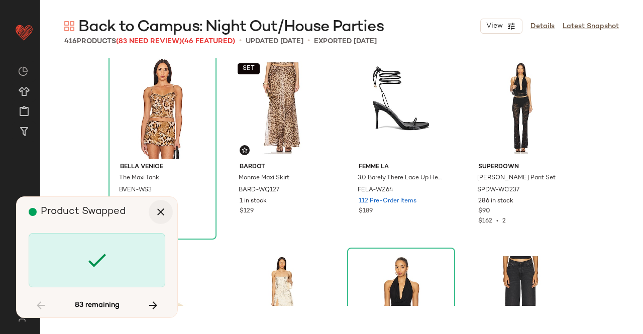
click at [168, 211] on button "button" at bounding box center [161, 212] width 24 height 24
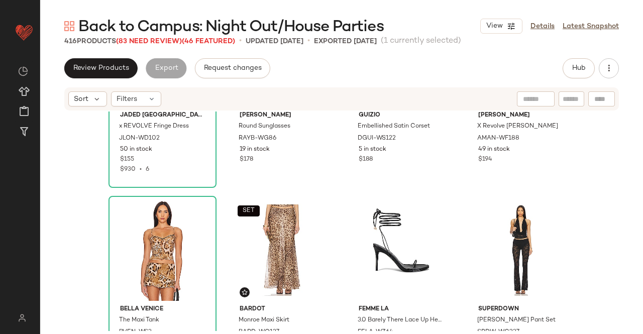
scroll to position [1672, 0]
click at [195, 217] on div at bounding box center [199, 213] width 19 height 19
click at [571, 68] on button "Hub" at bounding box center [579, 68] width 32 height 20
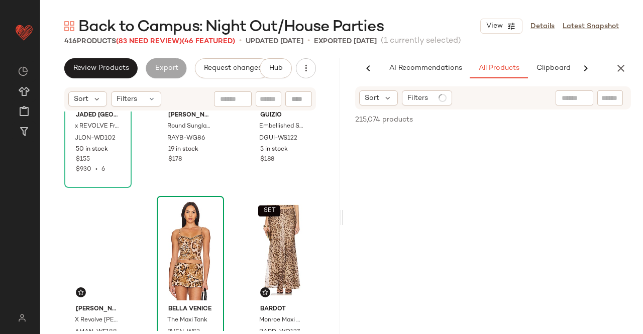
scroll to position [0, 63]
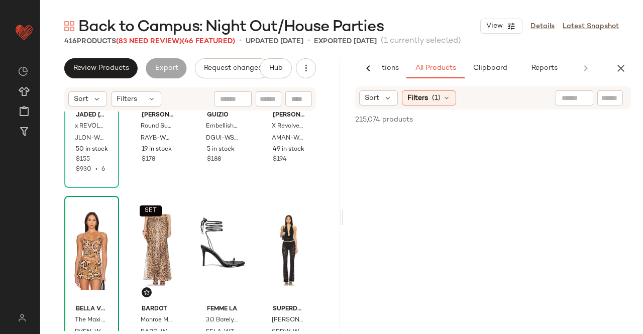
click at [604, 101] on input "text" at bounding box center [611, 98] width 18 height 11
paste input "********"
type input "********"
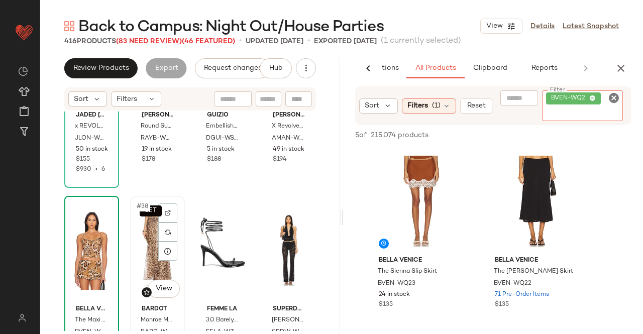
click at [150, 243] on div "SET #38 View" at bounding box center [158, 251] width 48 height 102
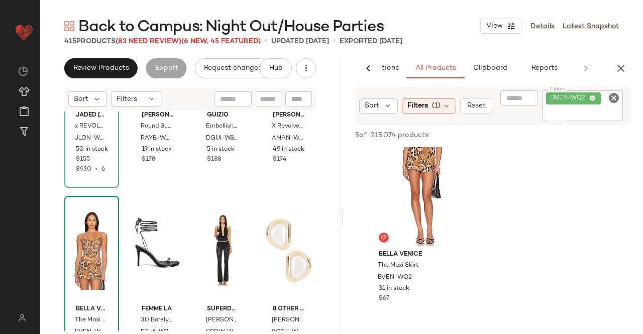
scroll to position [383, 0]
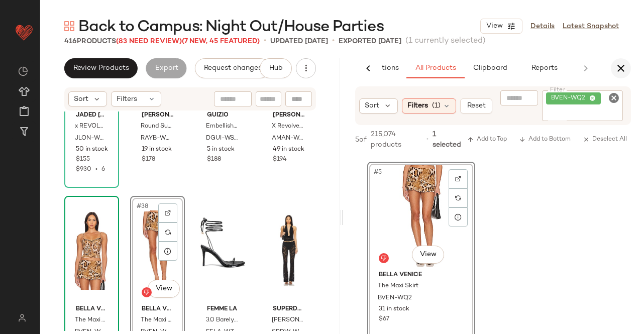
click at [619, 68] on icon "button" at bounding box center [621, 68] width 12 height 12
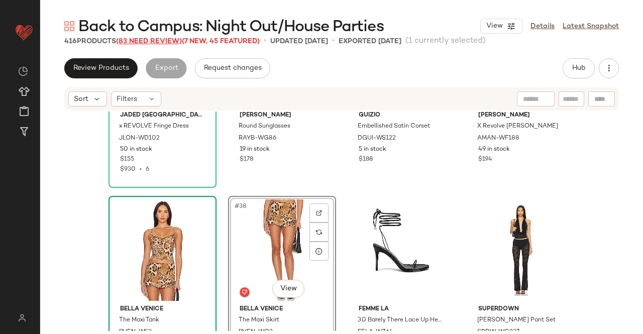
click at [161, 41] on span "(83 Need Review)" at bounding box center [149, 42] width 66 height 8
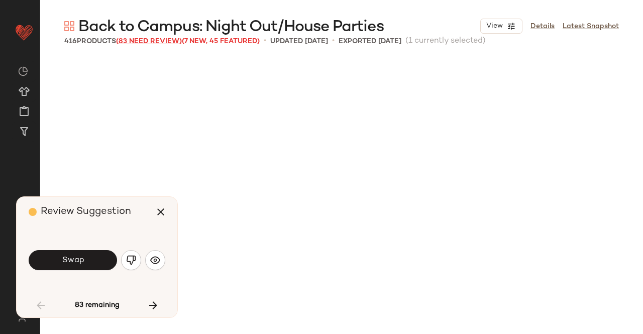
scroll to position [2329, 0]
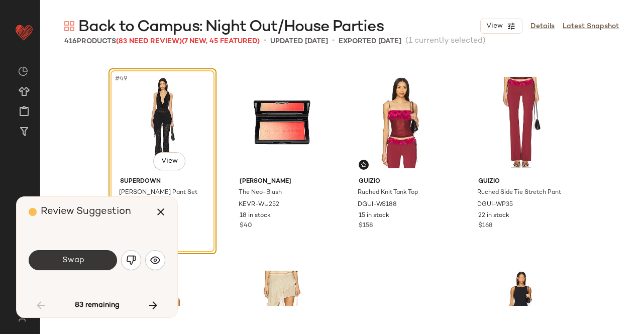
click at [94, 255] on button "Swap" at bounding box center [73, 260] width 88 height 20
